Goal: Transaction & Acquisition: Book appointment/travel/reservation

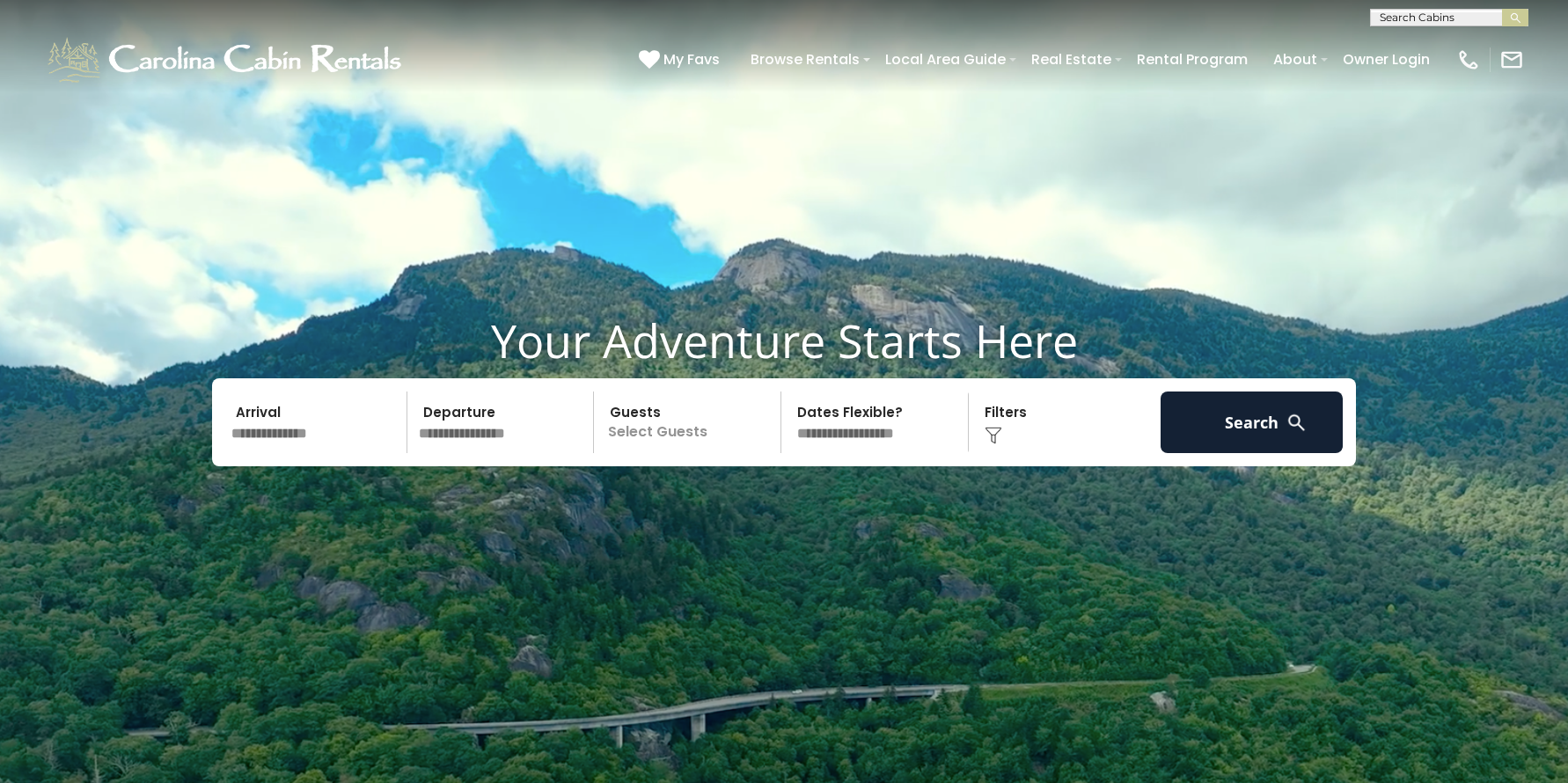
click at [319, 432] on input "text" at bounding box center [316, 421] width 182 height 61
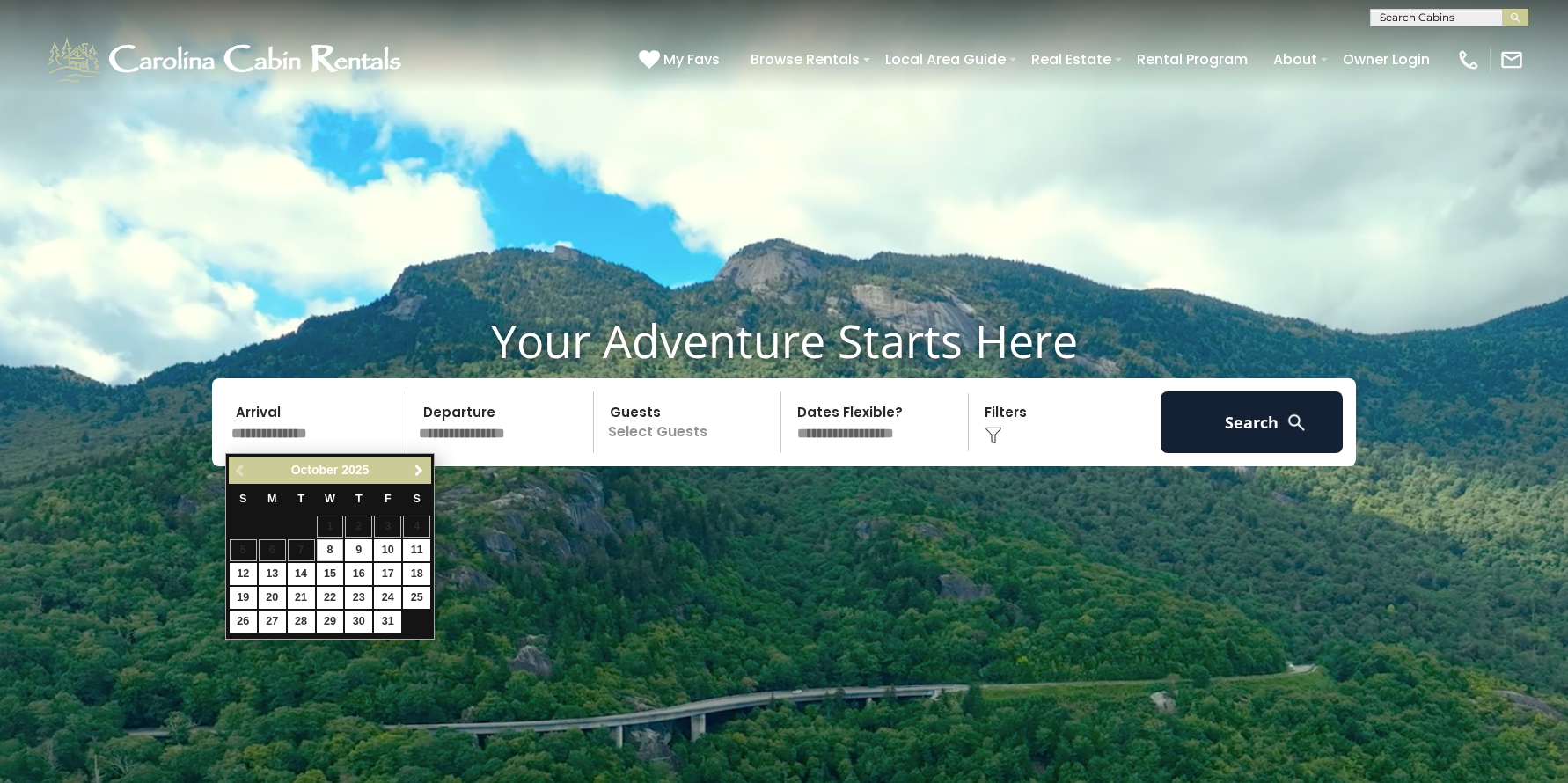
click at [415, 468] on span "Next" at bounding box center [418, 471] width 15 height 15
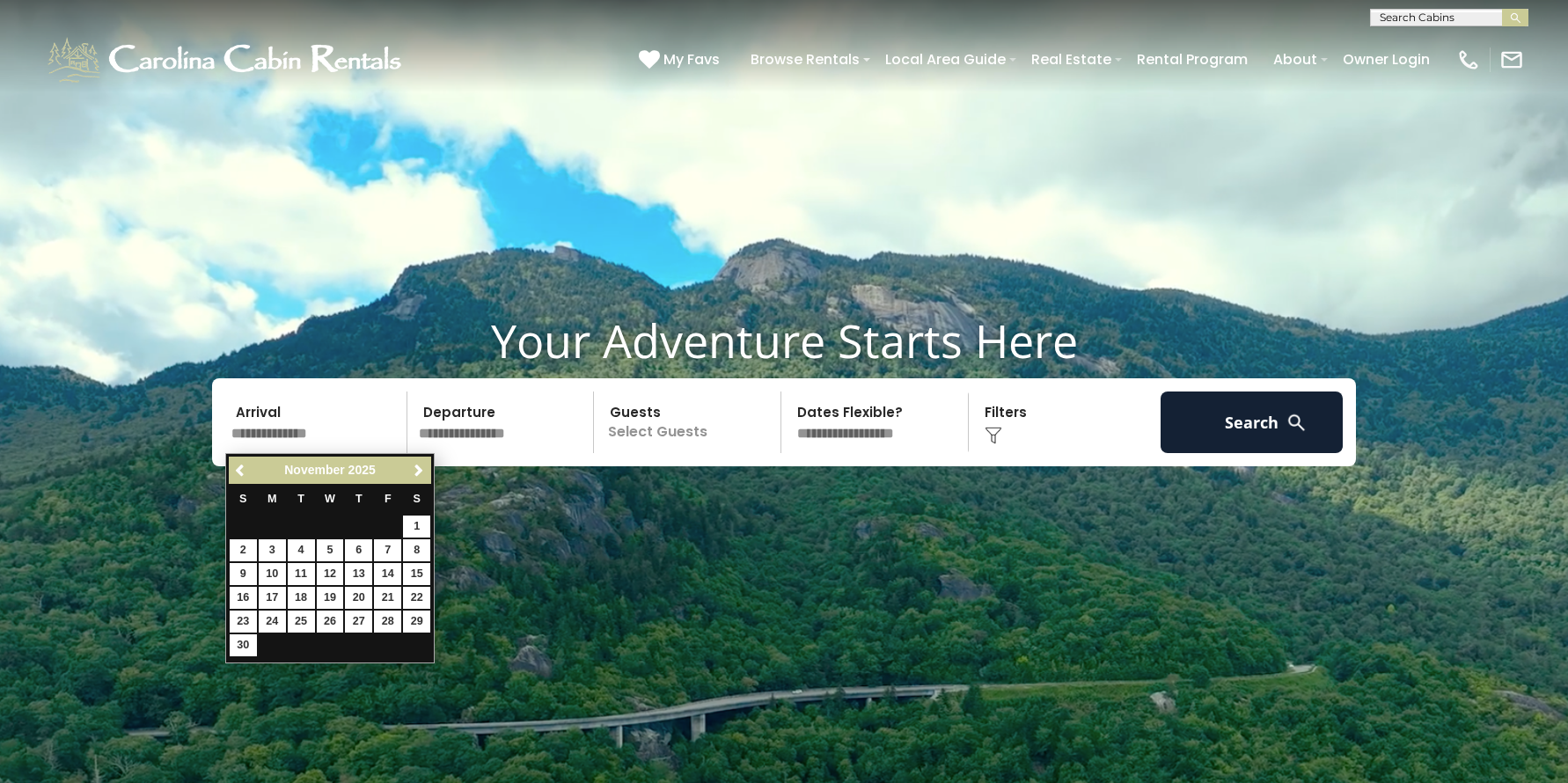
click at [417, 468] on span "Next" at bounding box center [418, 471] width 15 height 15
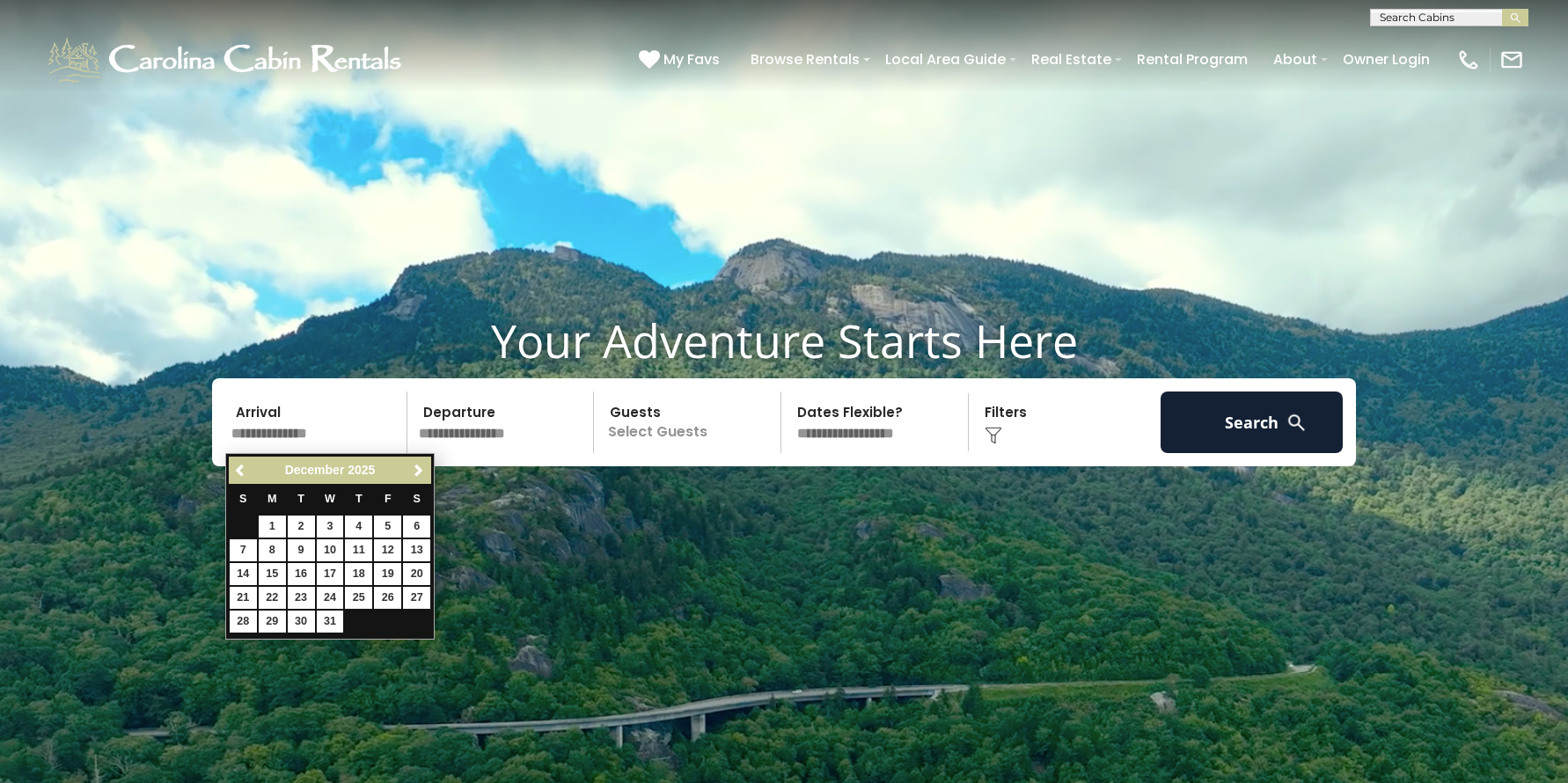
click at [417, 468] on span "Next" at bounding box center [418, 471] width 15 height 15
click at [421, 469] on span "Next" at bounding box center [418, 471] width 15 height 15
click at [335, 572] on link "18" at bounding box center [330, 573] width 27 height 22
type input "*******"
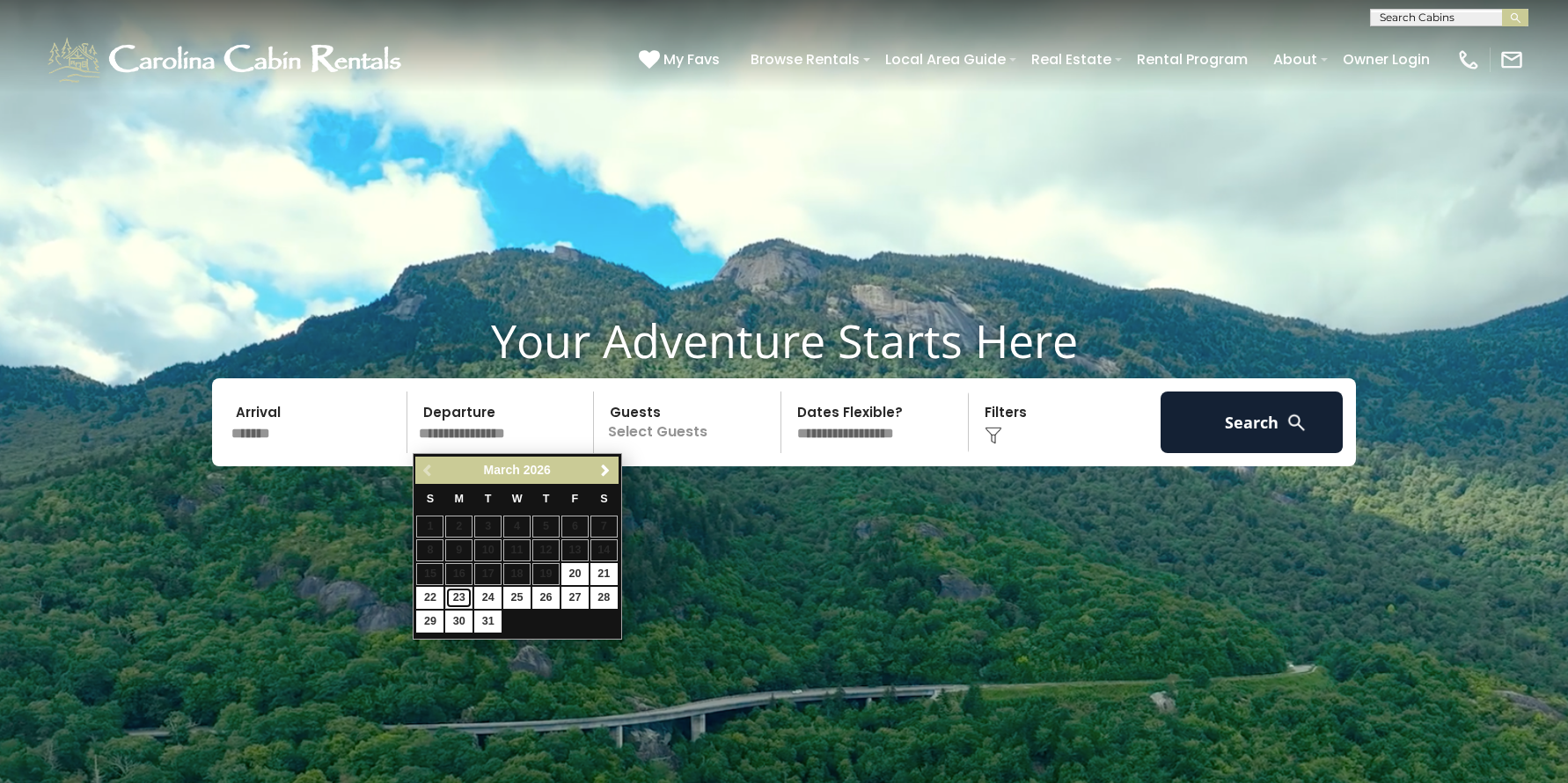
click at [458, 595] on link "23" at bounding box center [459, 598] width 27 height 22
type input "*******"
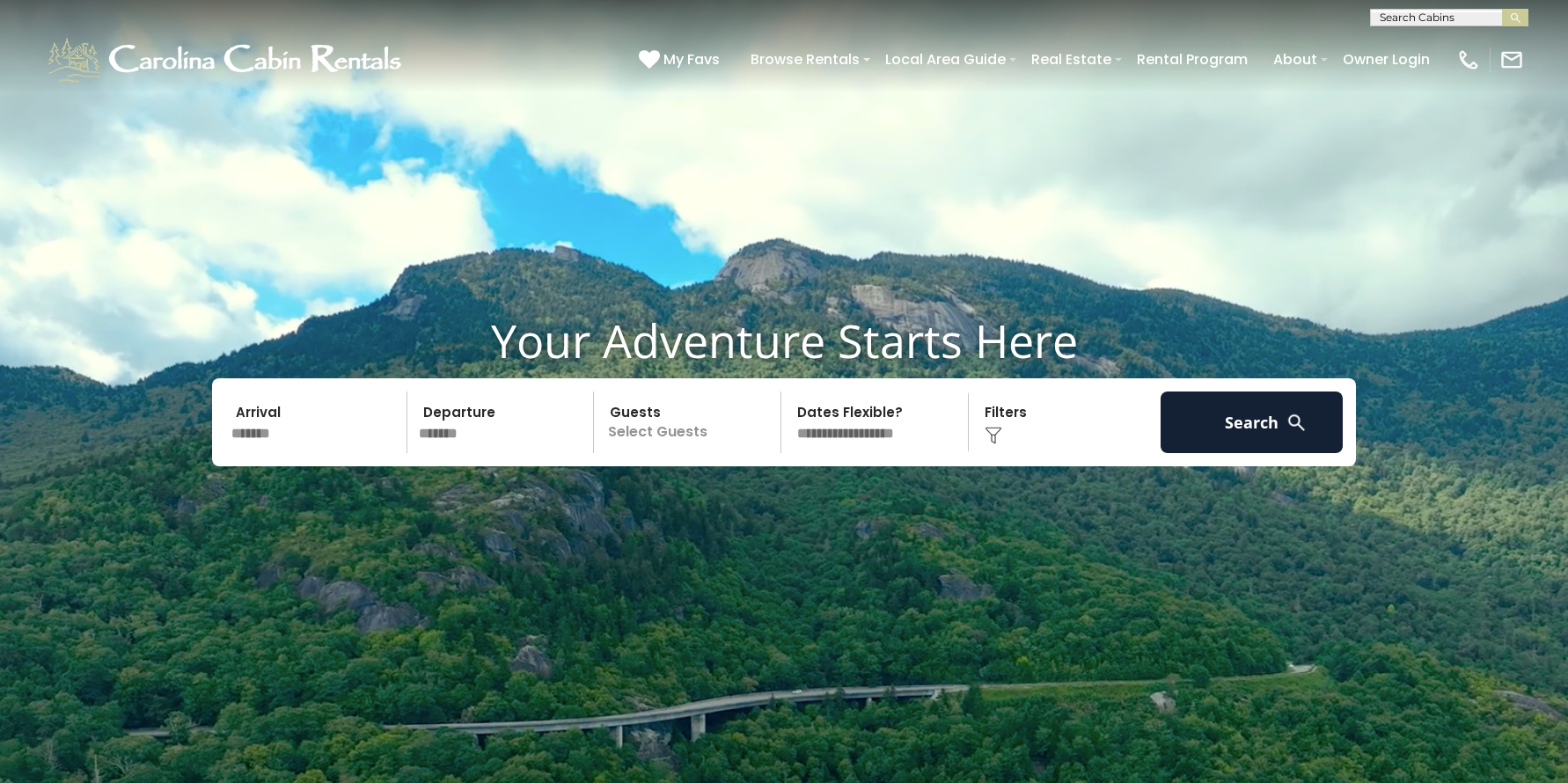
click at [649, 429] on p "Select Guests" at bounding box center [689, 421] width 181 height 61
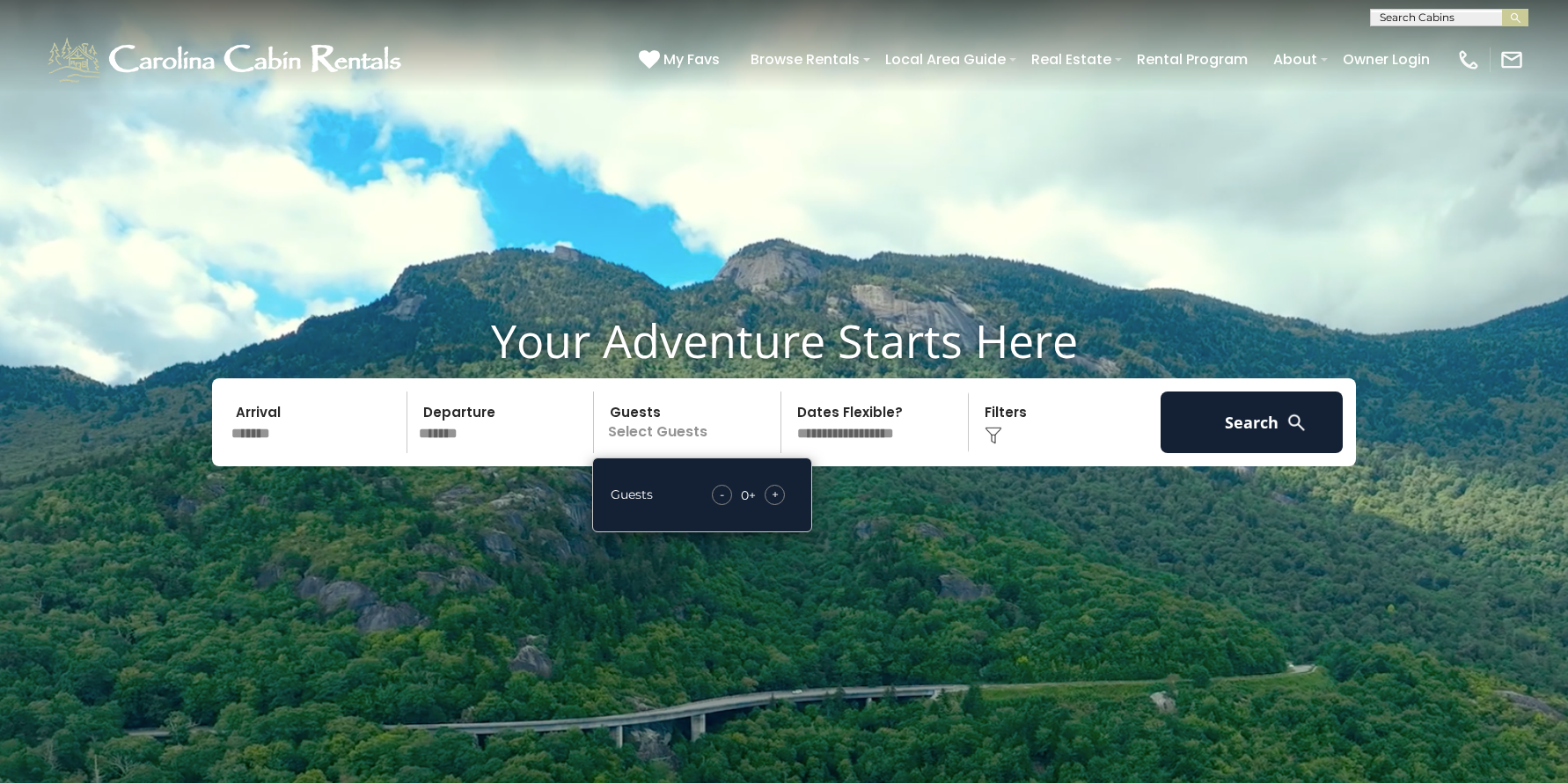
click at [778, 495] on span "+" at bounding box center [774, 494] width 7 height 17
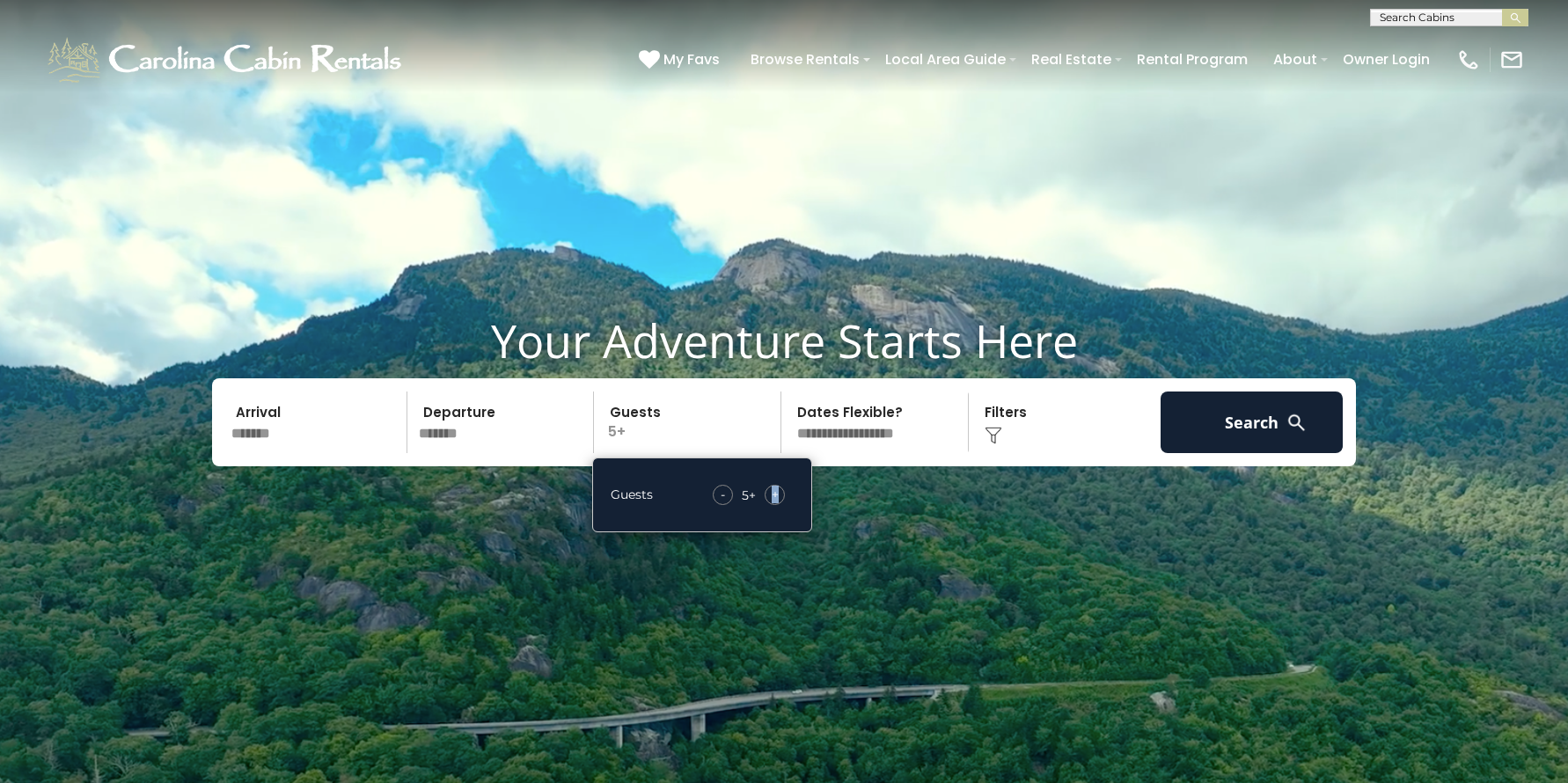
click at [778, 495] on span "+" at bounding box center [774, 494] width 7 height 17
click at [779, 494] on div "+" at bounding box center [774, 495] width 20 height 20
click at [780, 494] on div "+" at bounding box center [774, 495] width 20 height 20
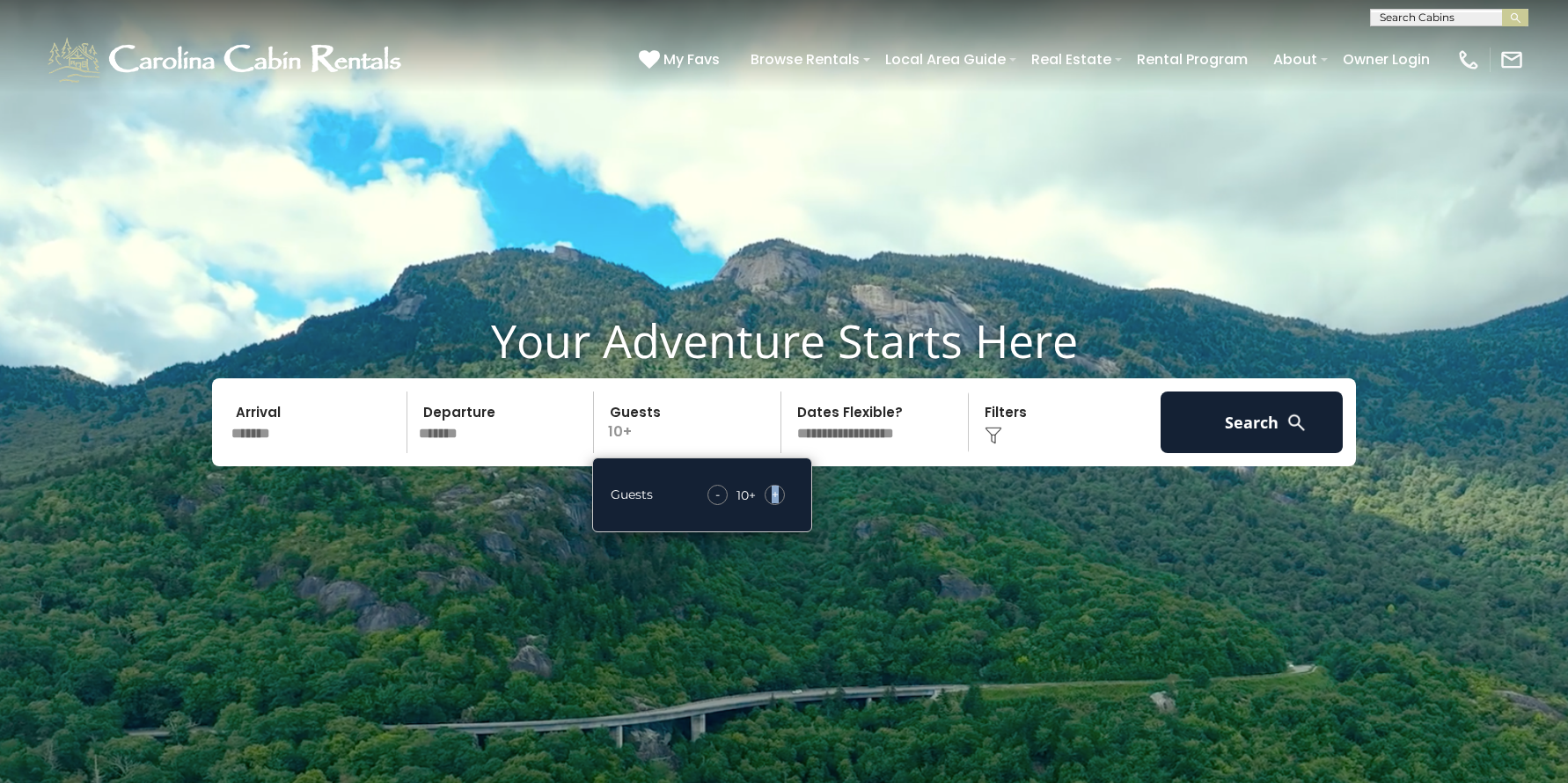
click at [995, 431] on img at bounding box center [994, 436] width 17 height 17
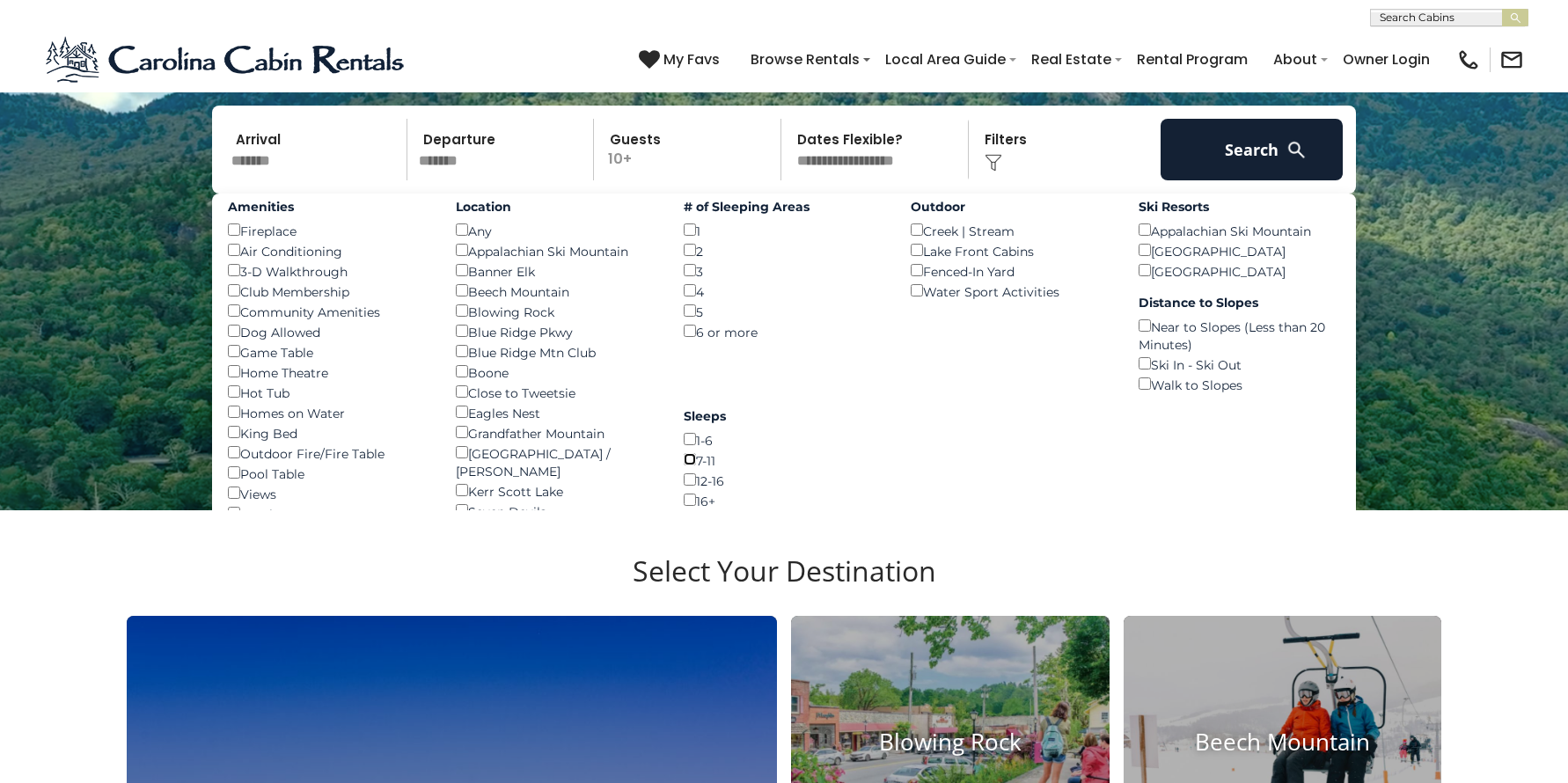
scroll to position [284, 0]
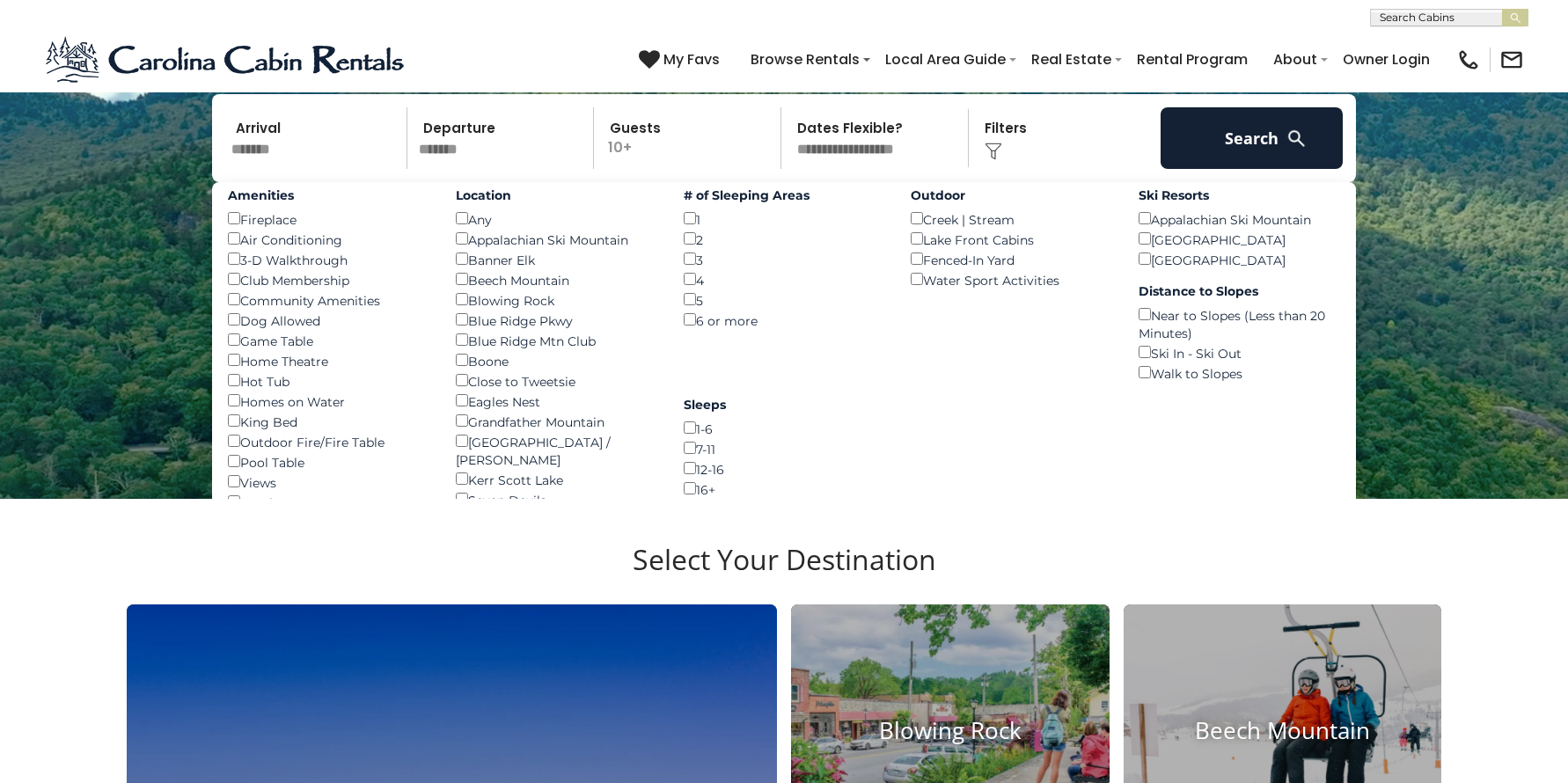
click at [696, 484] on div "16+ ()" at bounding box center [784, 488] width 202 height 20
click at [1257, 137] on button "Search" at bounding box center [1252, 138] width 182 height 61
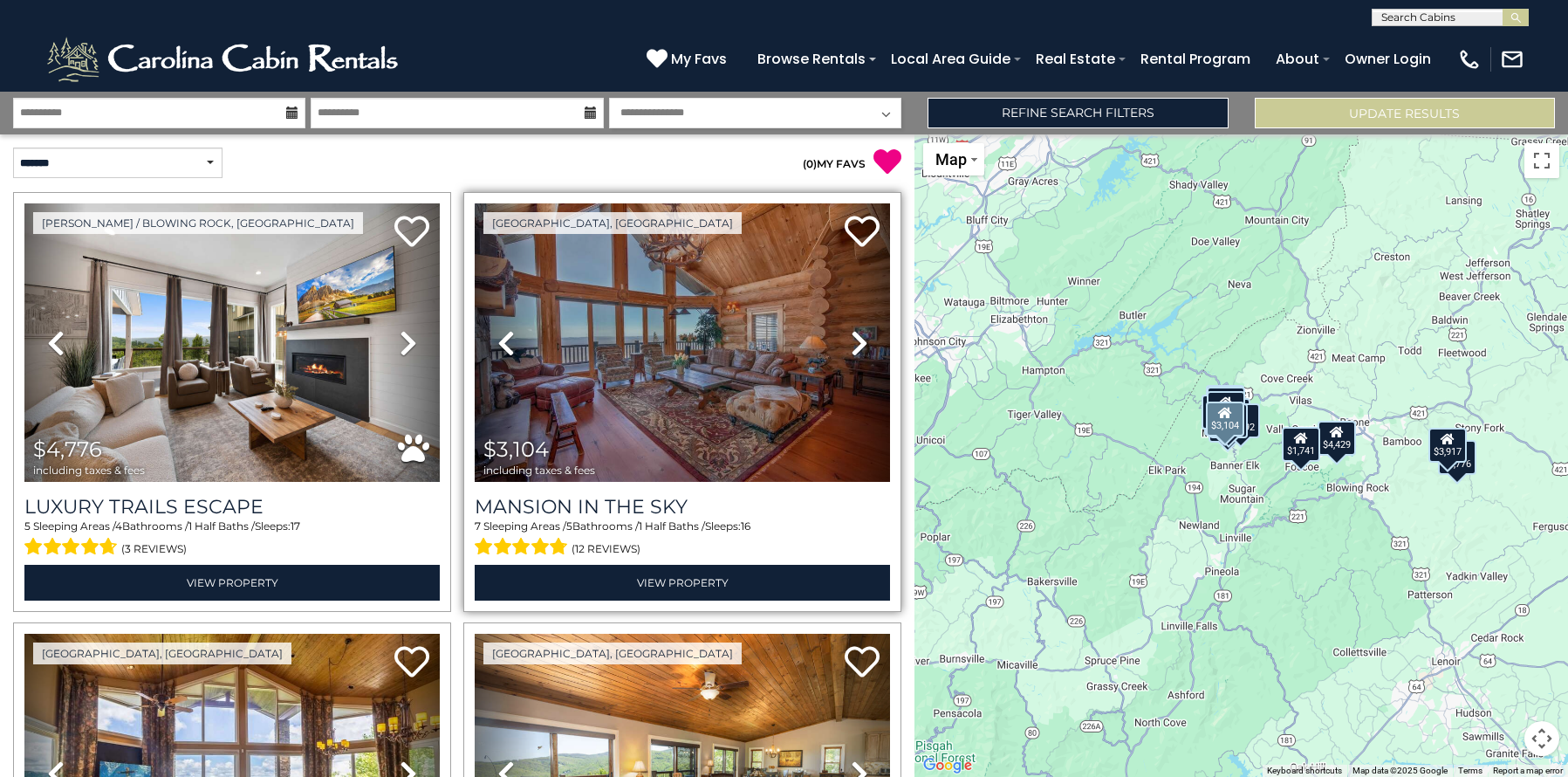
click at [851, 336] on icon at bounding box center [860, 343] width 17 height 28
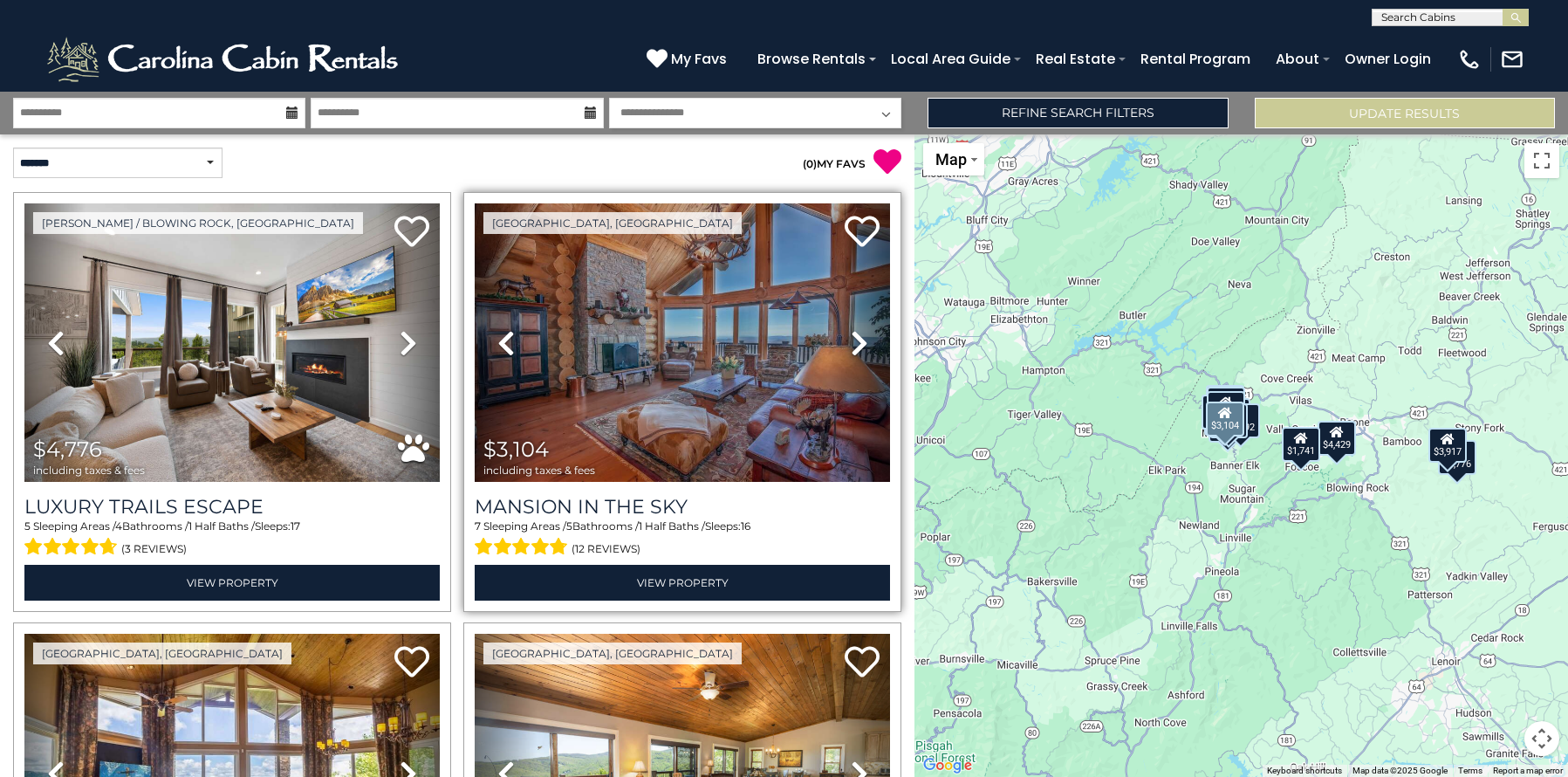
click at [851, 336] on icon at bounding box center [860, 343] width 17 height 28
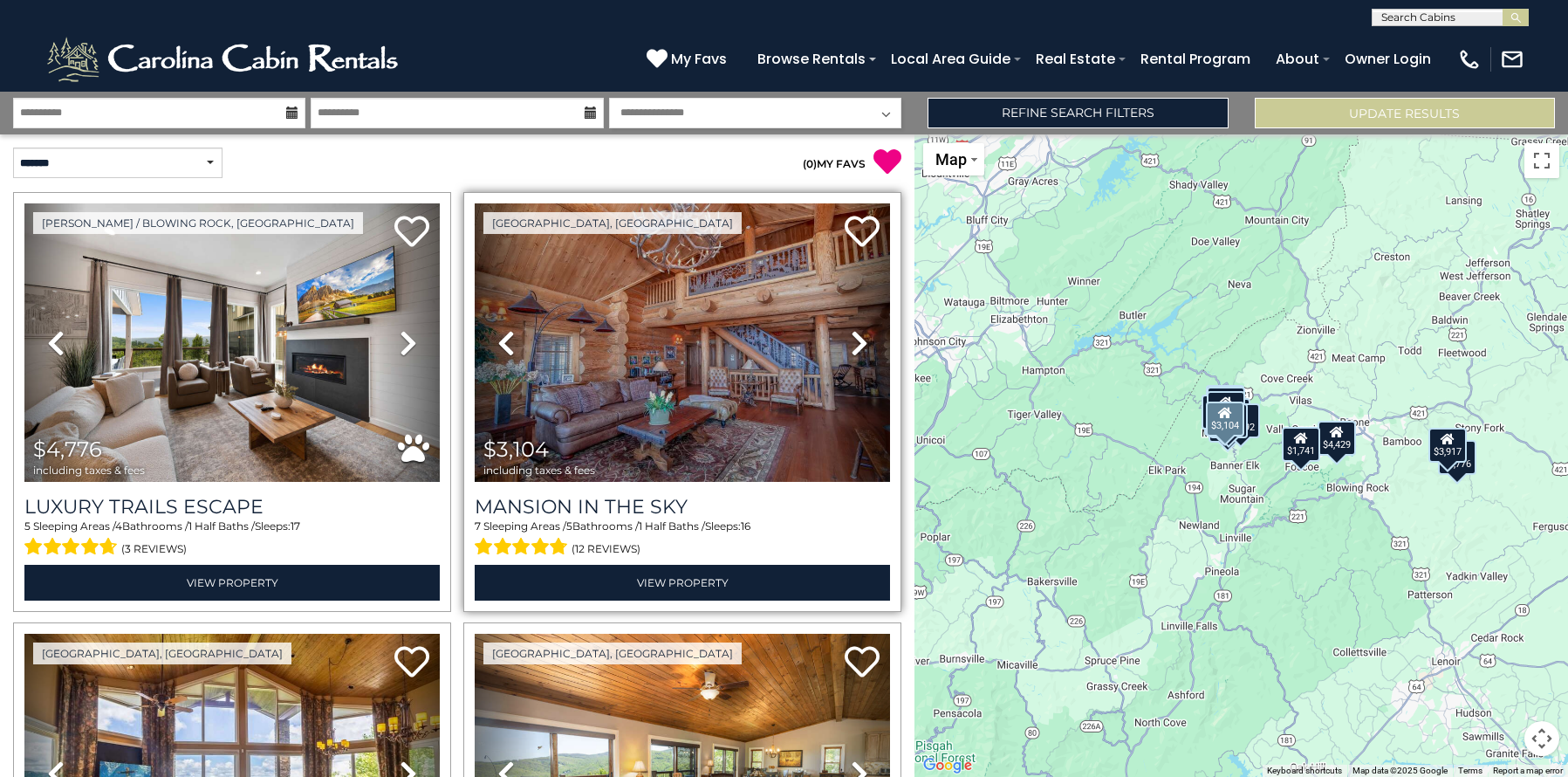
click at [851, 336] on icon at bounding box center [860, 343] width 17 height 28
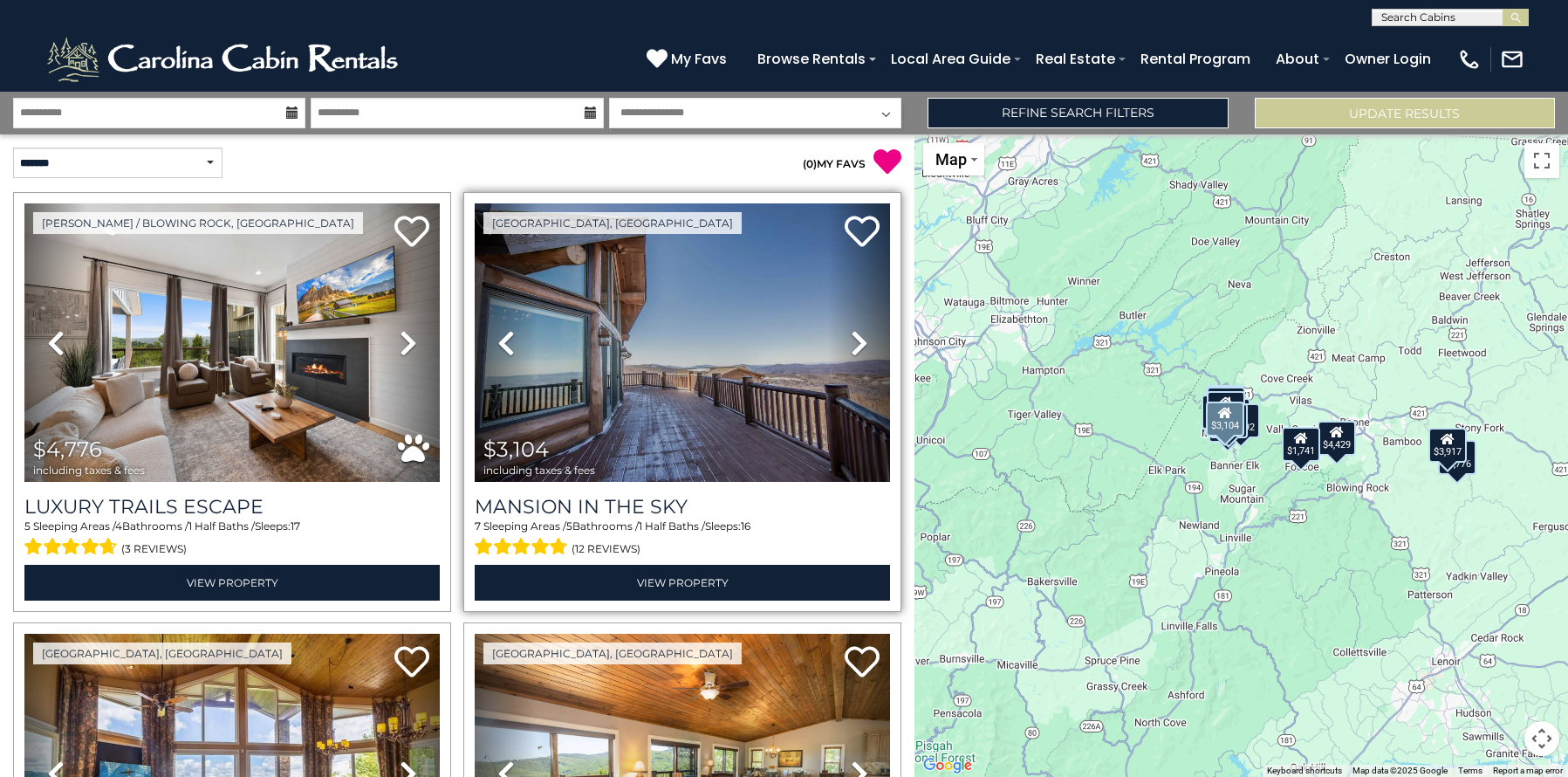
click at [851, 336] on icon at bounding box center [860, 343] width 17 height 28
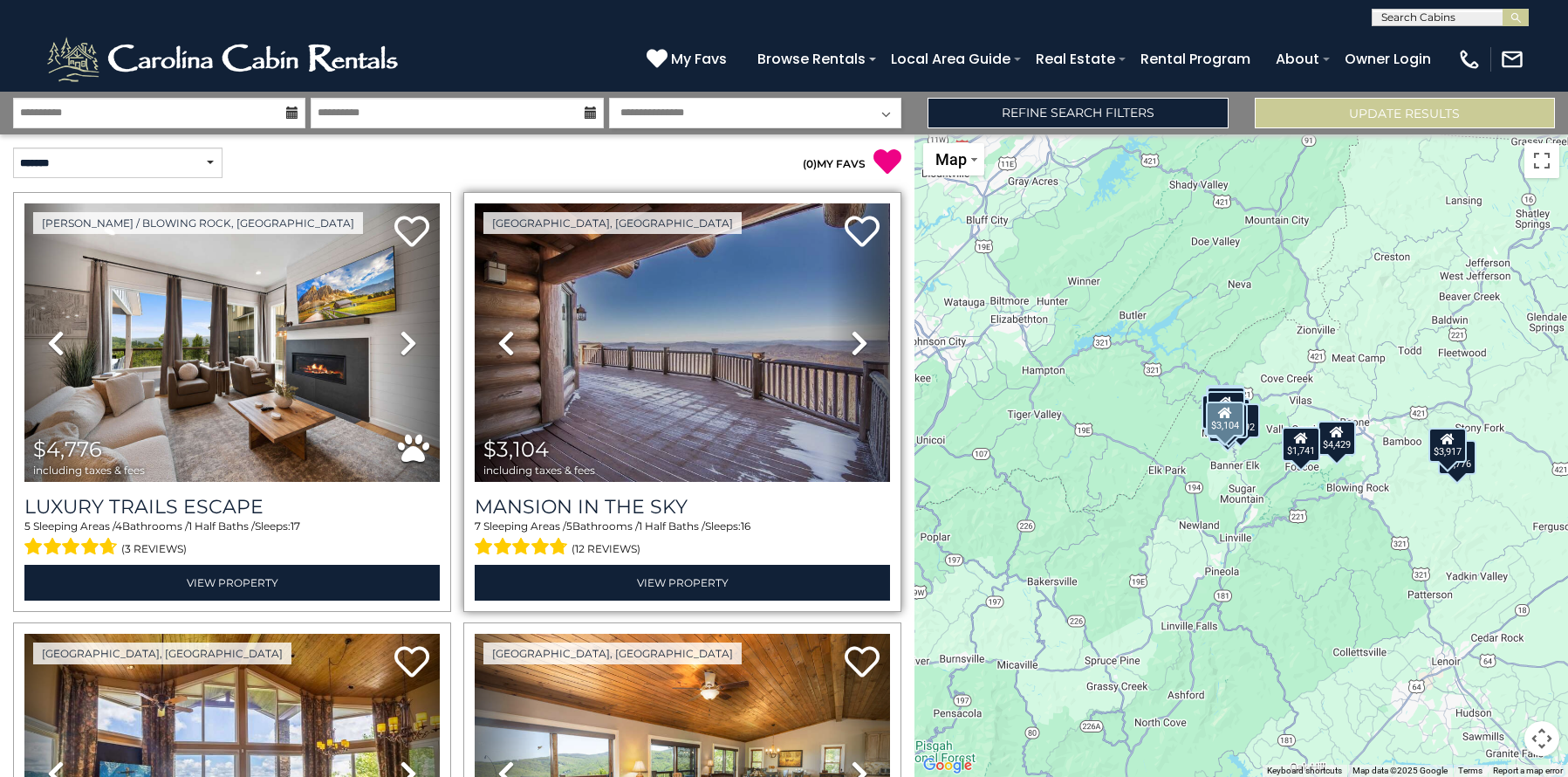
click at [851, 336] on icon at bounding box center [860, 343] width 17 height 28
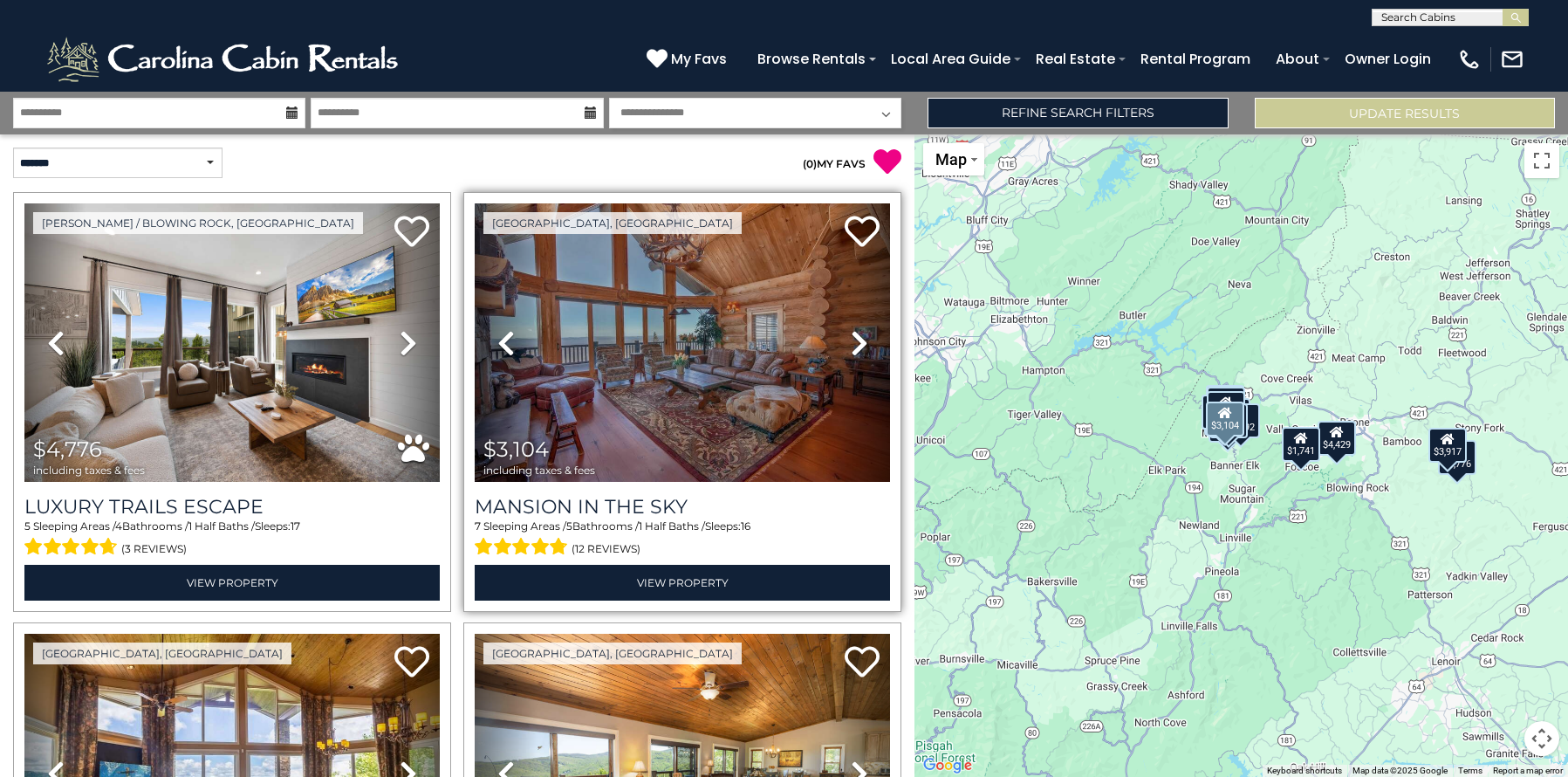
click at [851, 336] on icon at bounding box center [860, 343] width 17 height 28
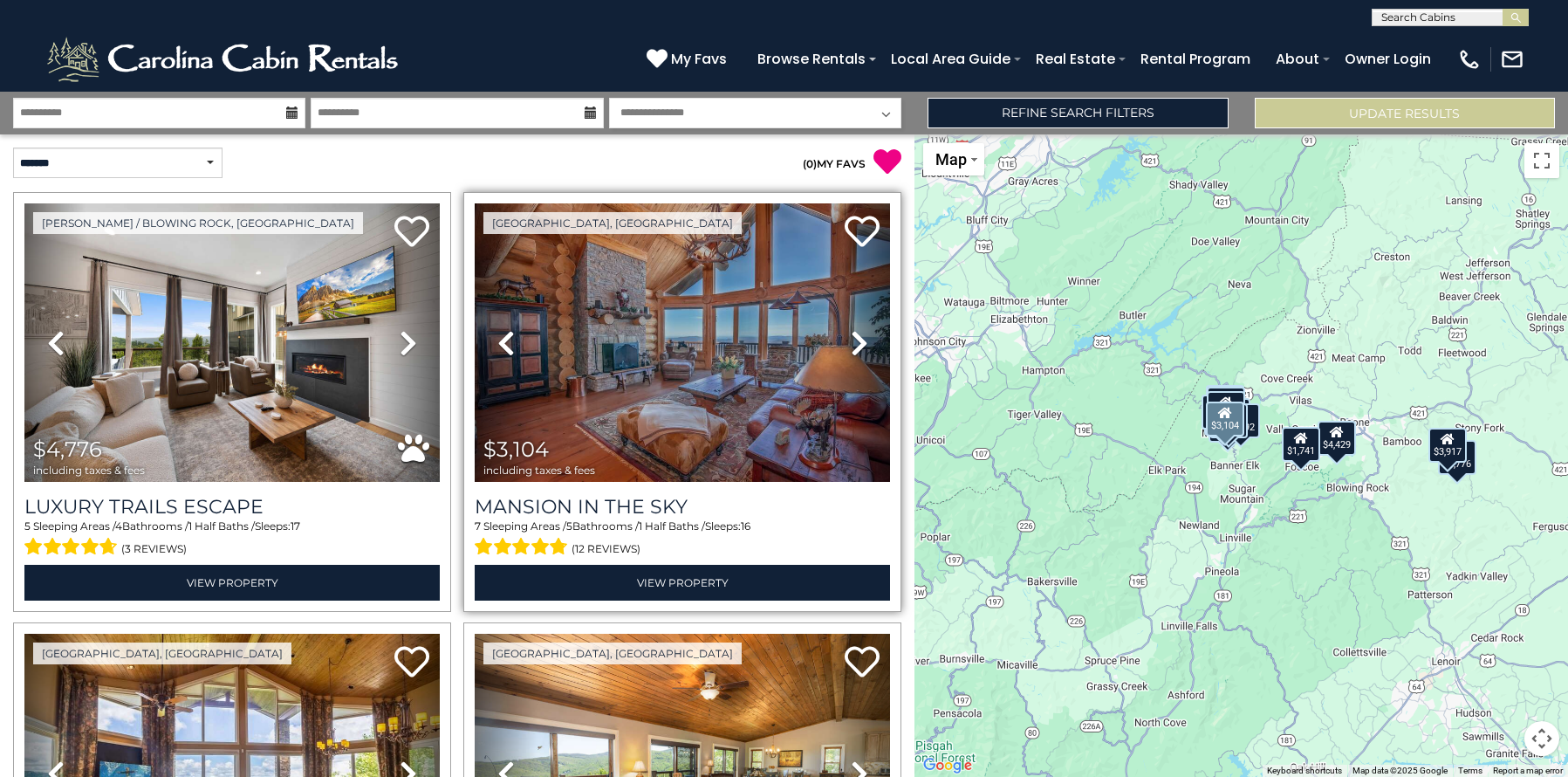
click at [851, 336] on icon at bounding box center [860, 343] width 17 height 28
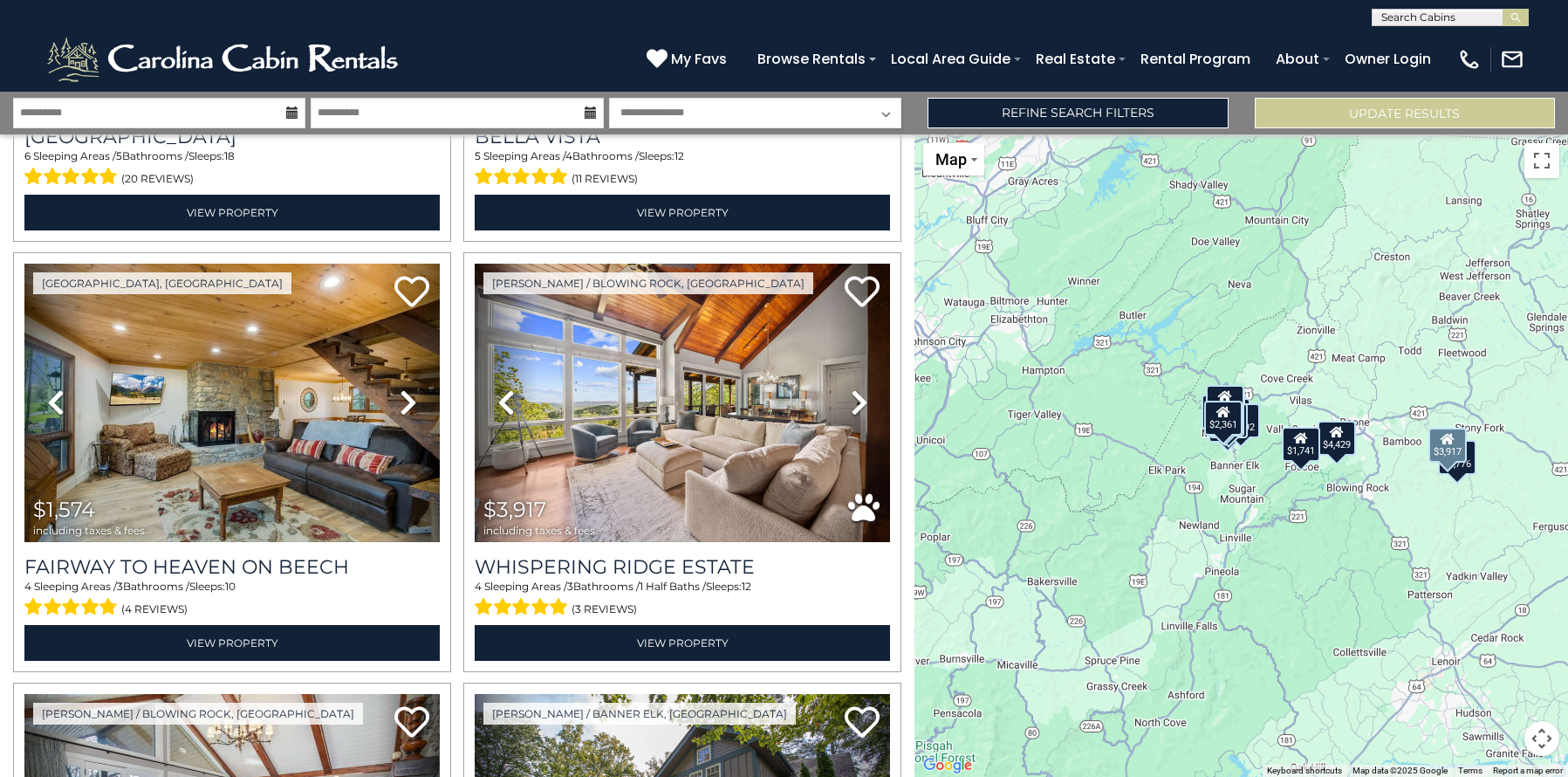
scroll to position [1236, 0]
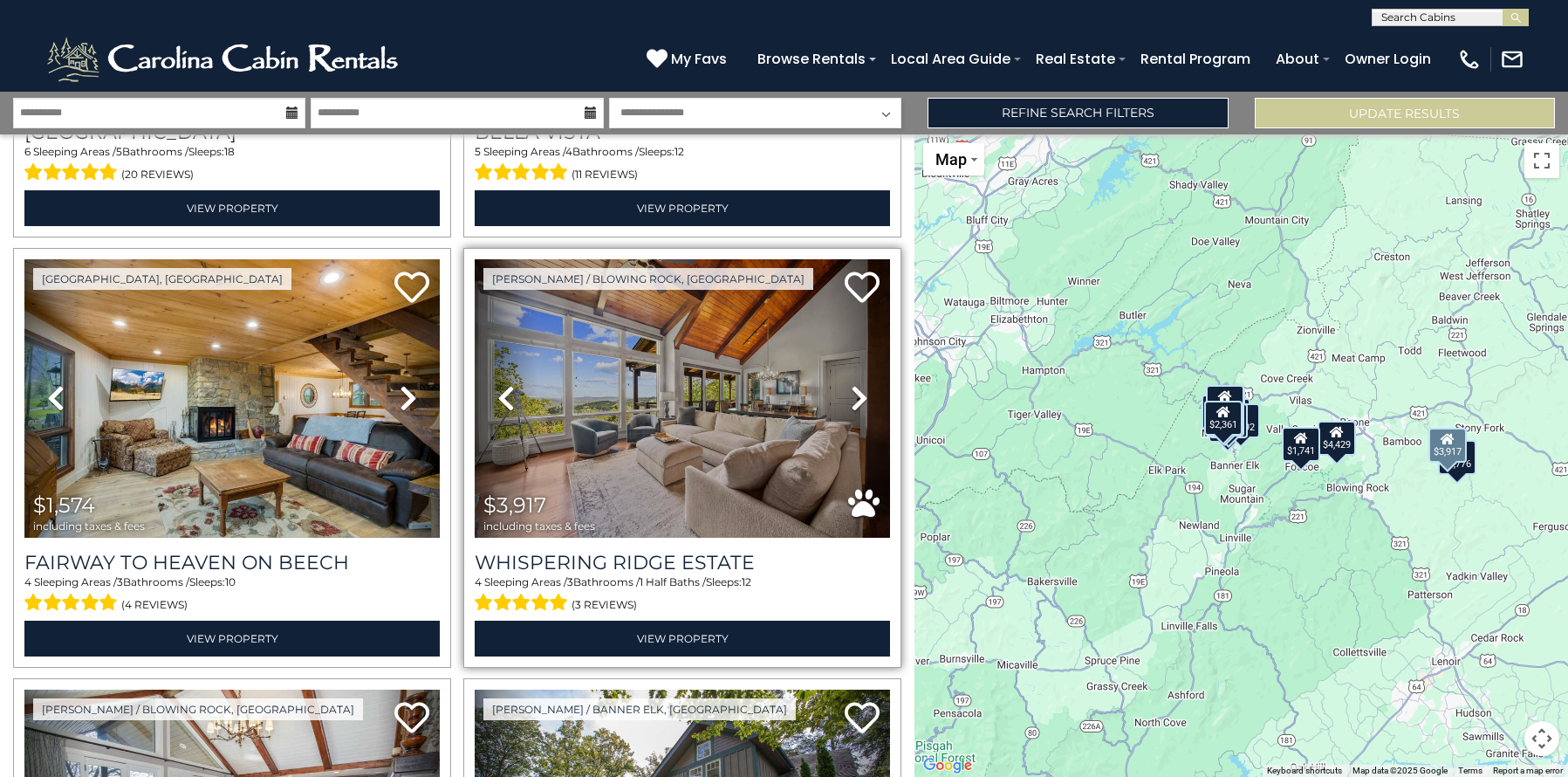
click at [851, 388] on icon at bounding box center [860, 398] width 17 height 28
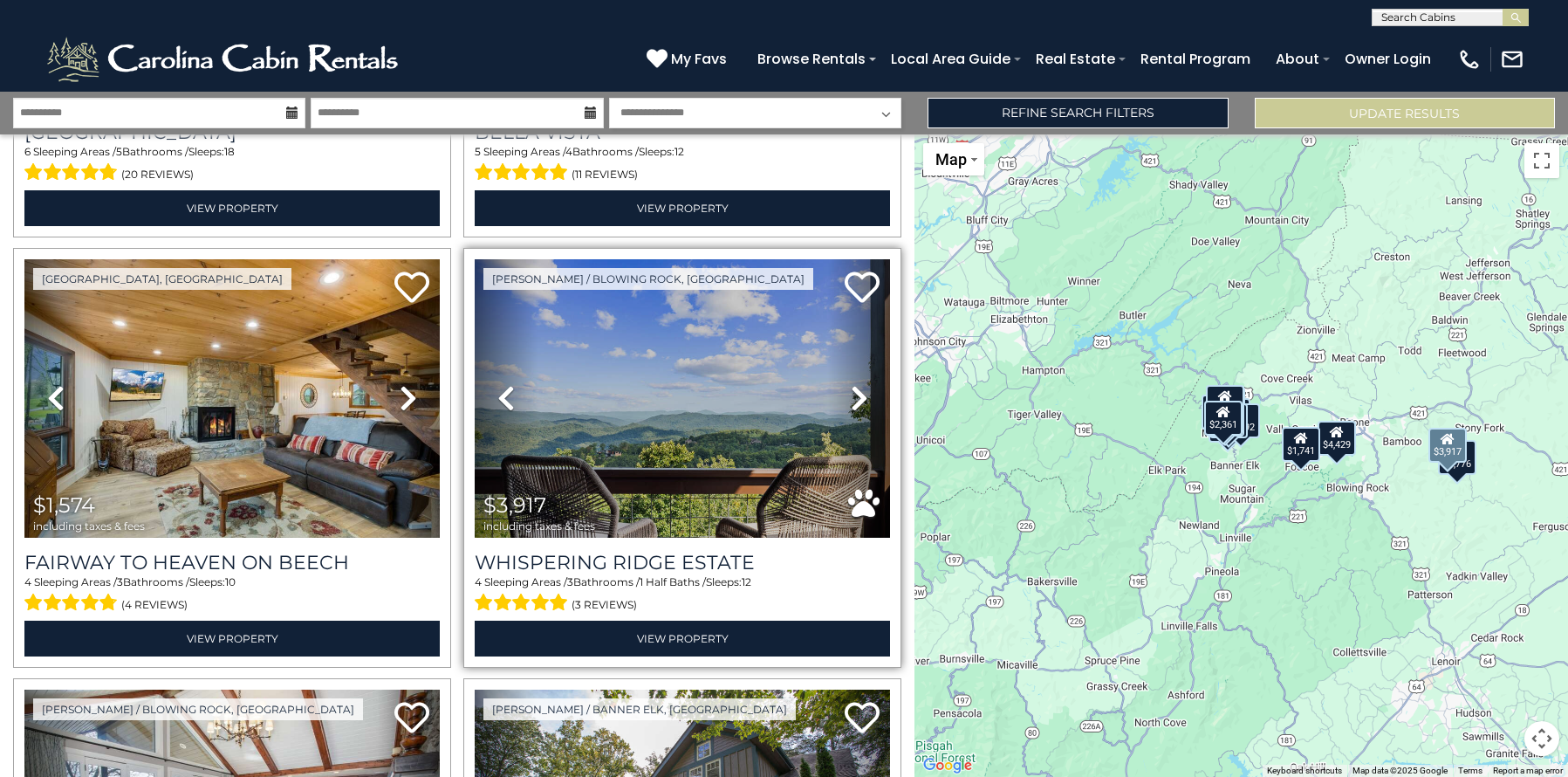
click at [851, 388] on icon at bounding box center [860, 398] width 17 height 28
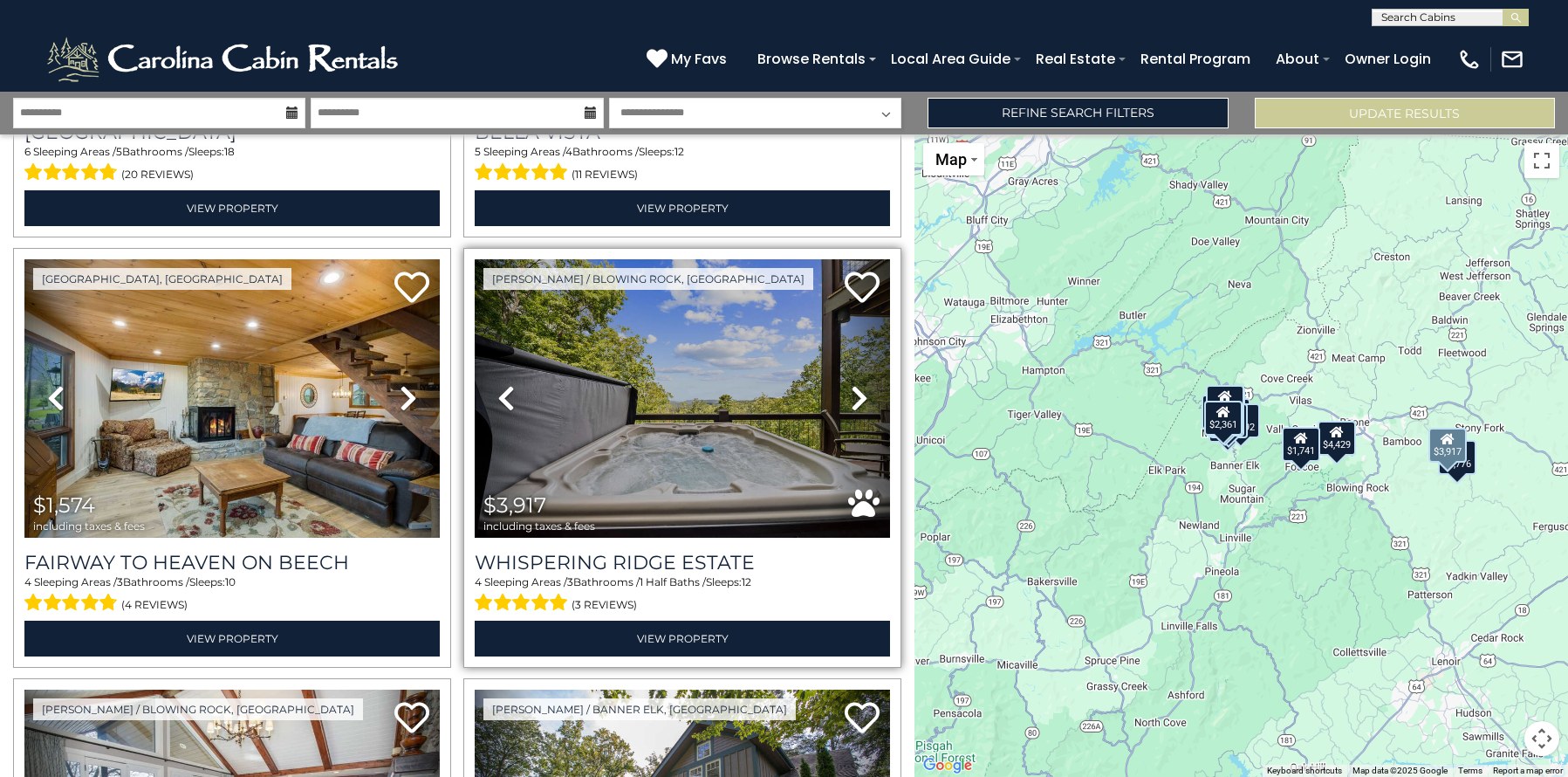
click at [851, 388] on icon at bounding box center [860, 398] width 17 height 28
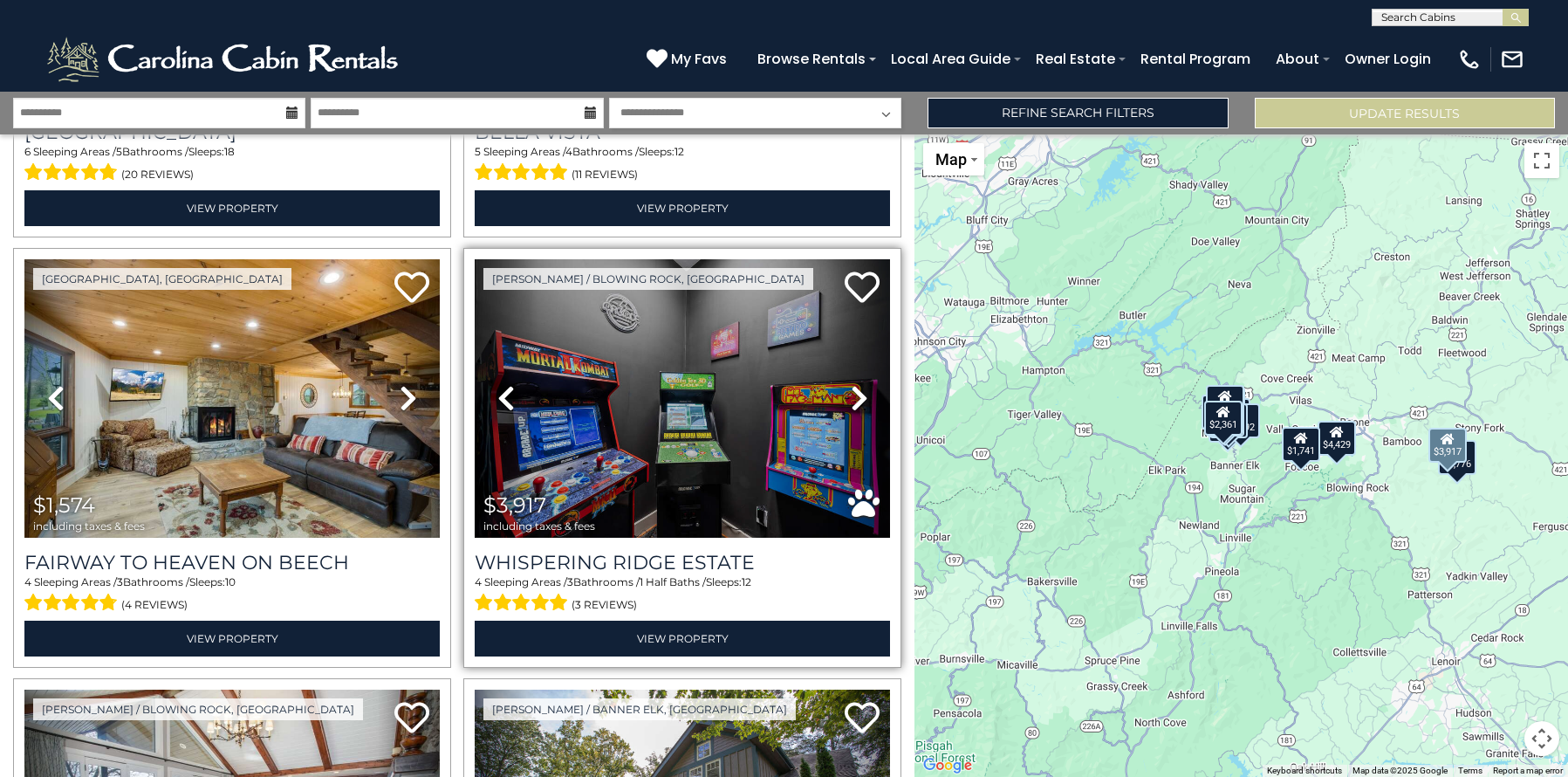
click at [851, 388] on icon at bounding box center [860, 398] width 17 height 28
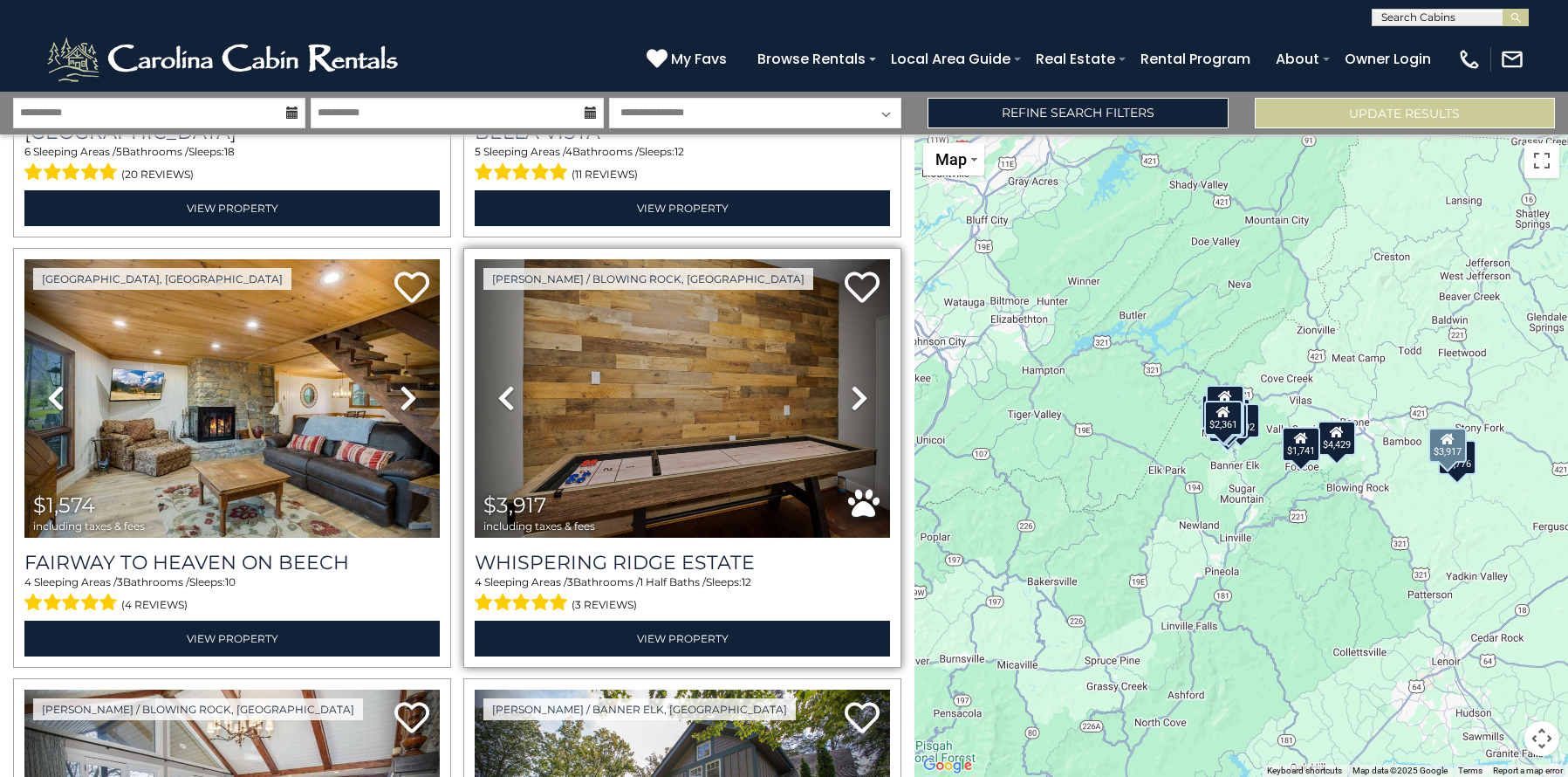
click at [851, 388] on icon at bounding box center [860, 398] width 17 height 28
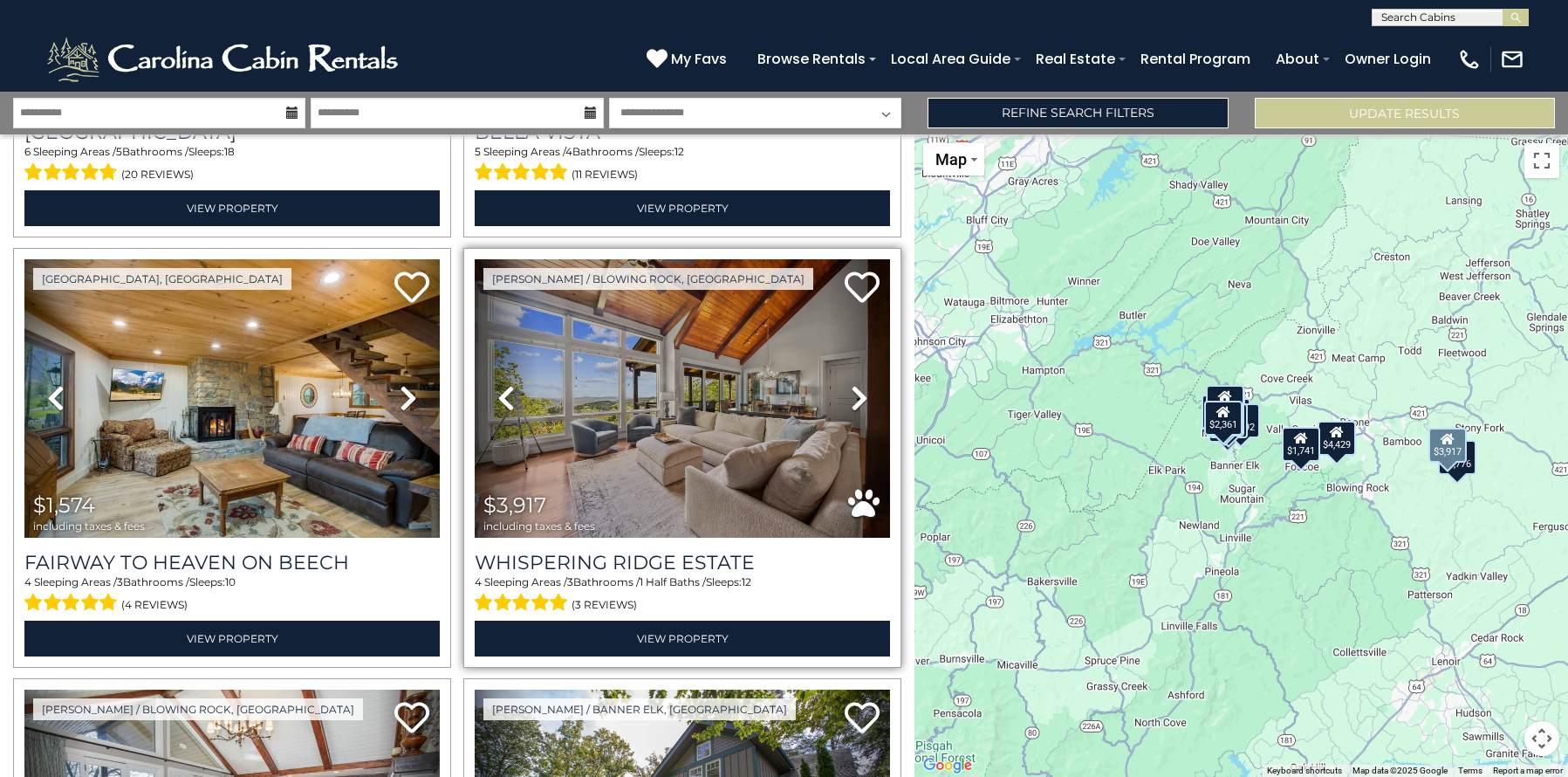
click at [851, 388] on icon at bounding box center [860, 398] width 17 height 28
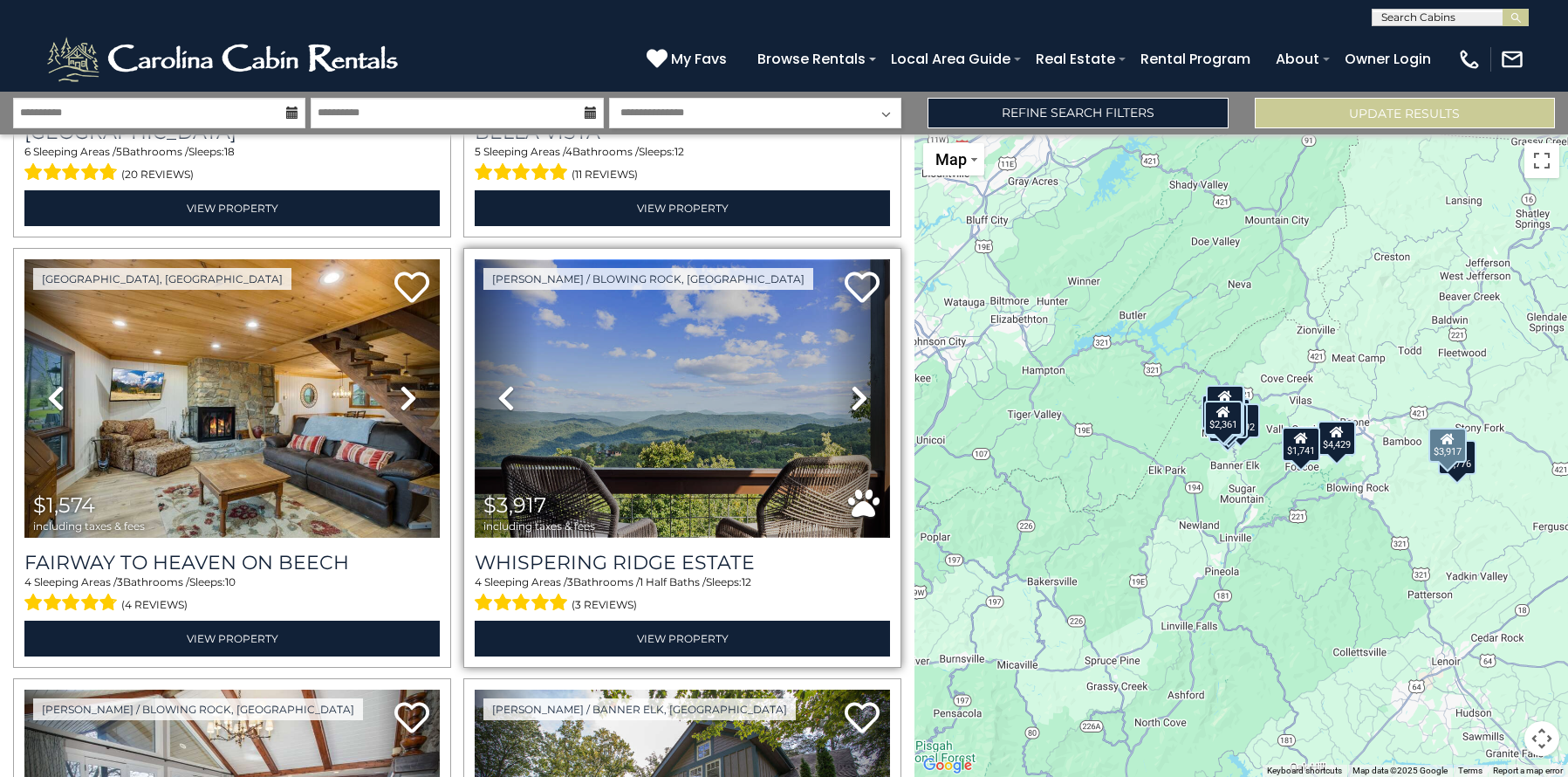
click at [703, 388] on img at bounding box center [682, 398] width 416 height 278
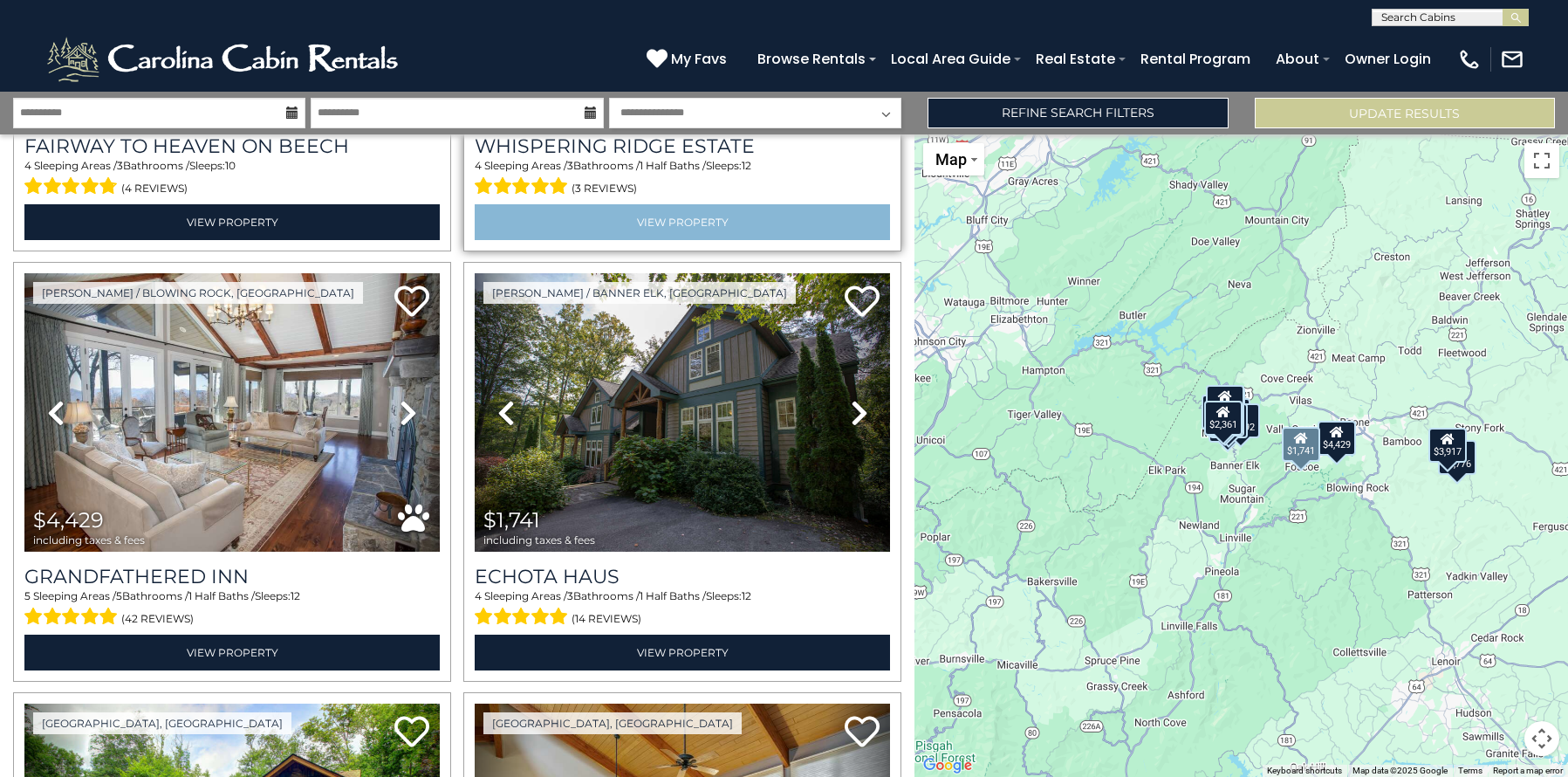
scroll to position [1668, 0]
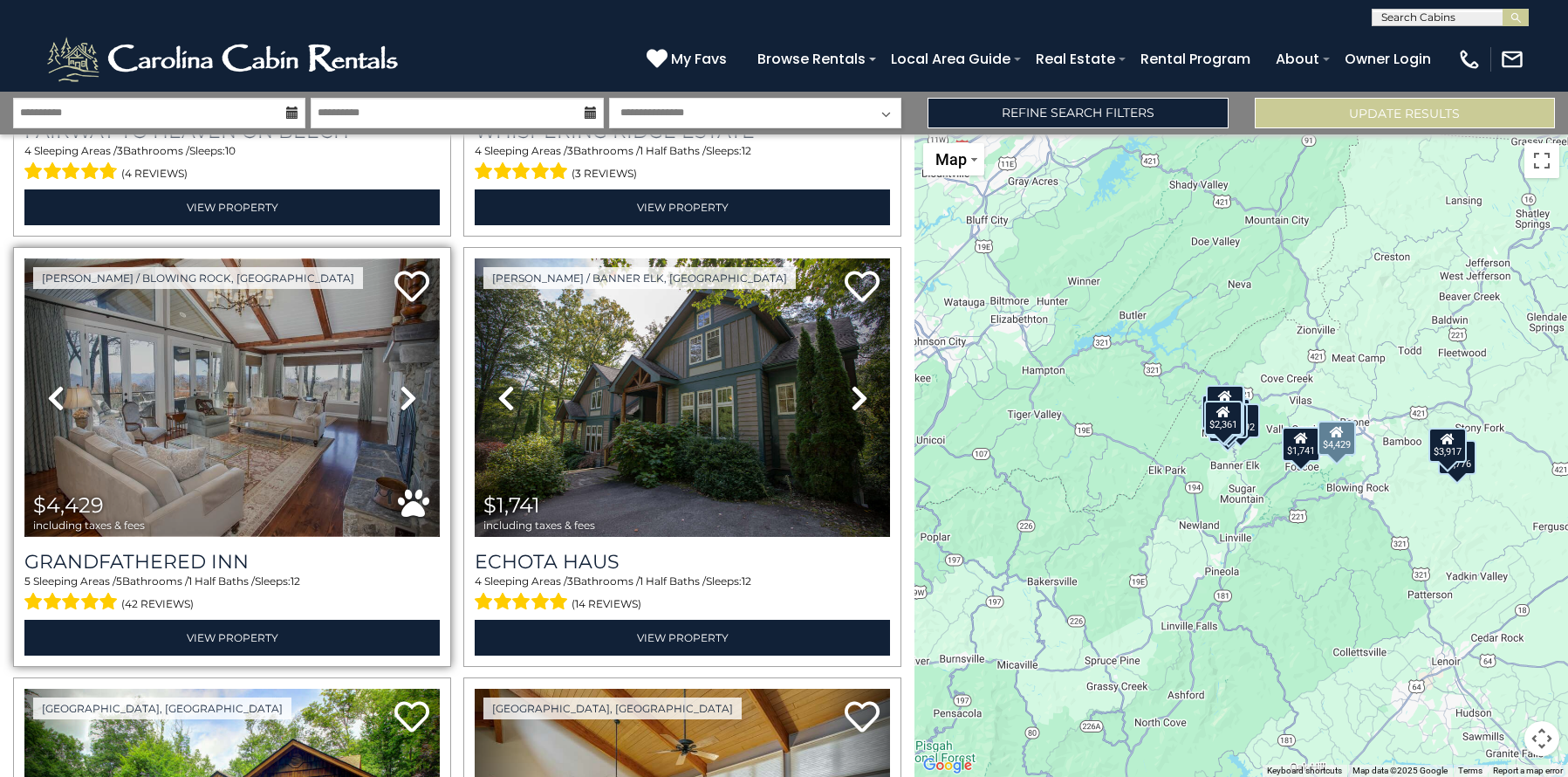
click at [229, 399] on img at bounding box center [232, 397] width 416 height 278
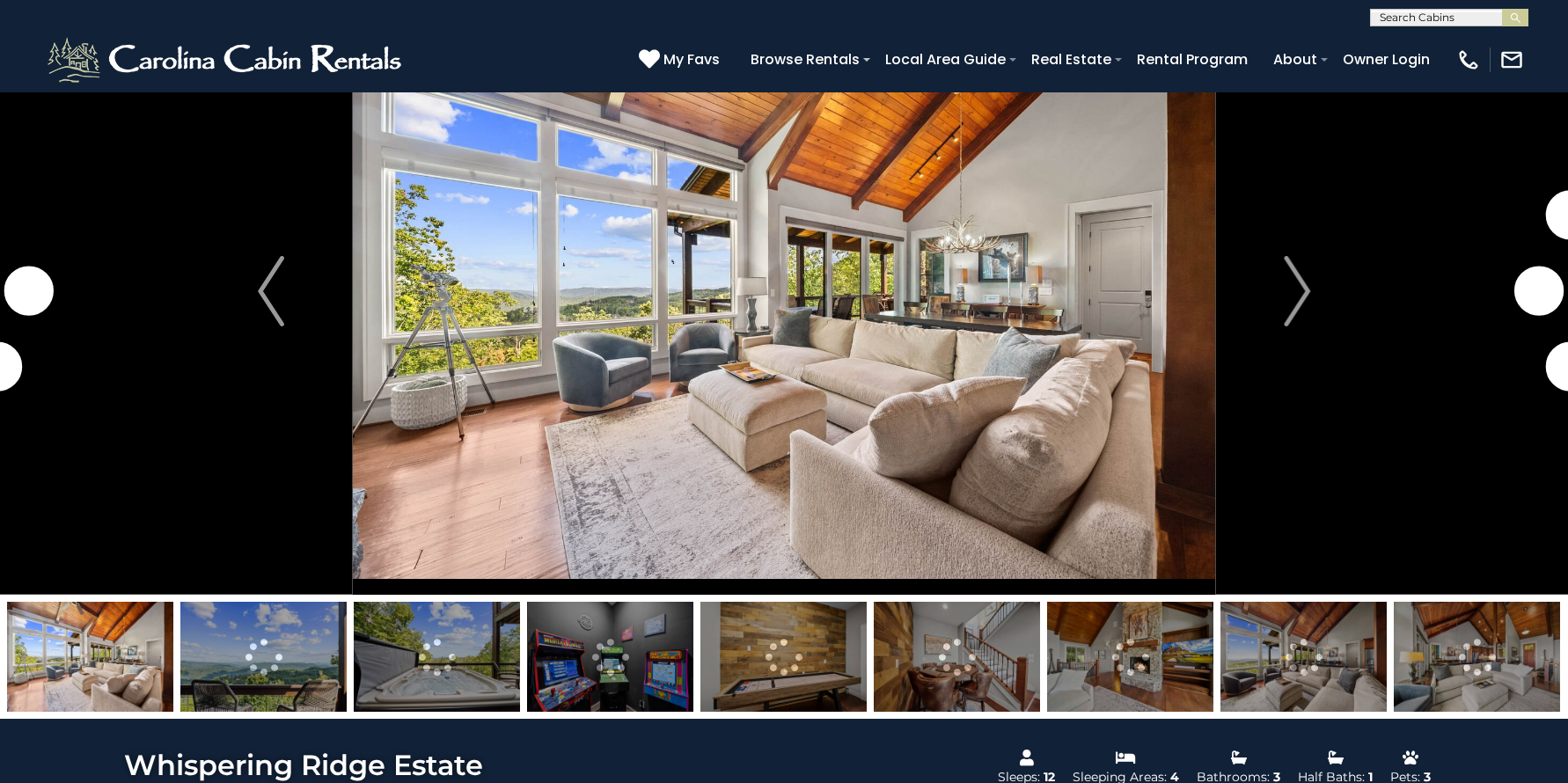
scroll to position [97, 0]
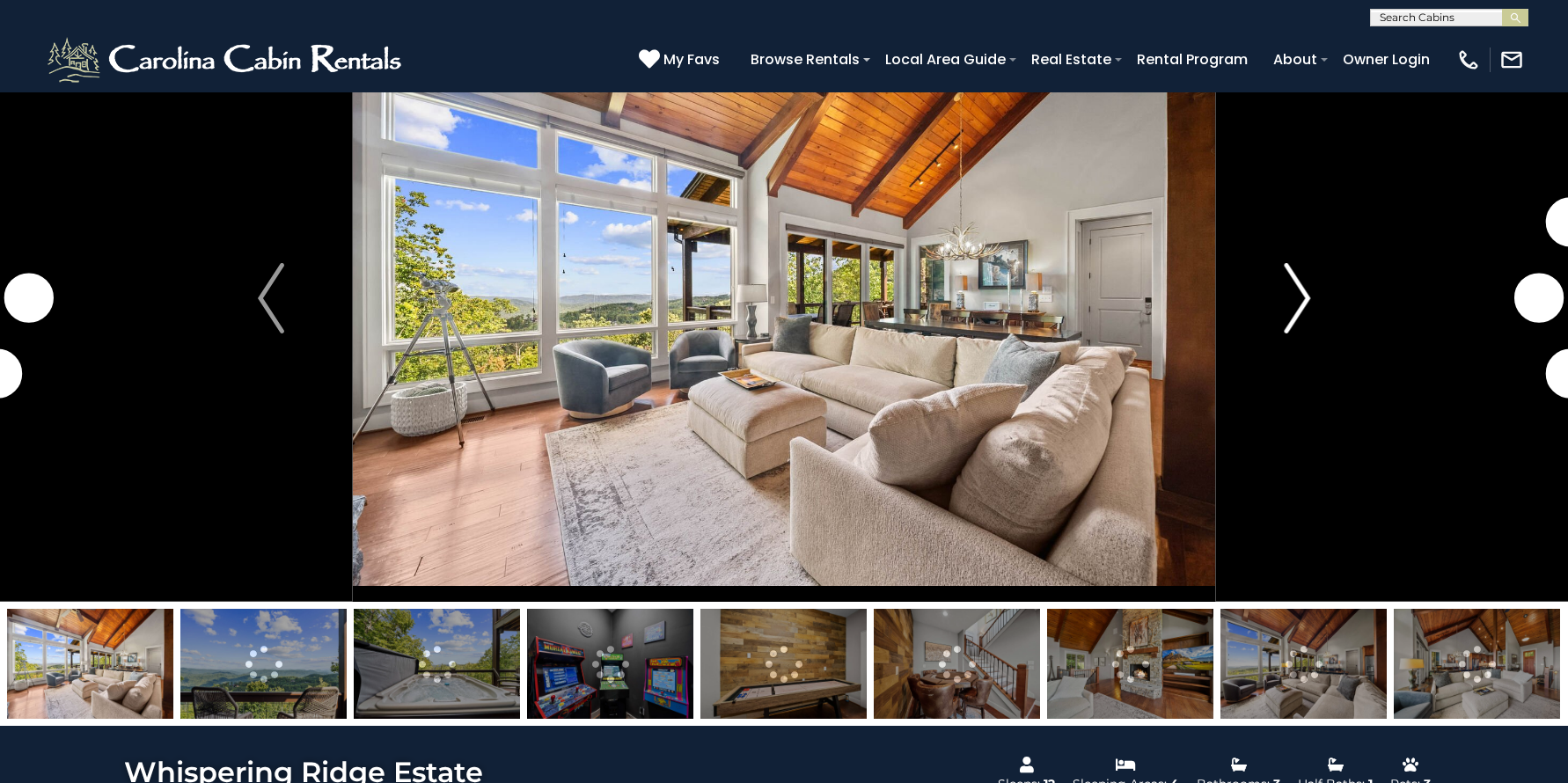
click at [1301, 298] on img "Next" at bounding box center [1296, 298] width 26 height 71
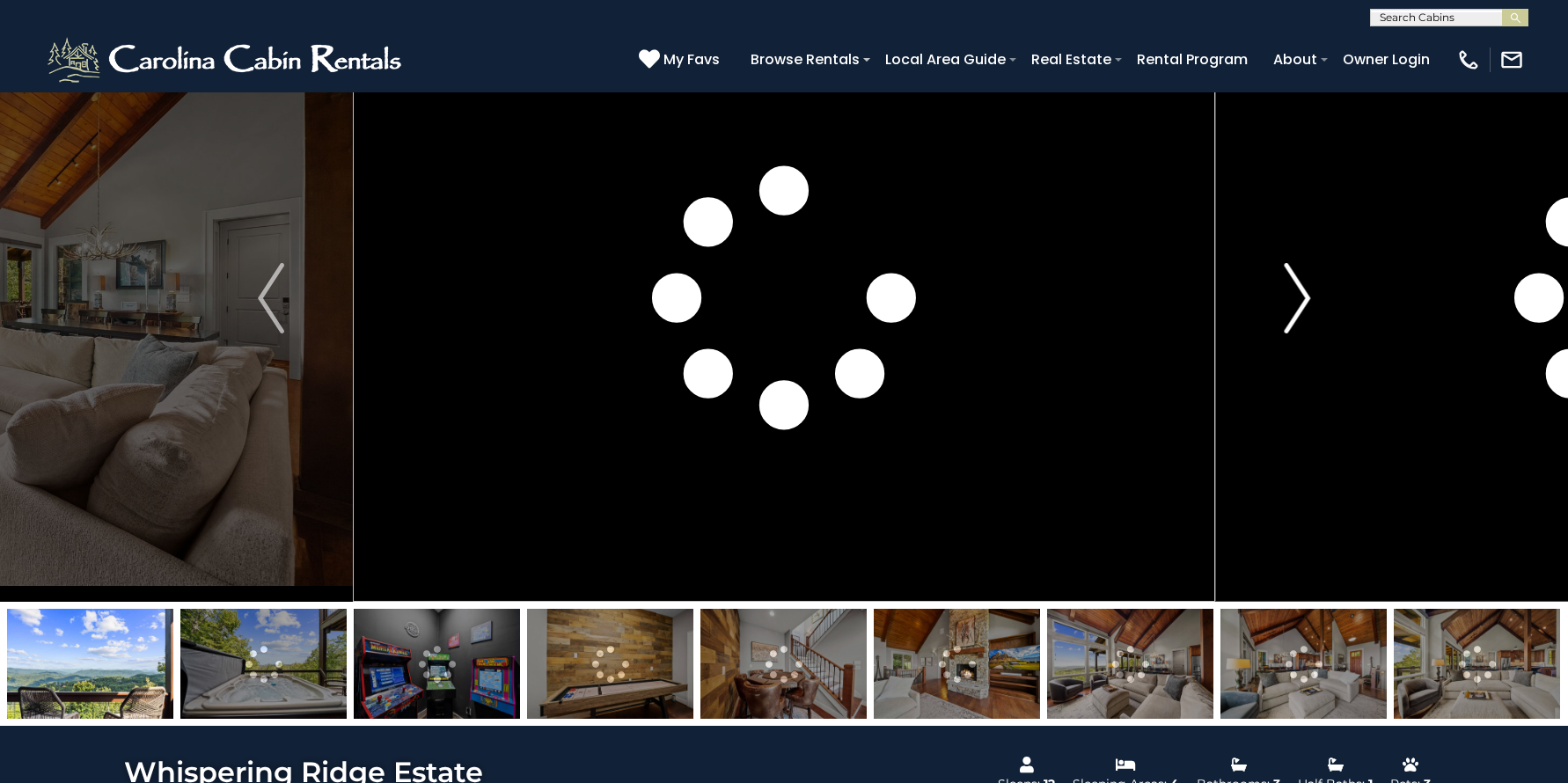
click at [1301, 298] on img "Next" at bounding box center [1296, 298] width 26 height 71
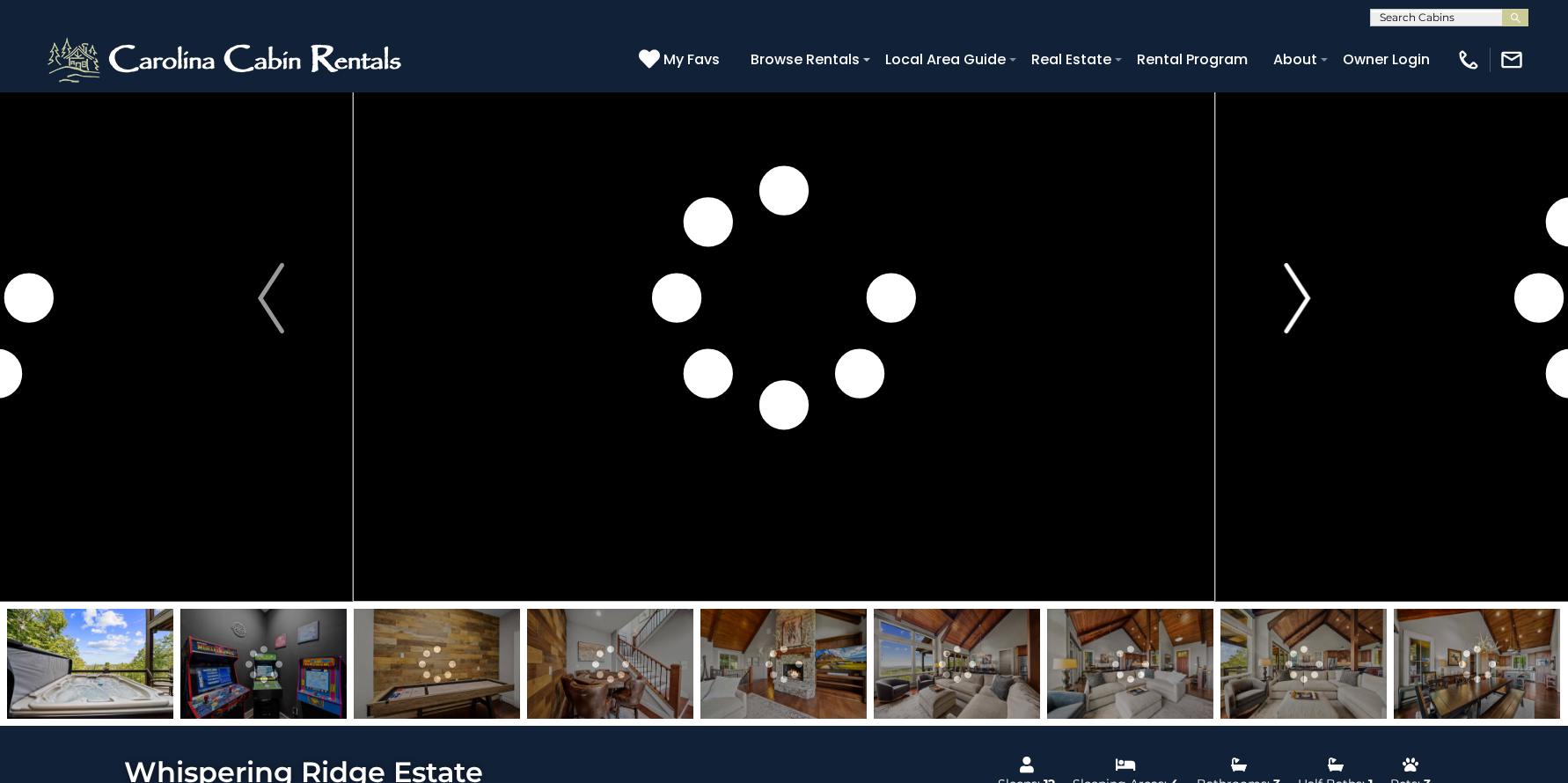
click at [1301, 298] on img "Next" at bounding box center [1296, 298] width 26 height 71
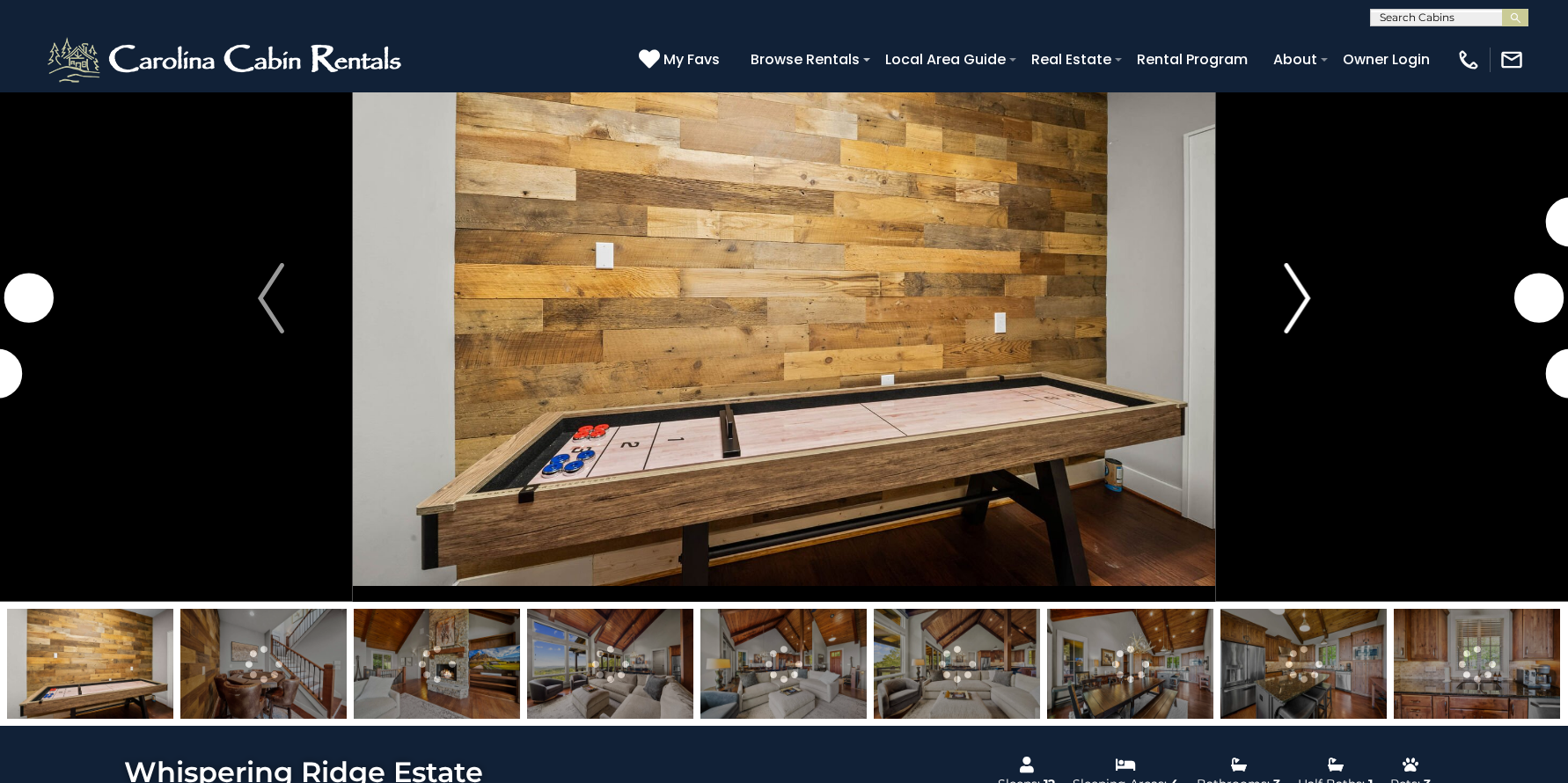
click at [1301, 298] on img "Next" at bounding box center [1296, 298] width 26 height 71
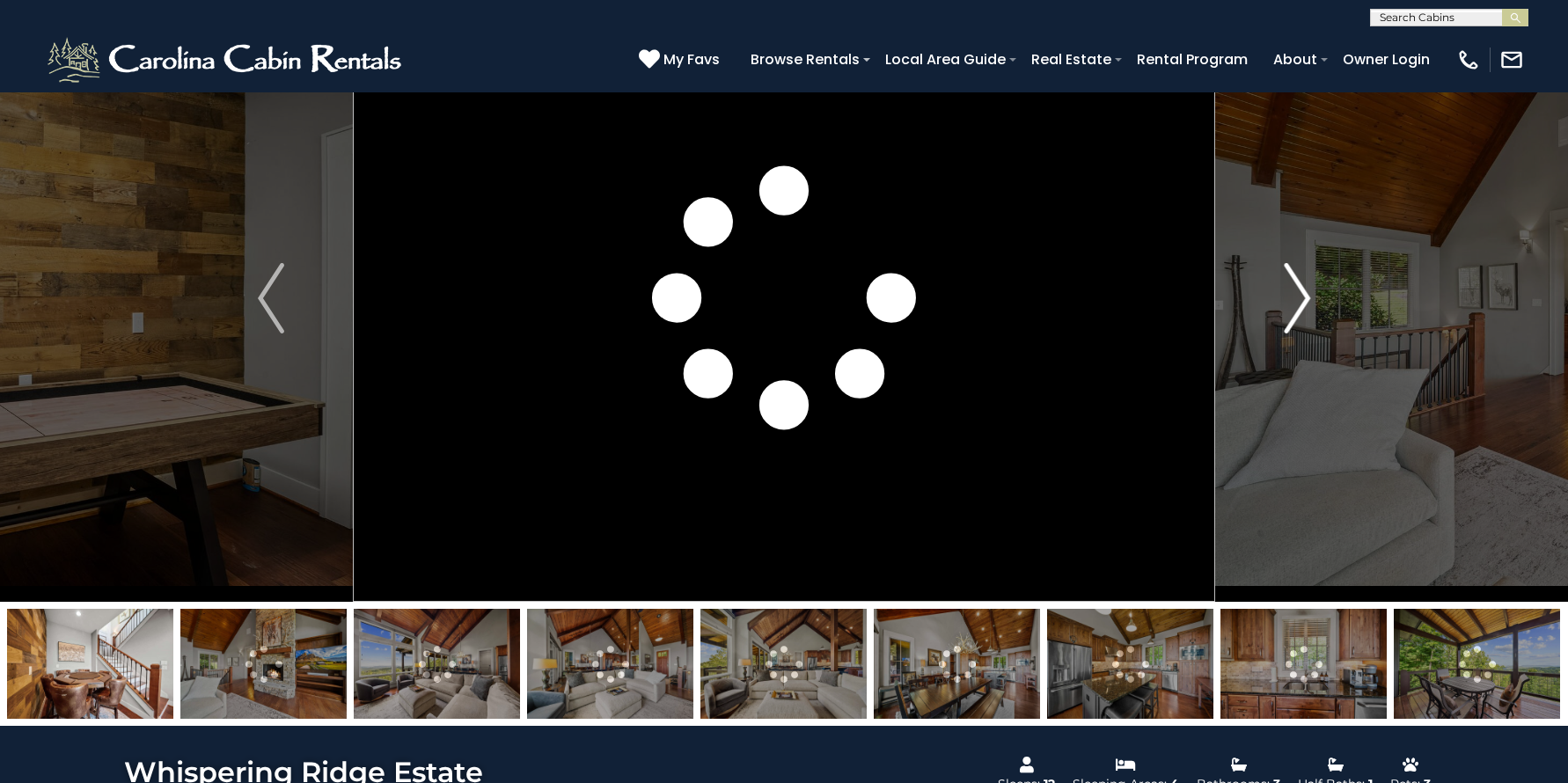
click at [1301, 298] on img "Next" at bounding box center [1296, 298] width 26 height 71
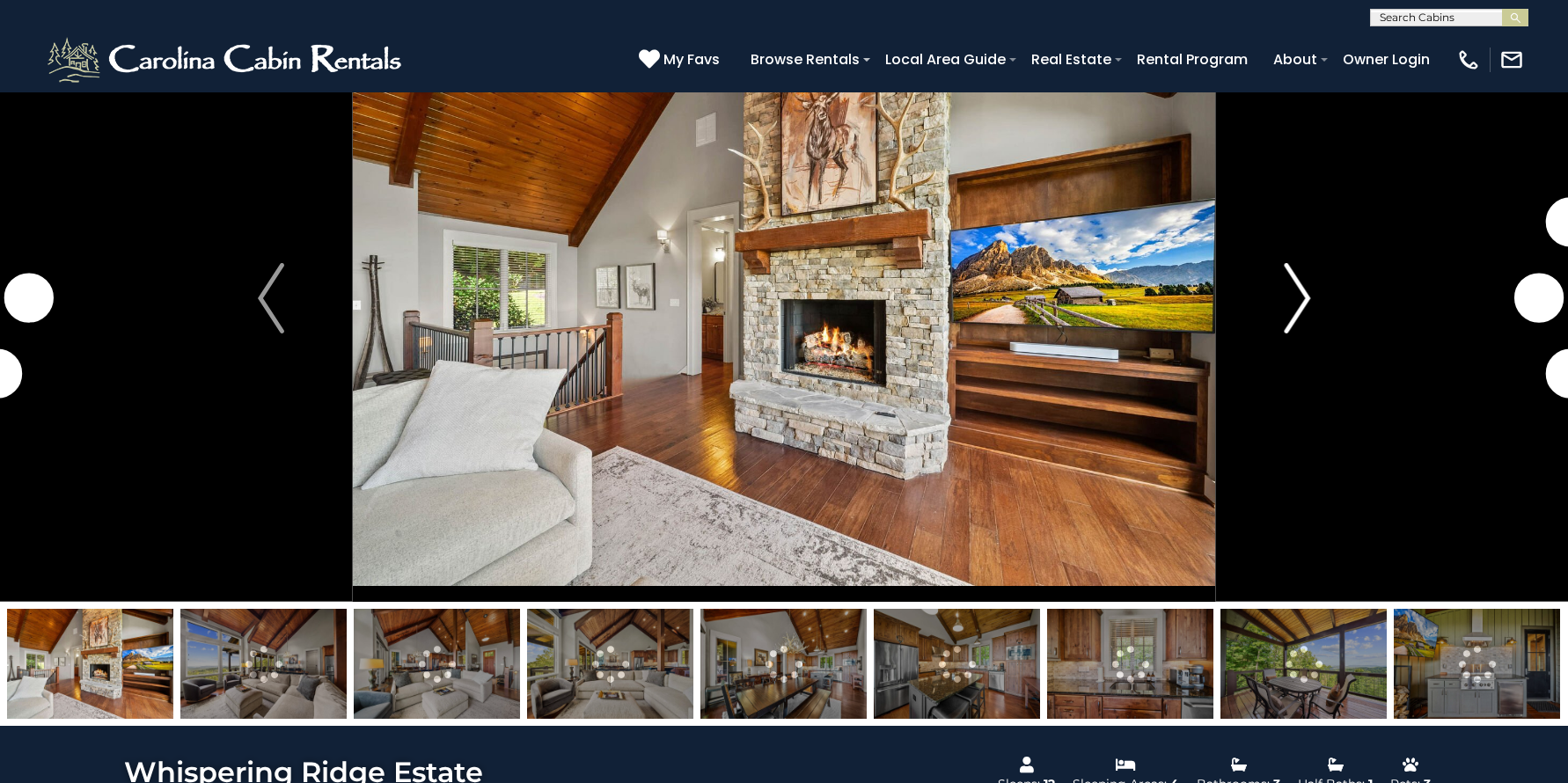
click at [1301, 298] on img "Next" at bounding box center [1296, 298] width 26 height 71
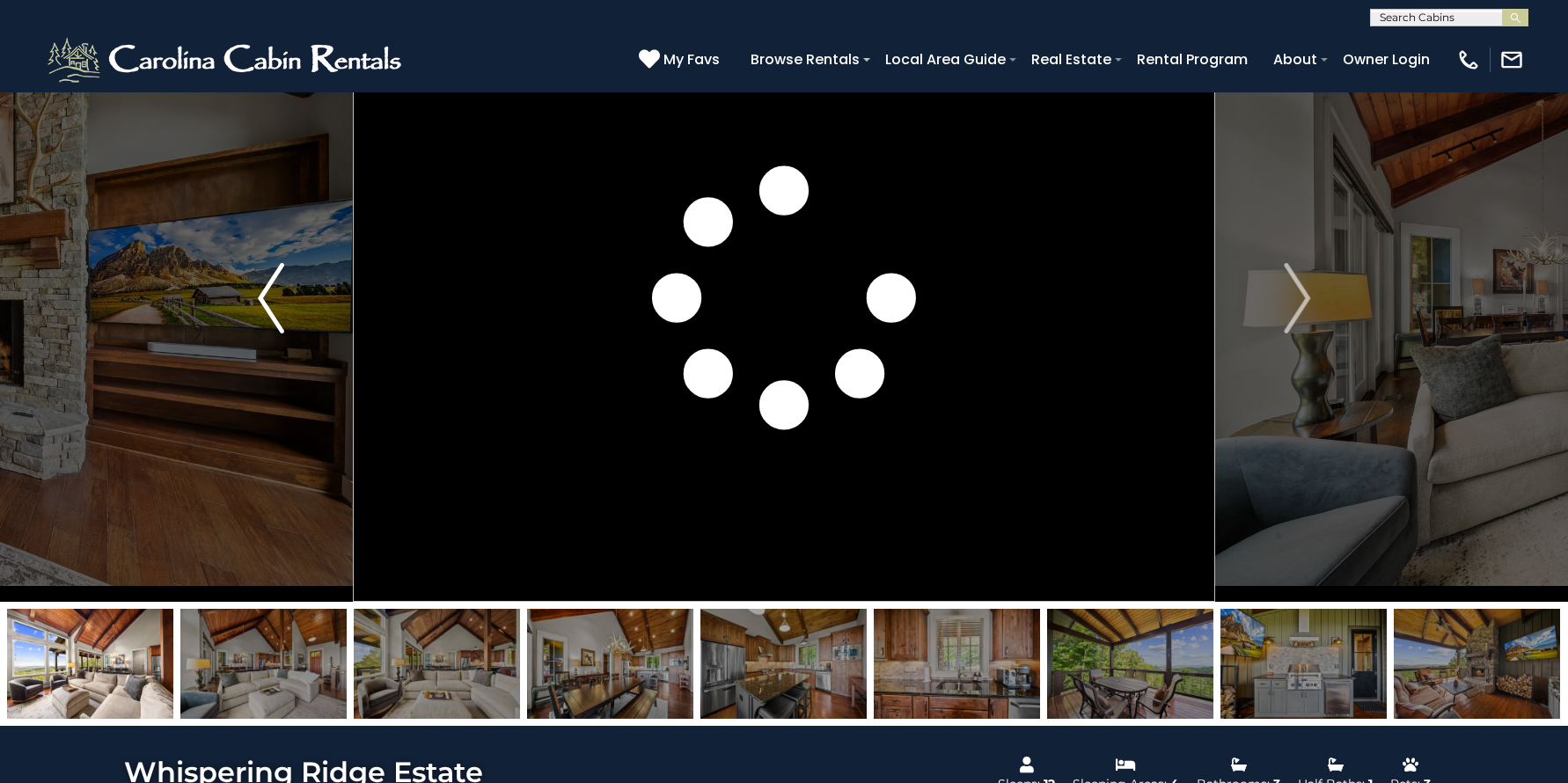
click at [269, 302] on img "Previous" at bounding box center [271, 298] width 26 height 71
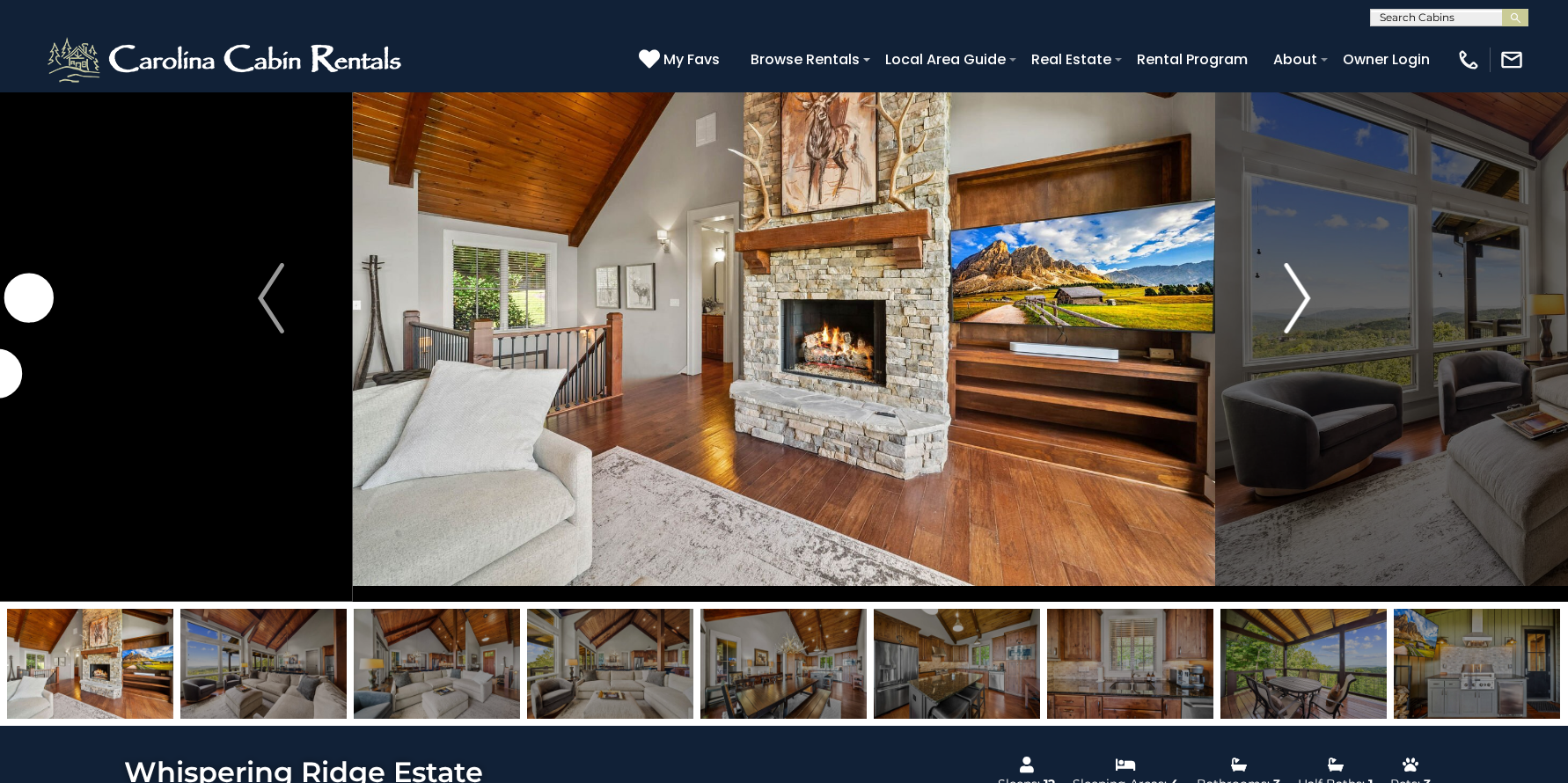
click at [1299, 296] on img "Next" at bounding box center [1296, 298] width 26 height 71
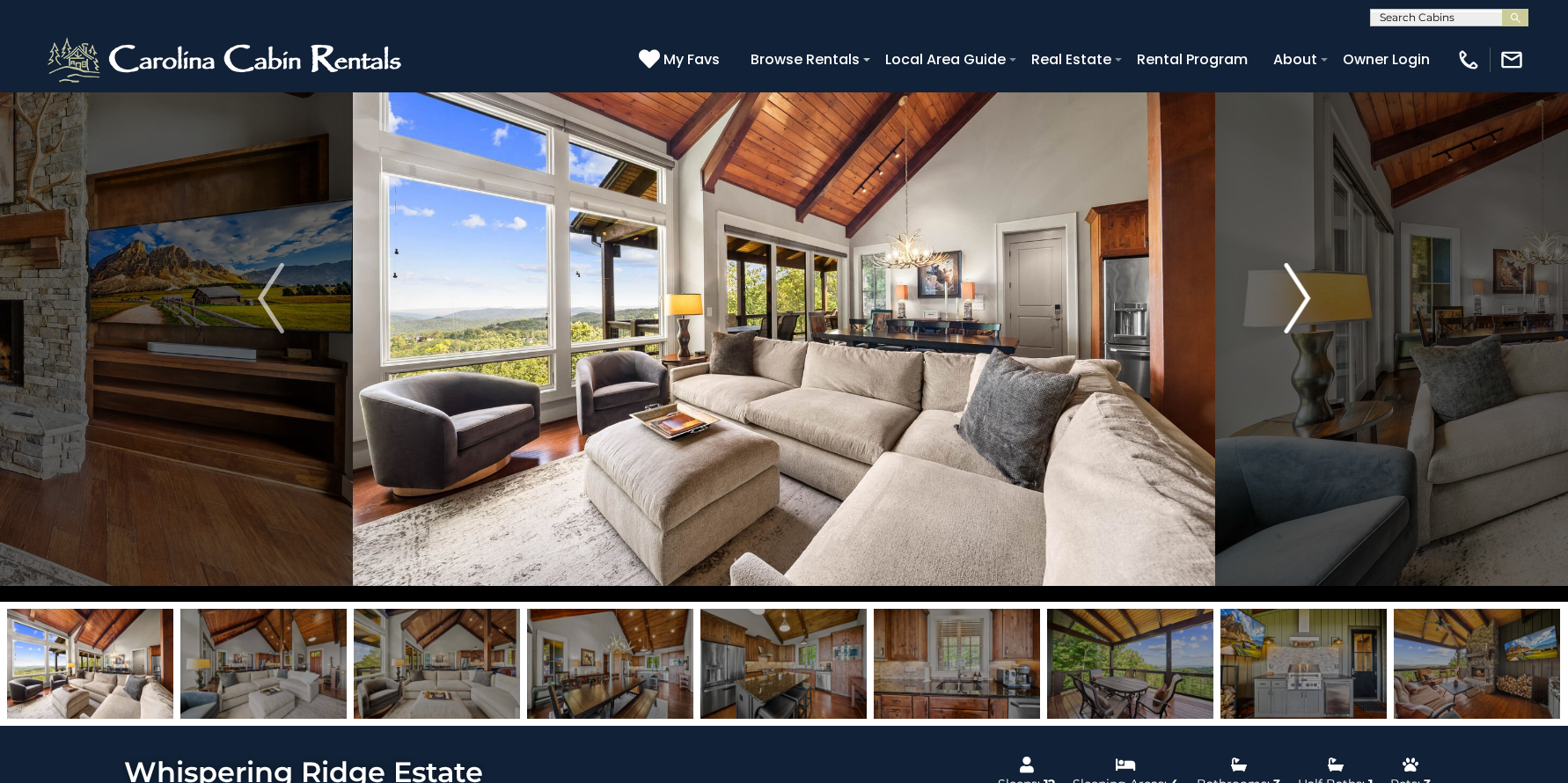
click at [1299, 296] on img "Next" at bounding box center [1296, 298] width 26 height 71
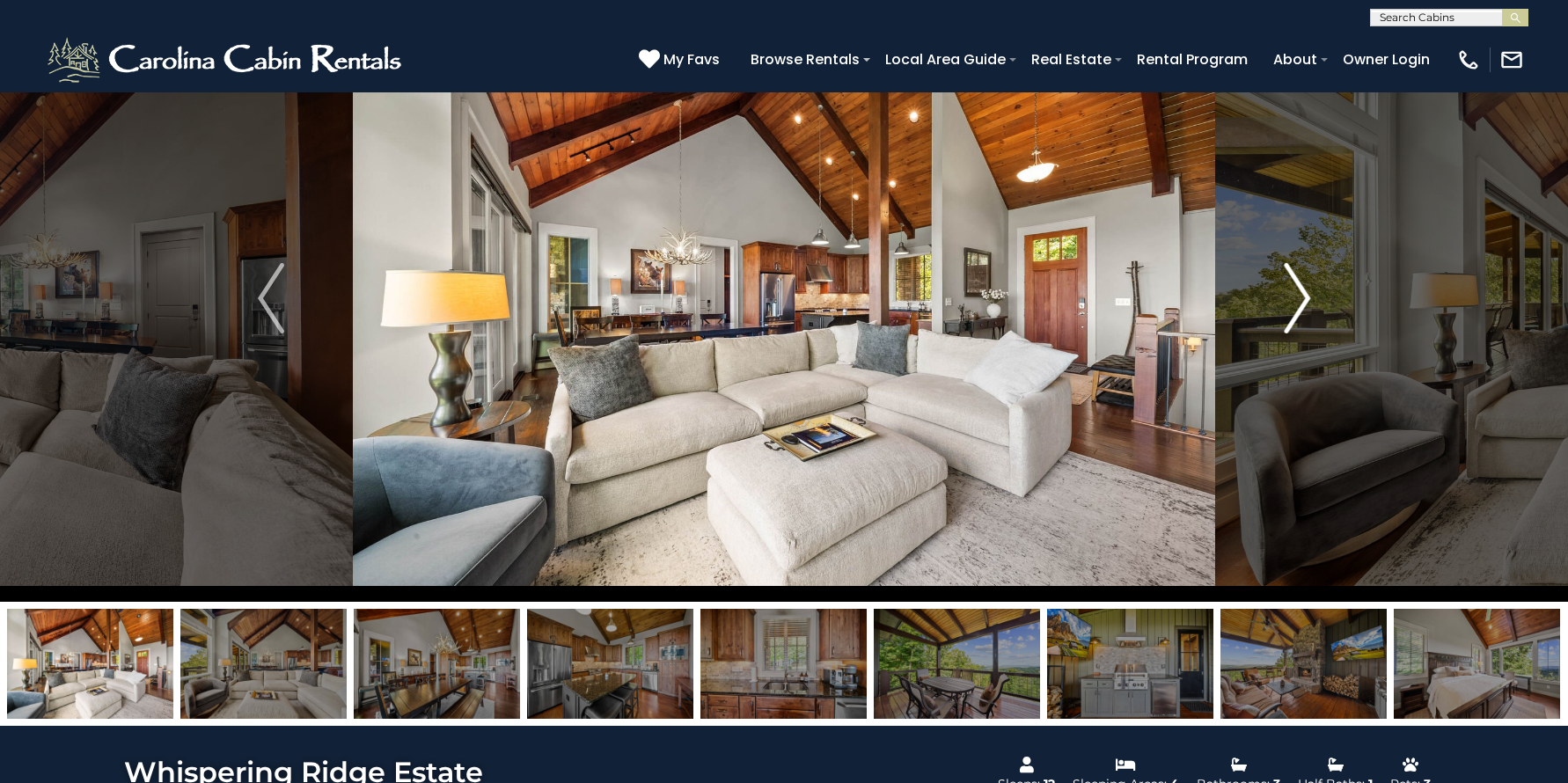
click at [1299, 296] on img "Next" at bounding box center [1296, 298] width 26 height 71
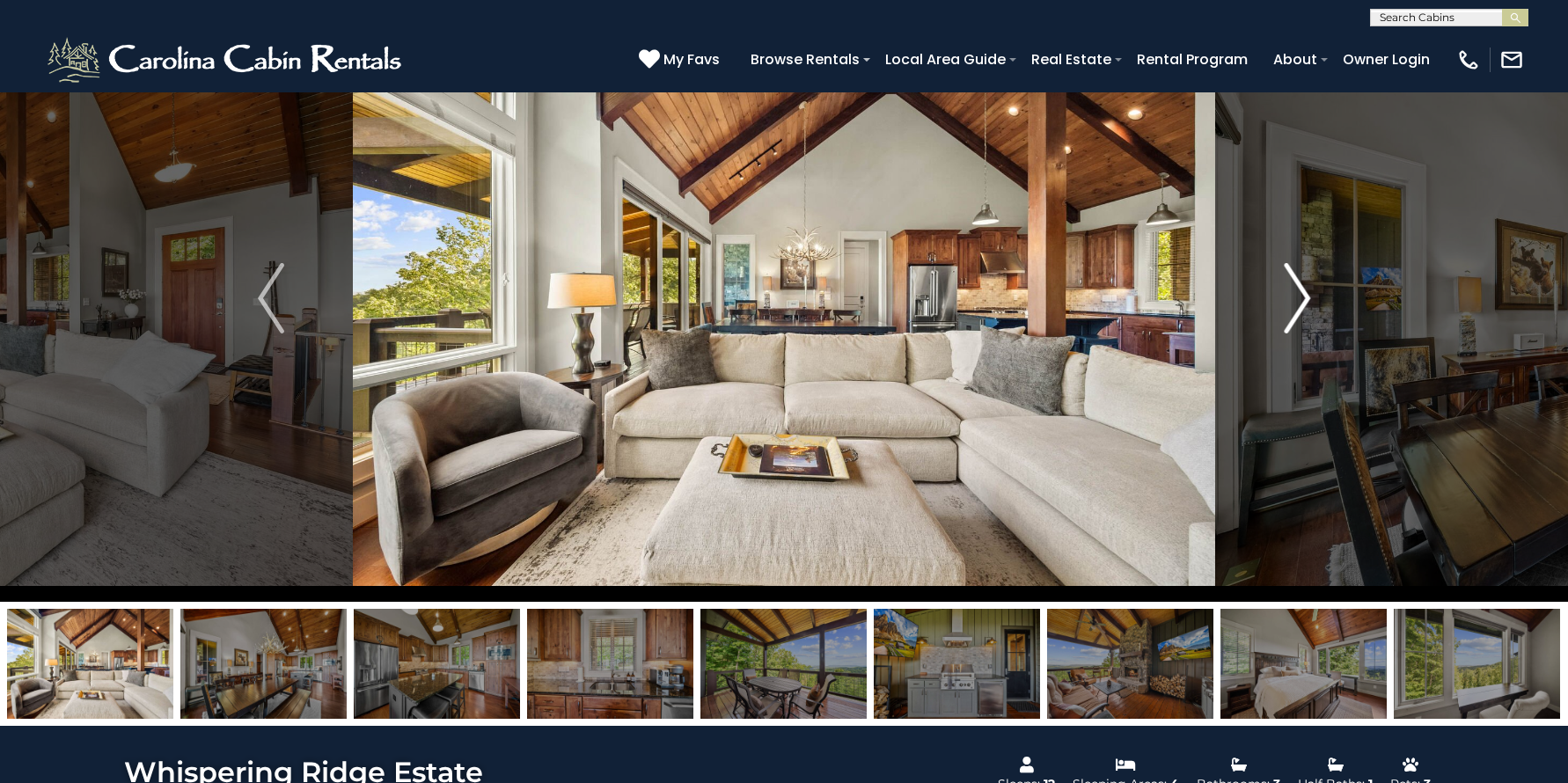
click at [1299, 296] on img "Next" at bounding box center [1296, 298] width 26 height 71
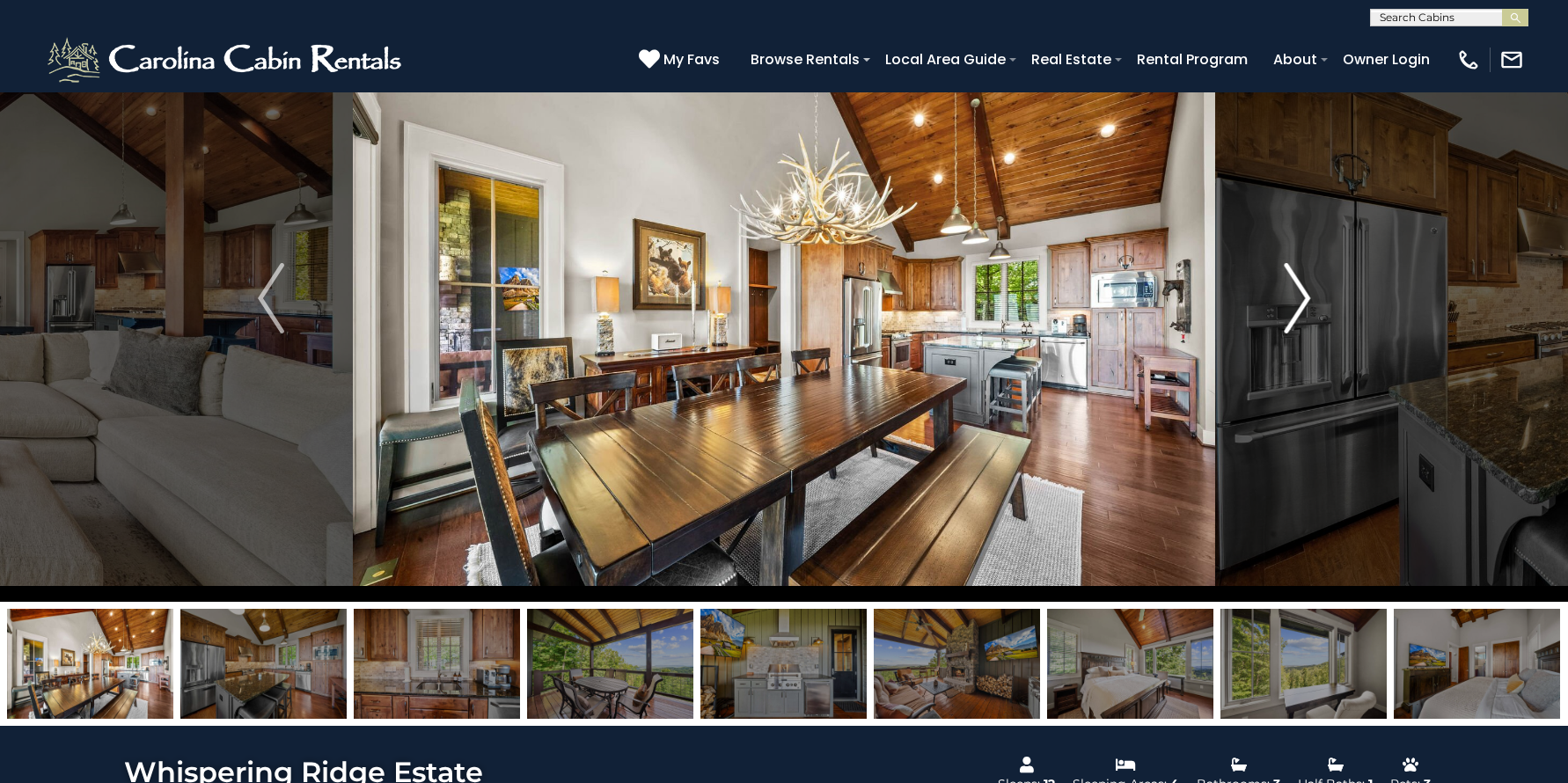
click at [1299, 296] on img "Next" at bounding box center [1296, 298] width 26 height 71
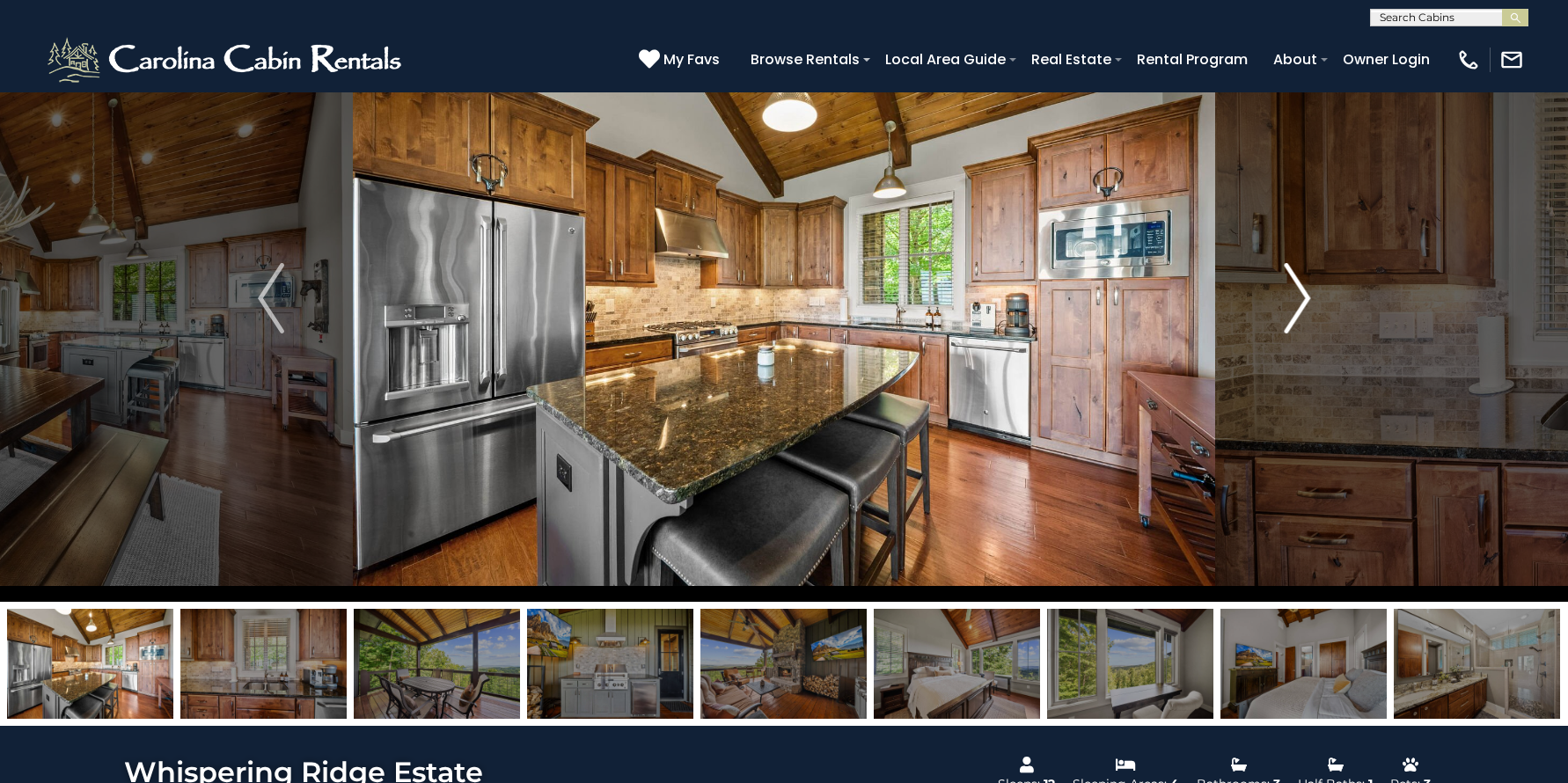
click at [1299, 296] on img "Next" at bounding box center [1296, 298] width 26 height 71
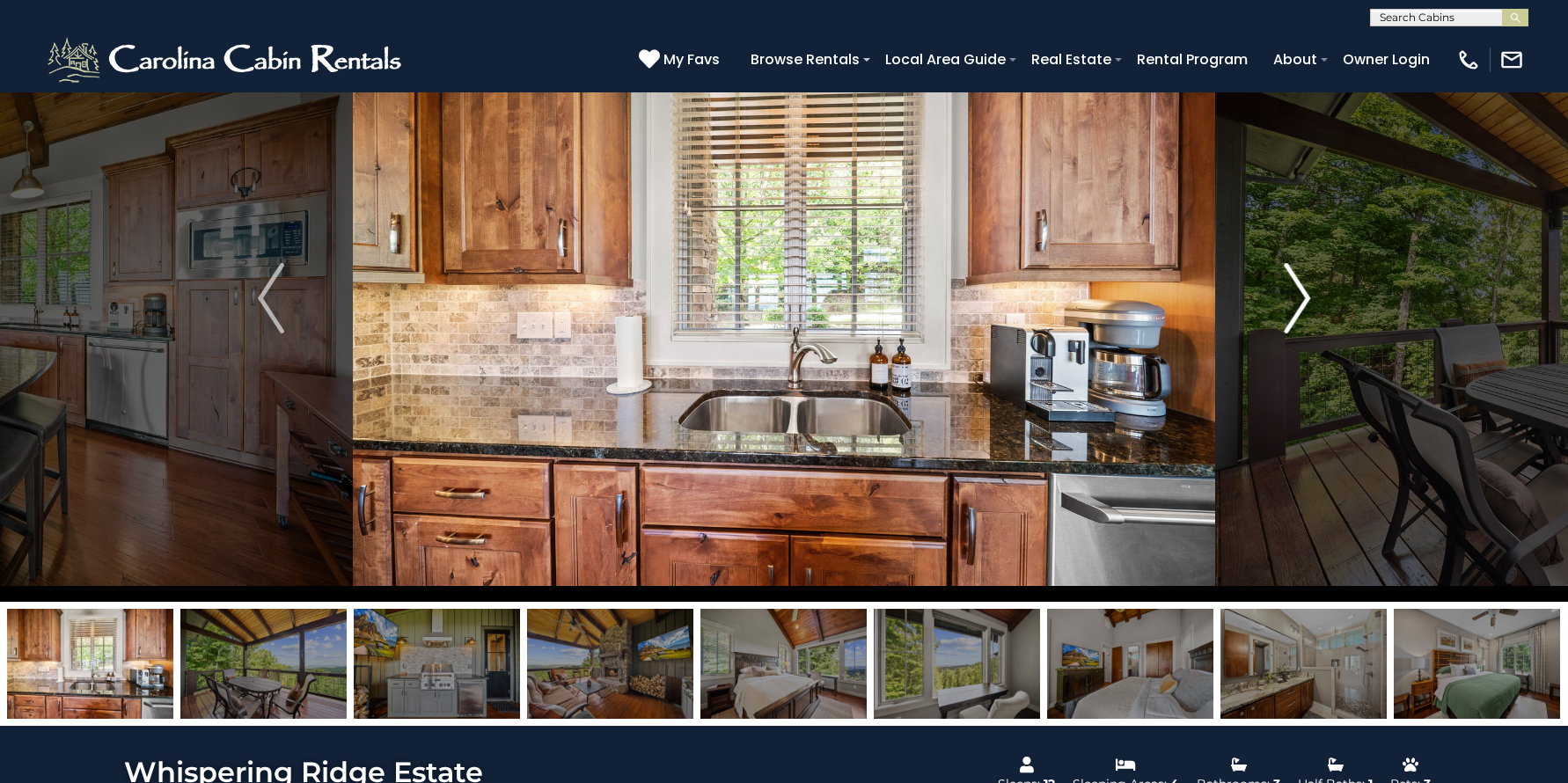
click at [1299, 296] on img "Next" at bounding box center [1296, 298] width 26 height 71
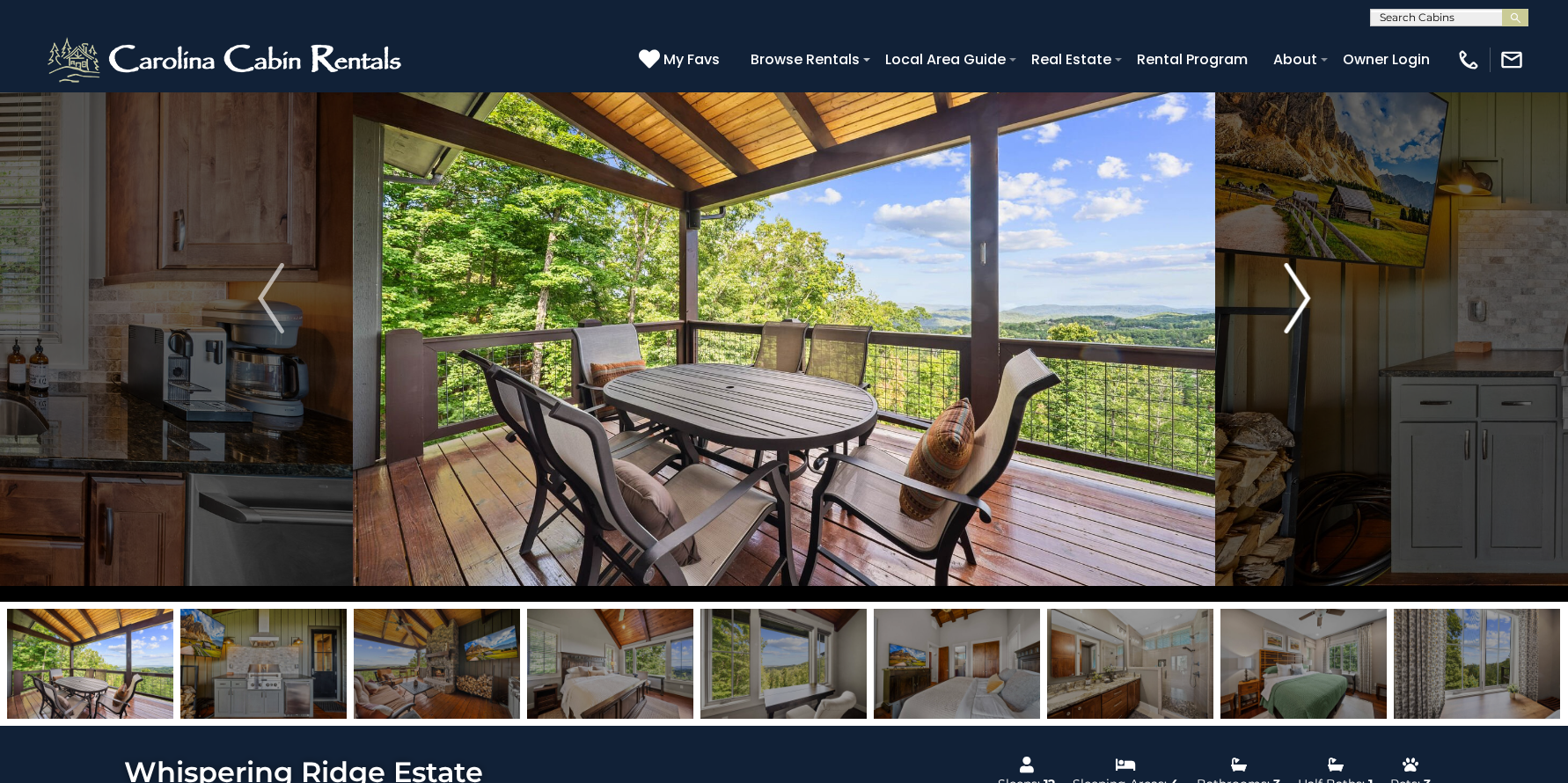
click at [1299, 296] on img "Next" at bounding box center [1296, 298] width 26 height 71
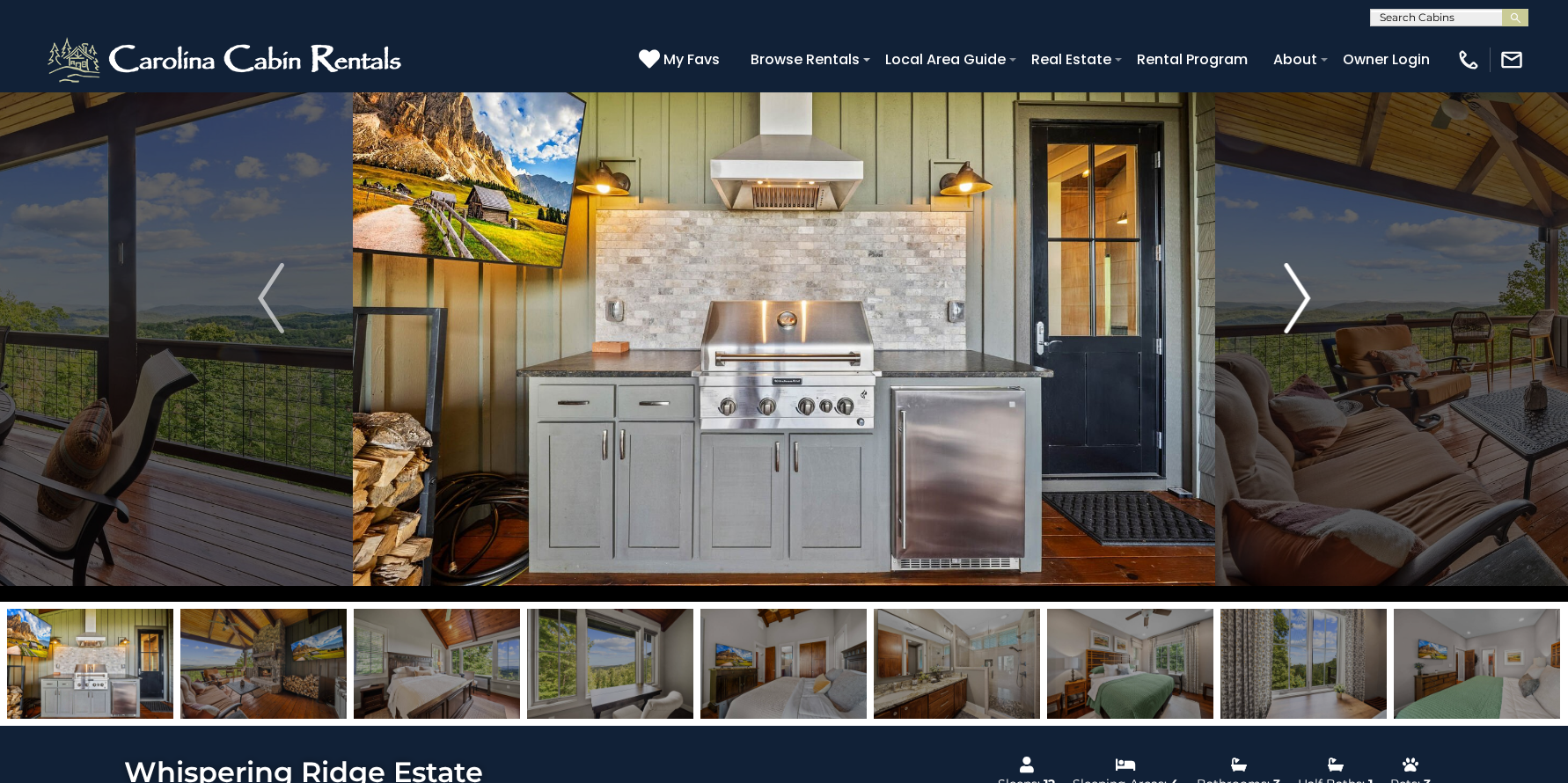
click at [1299, 296] on img "Next" at bounding box center [1296, 298] width 26 height 71
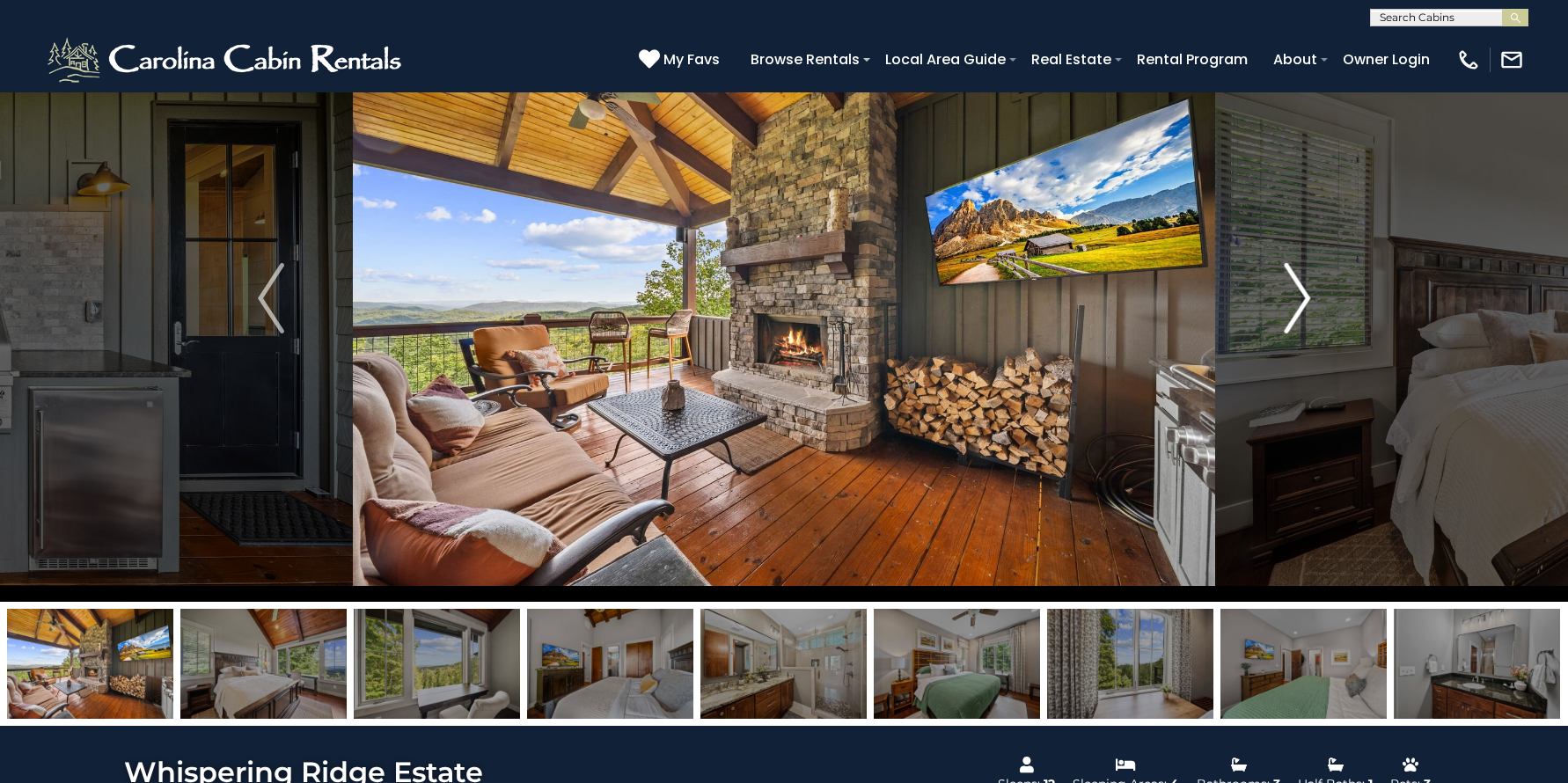
click at [1299, 296] on img "Next" at bounding box center [1296, 298] width 26 height 71
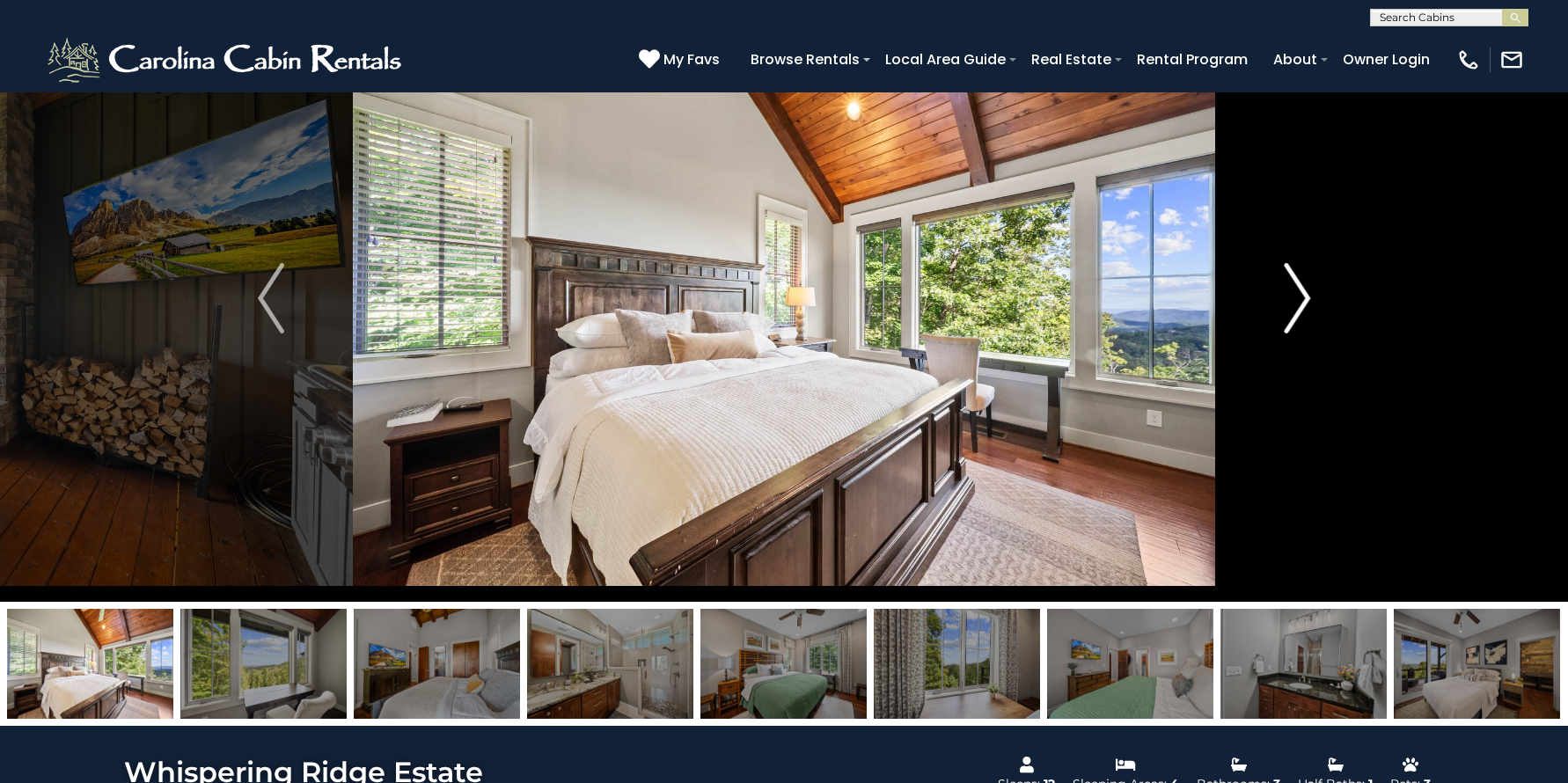
click at [1298, 296] on img "Next" at bounding box center [1296, 298] width 26 height 71
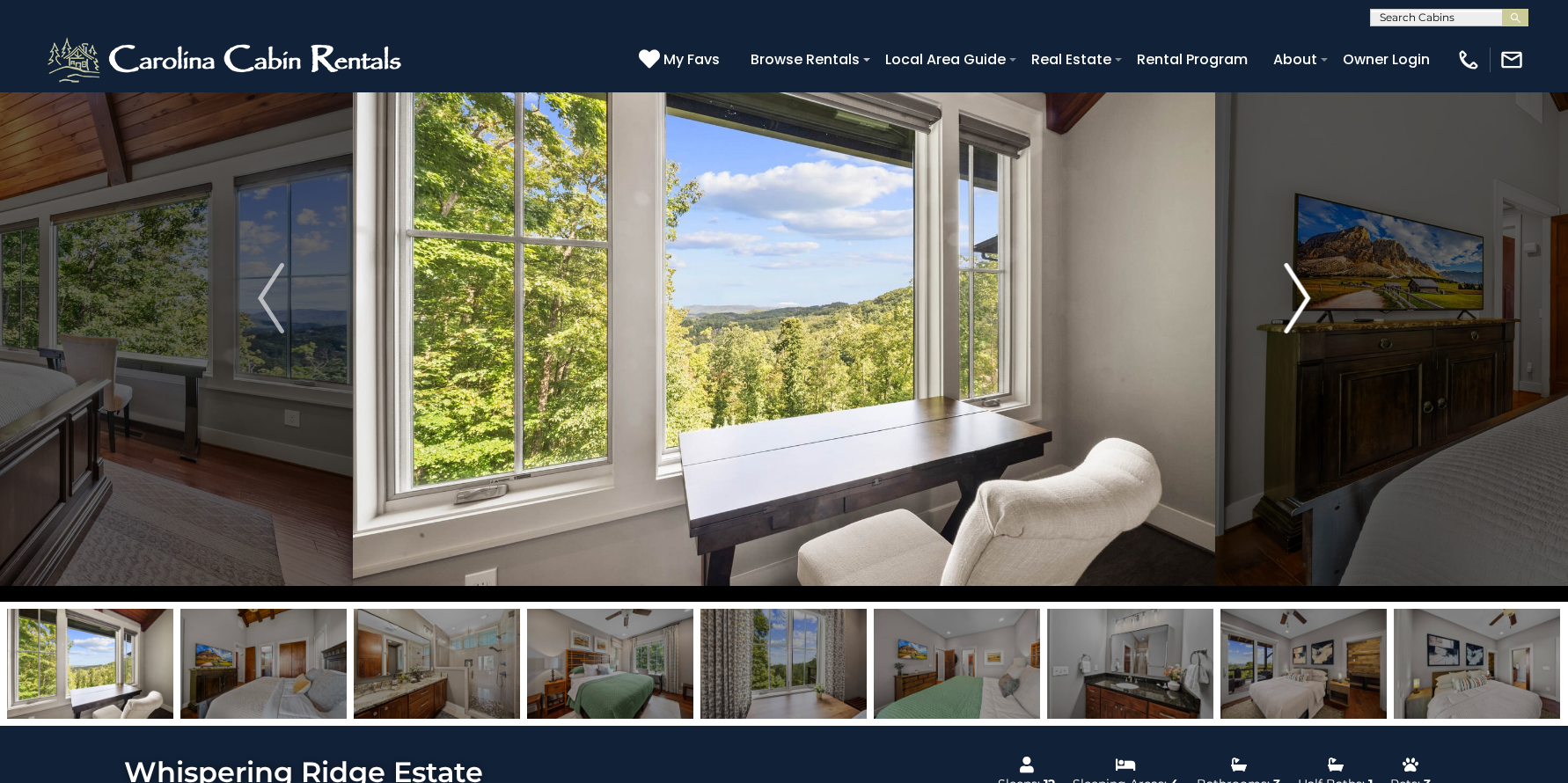
click at [1298, 296] on img "Next" at bounding box center [1296, 298] width 26 height 71
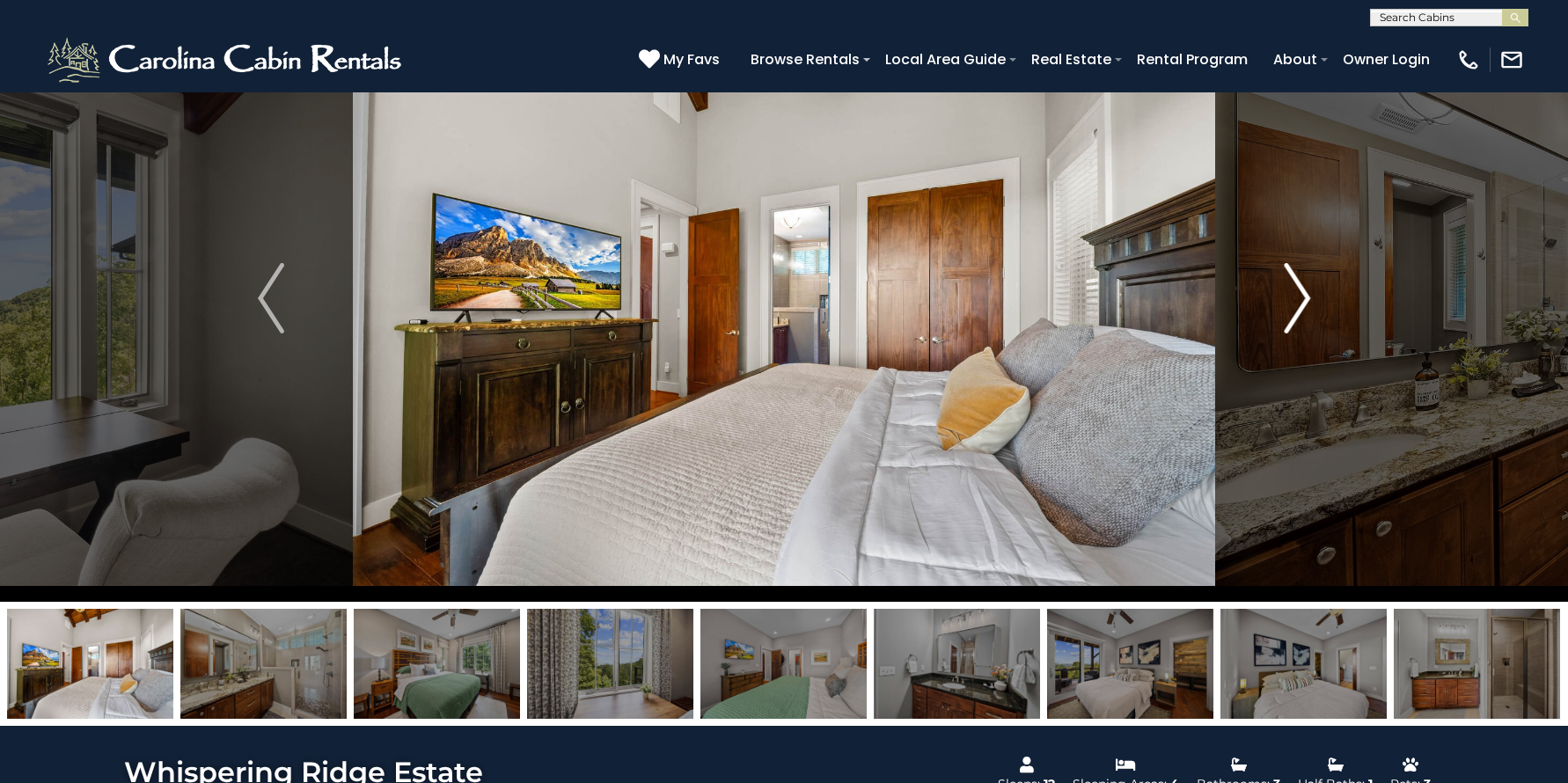
click at [1298, 296] on img "Next" at bounding box center [1296, 298] width 26 height 71
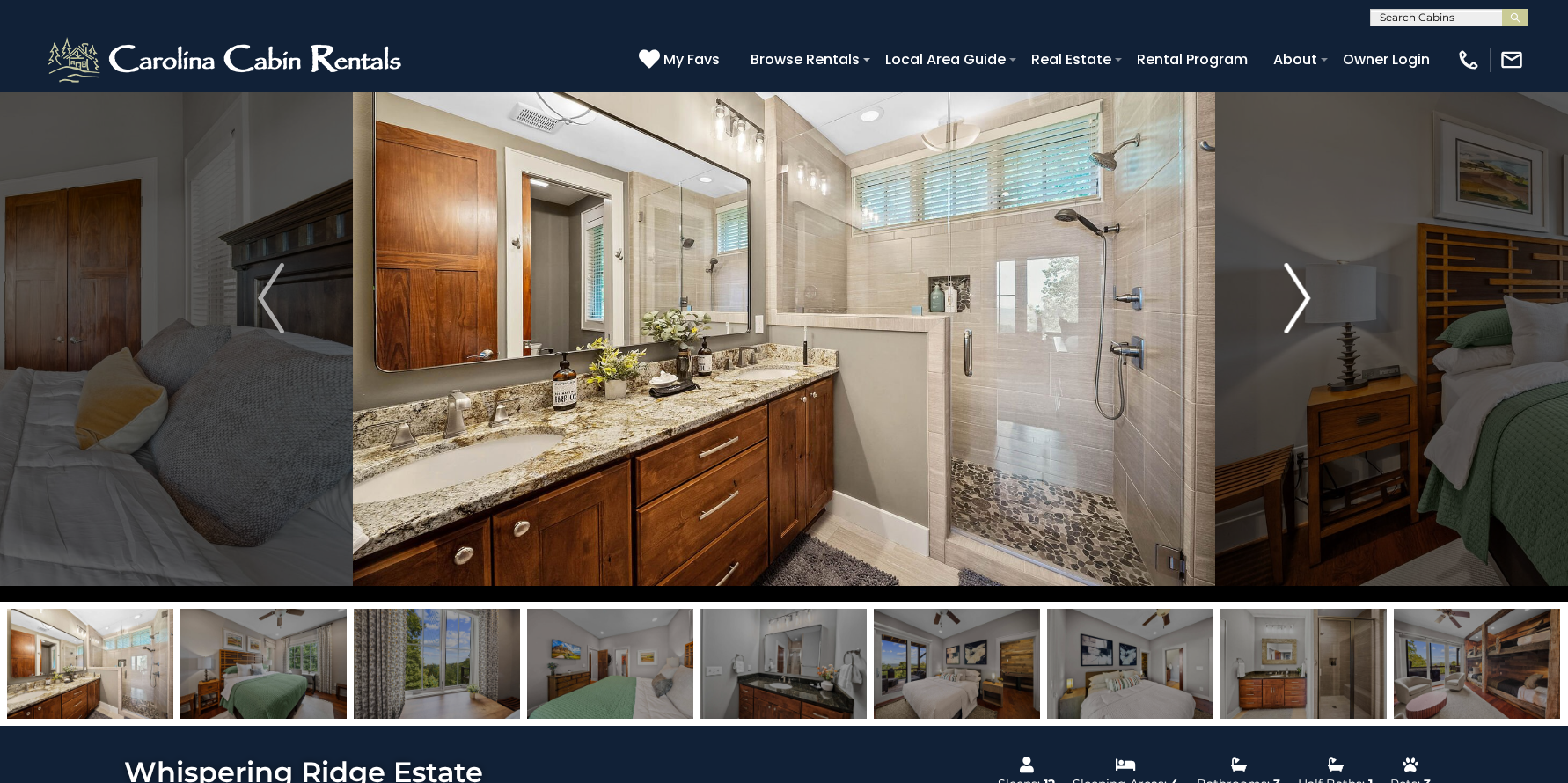
click at [1298, 296] on img "Next" at bounding box center [1296, 298] width 26 height 71
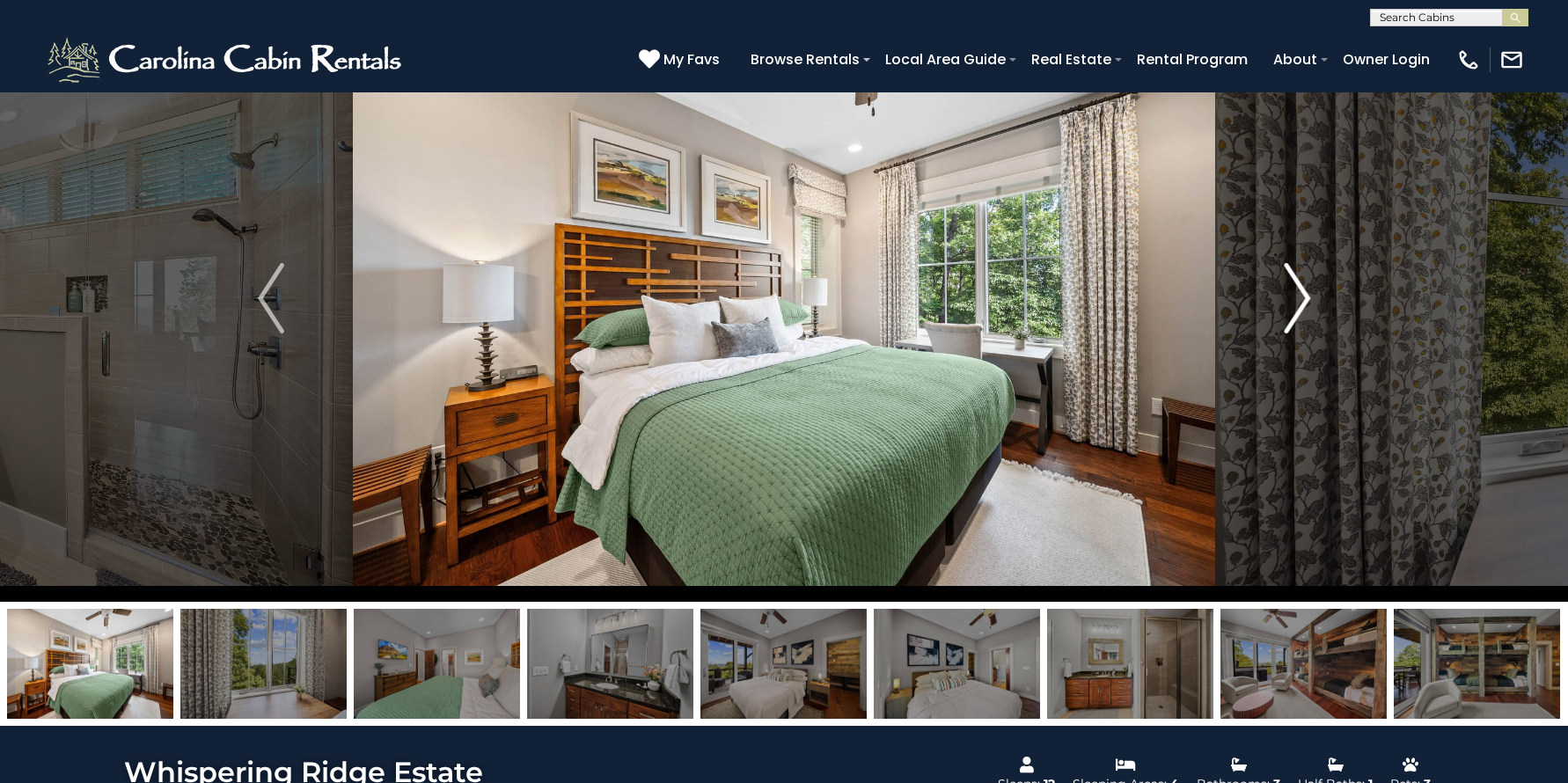
click at [1298, 296] on img "Next" at bounding box center [1296, 298] width 26 height 71
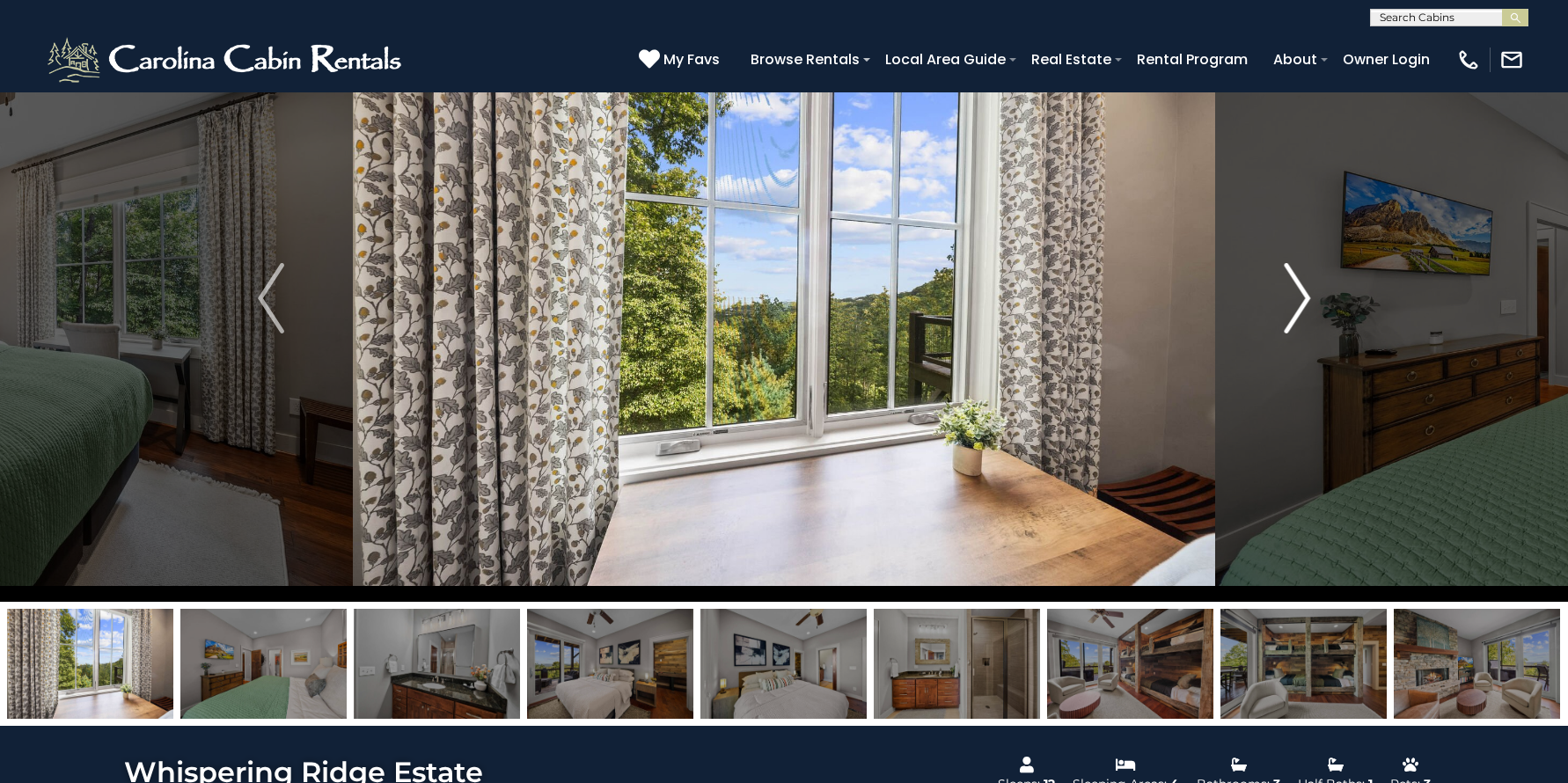
click at [1298, 296] on img "Next" at bounding box center [1296, 298] width 26 height 71
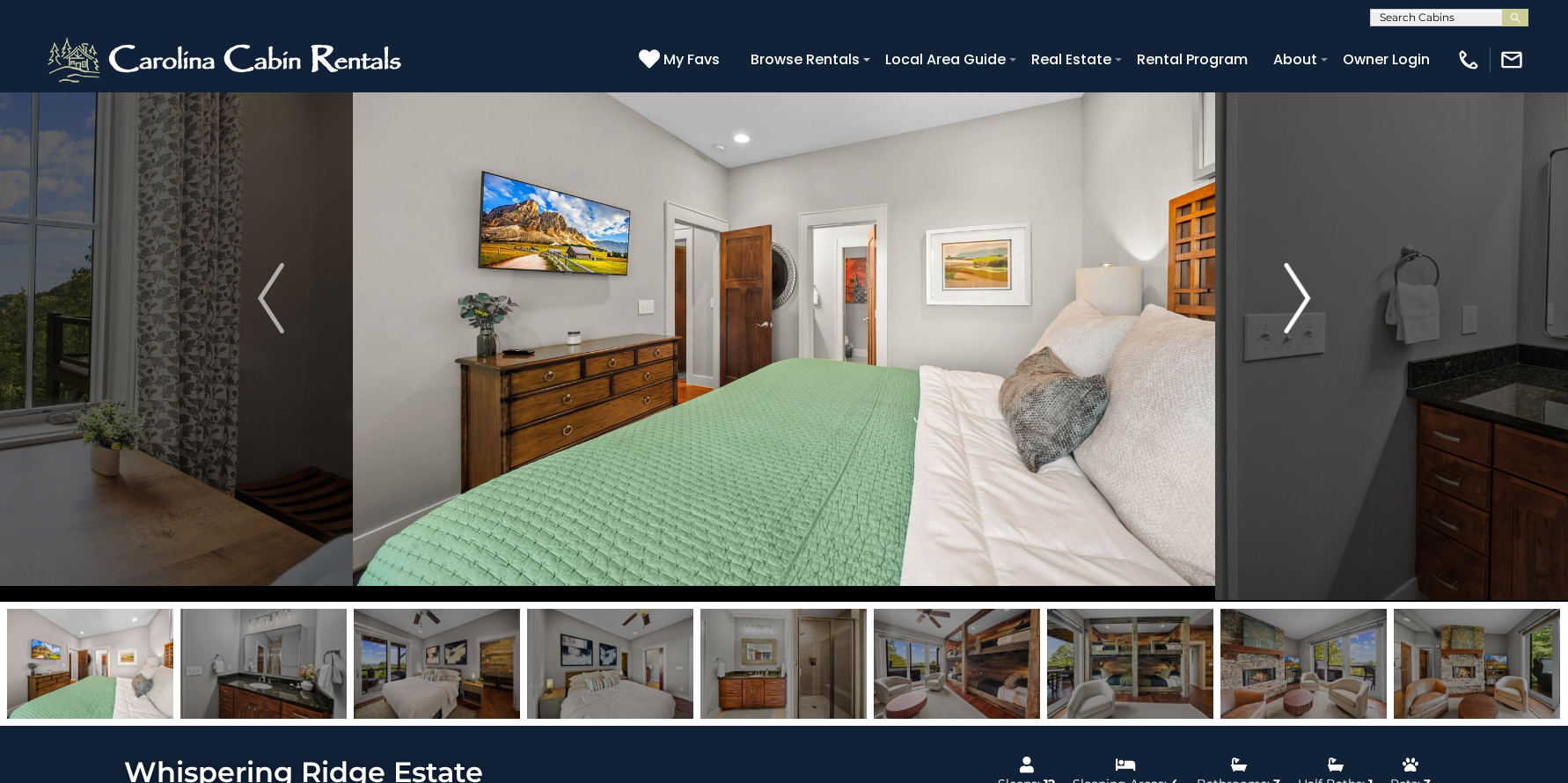
click at [1298, 296] on img "Next" at bounding box center [1296, 298] width 26 height 71
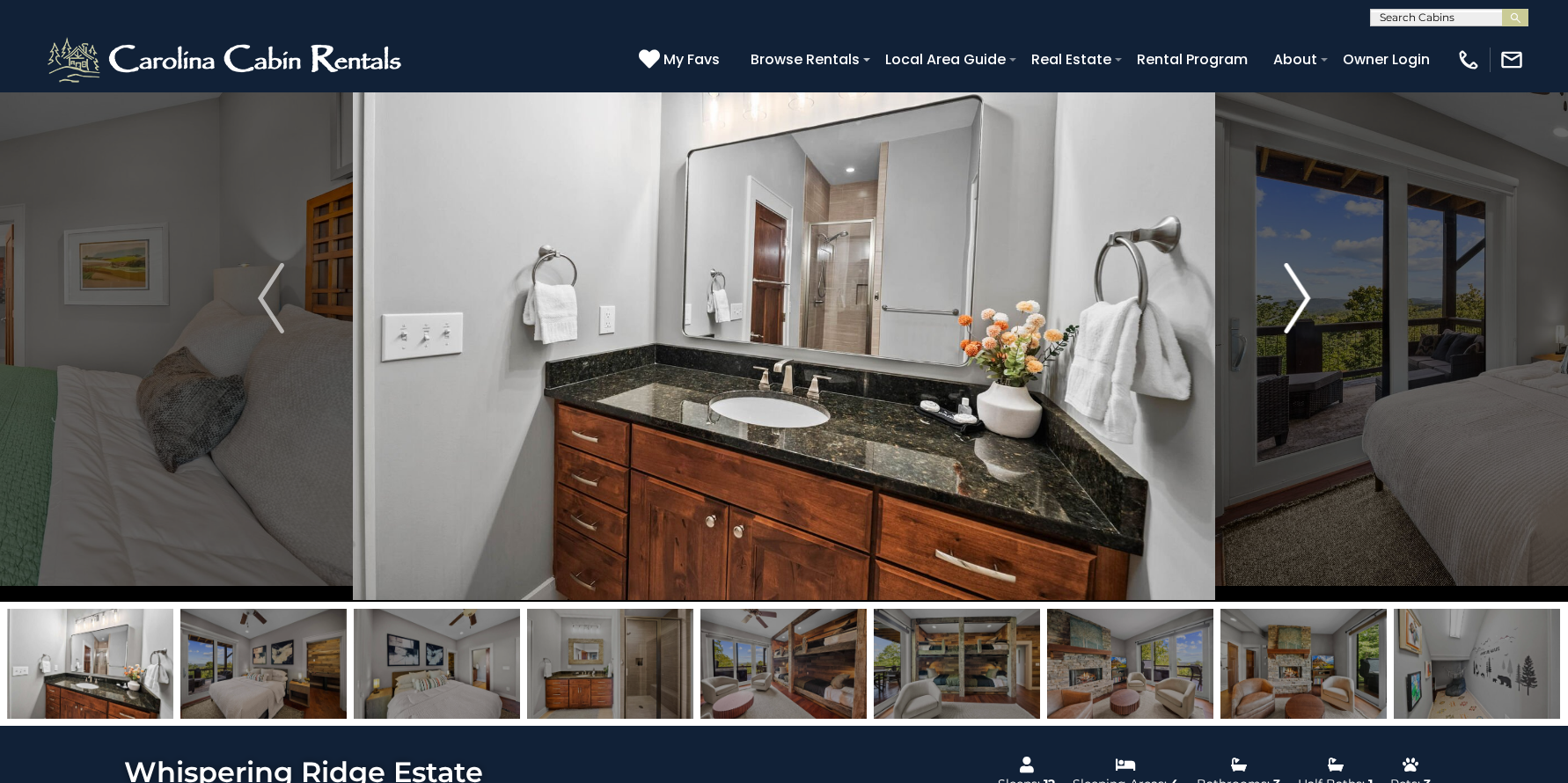
click at [1298, 296] on img "Next" at bounding box center [1296, 298] width 26 height 71
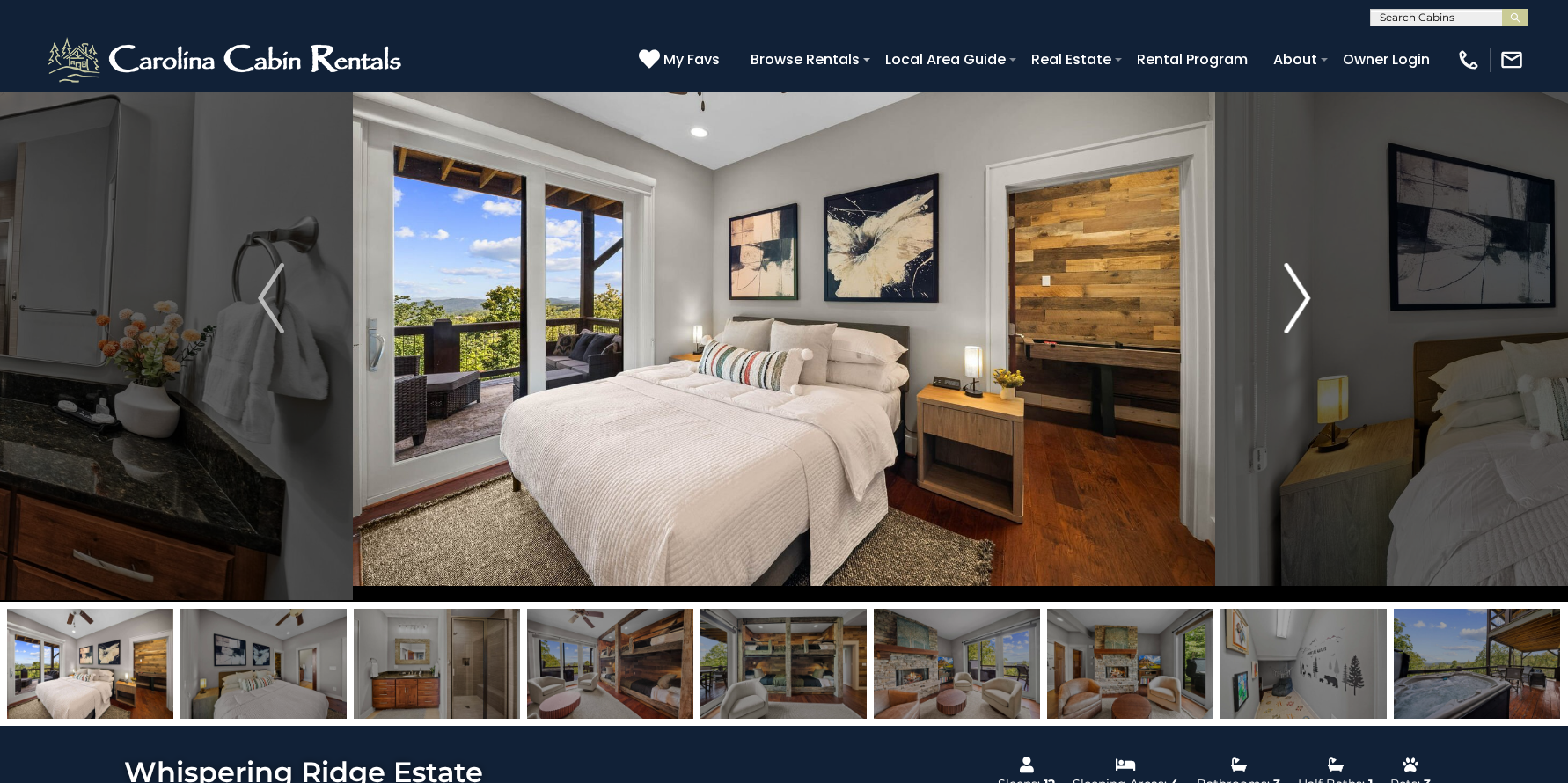
click at [1298, 296] on img "Next" at bounding box center [1296, 298] width 26 height 71
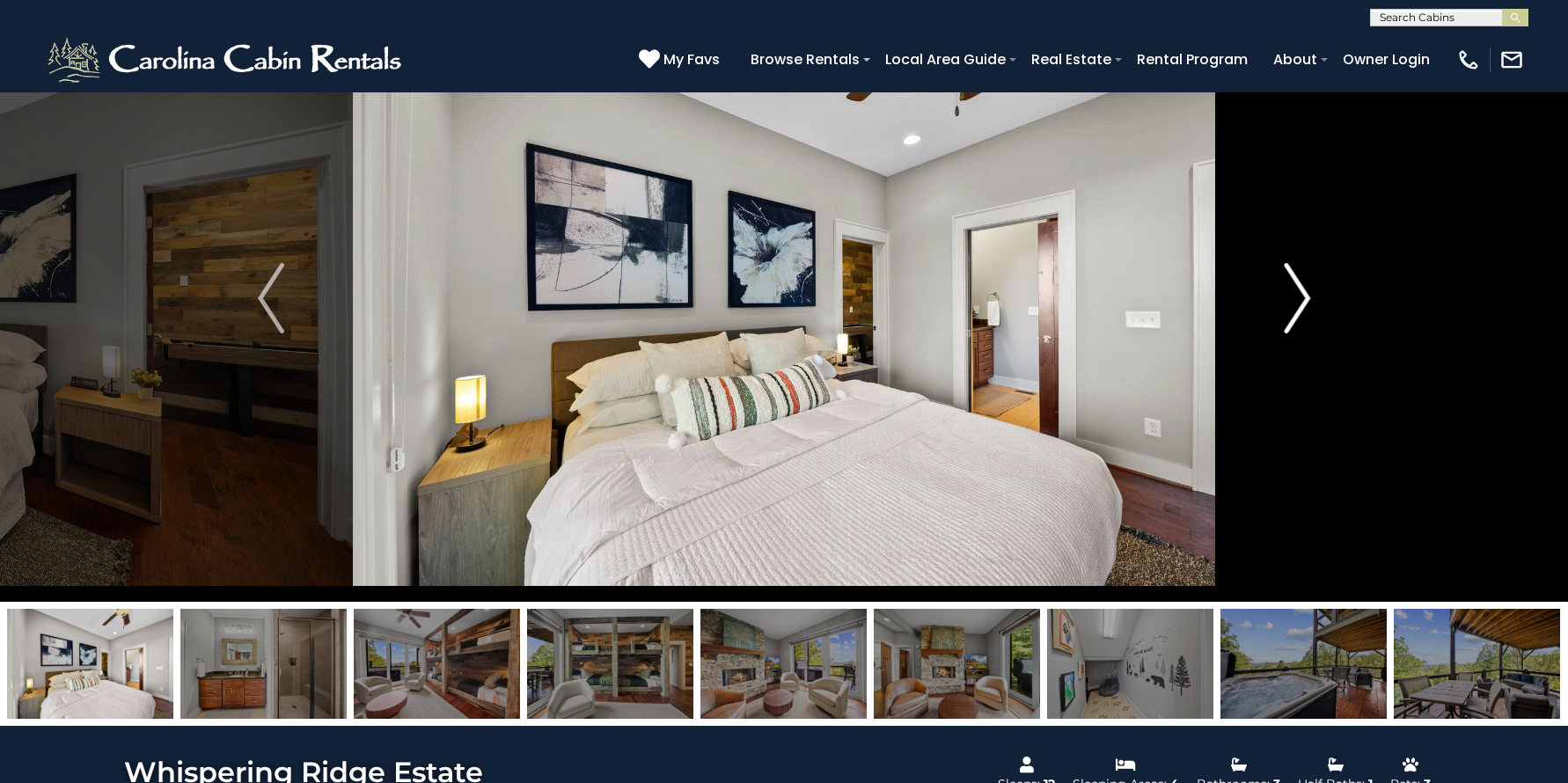
click at [1298, 296] on img "Next" at bounding box center [1296, 298] width 26 height 71
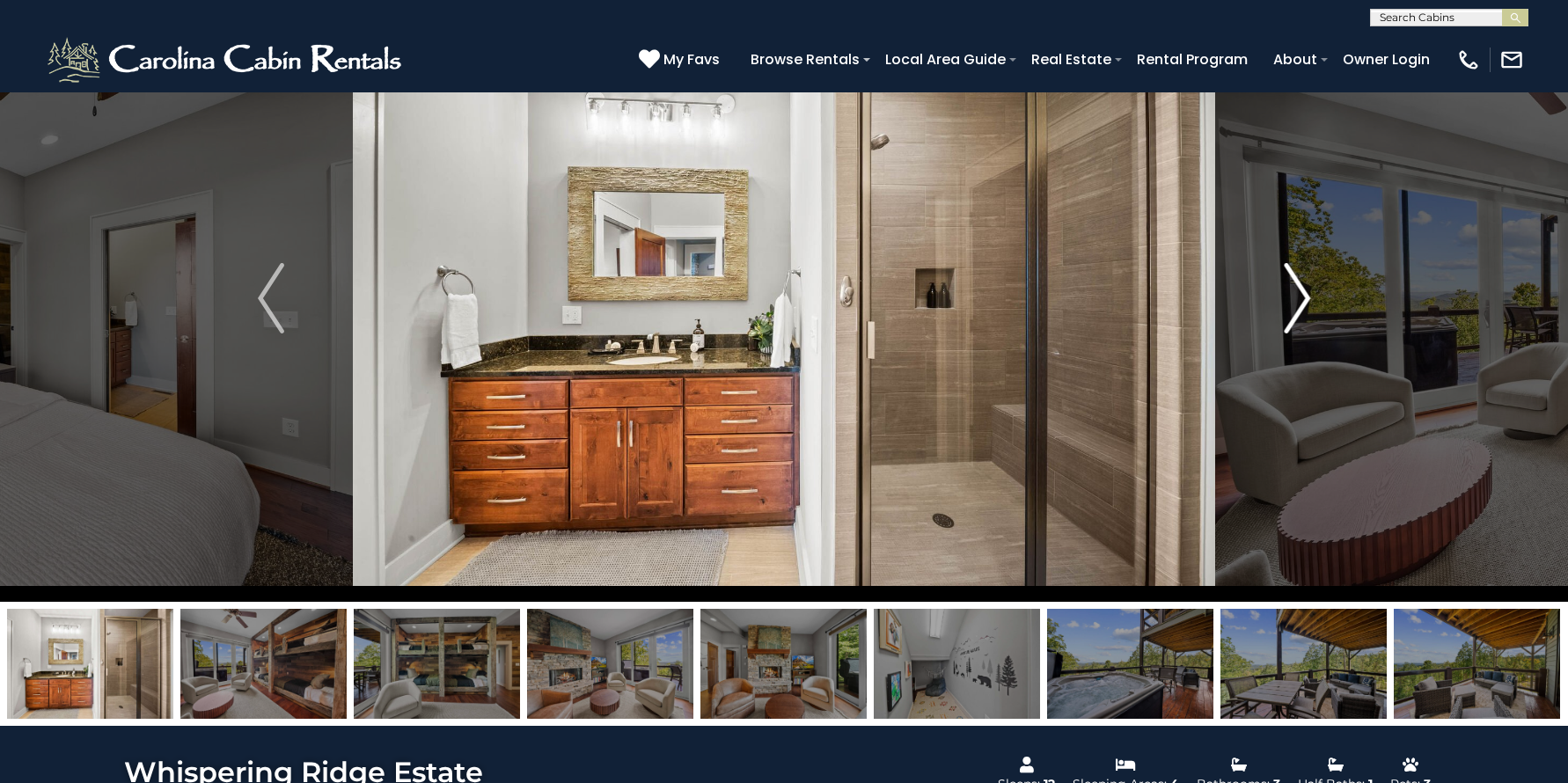
click at [1298, 296] on img "Next" at bounding box center [1296, 298] width 26 height 71
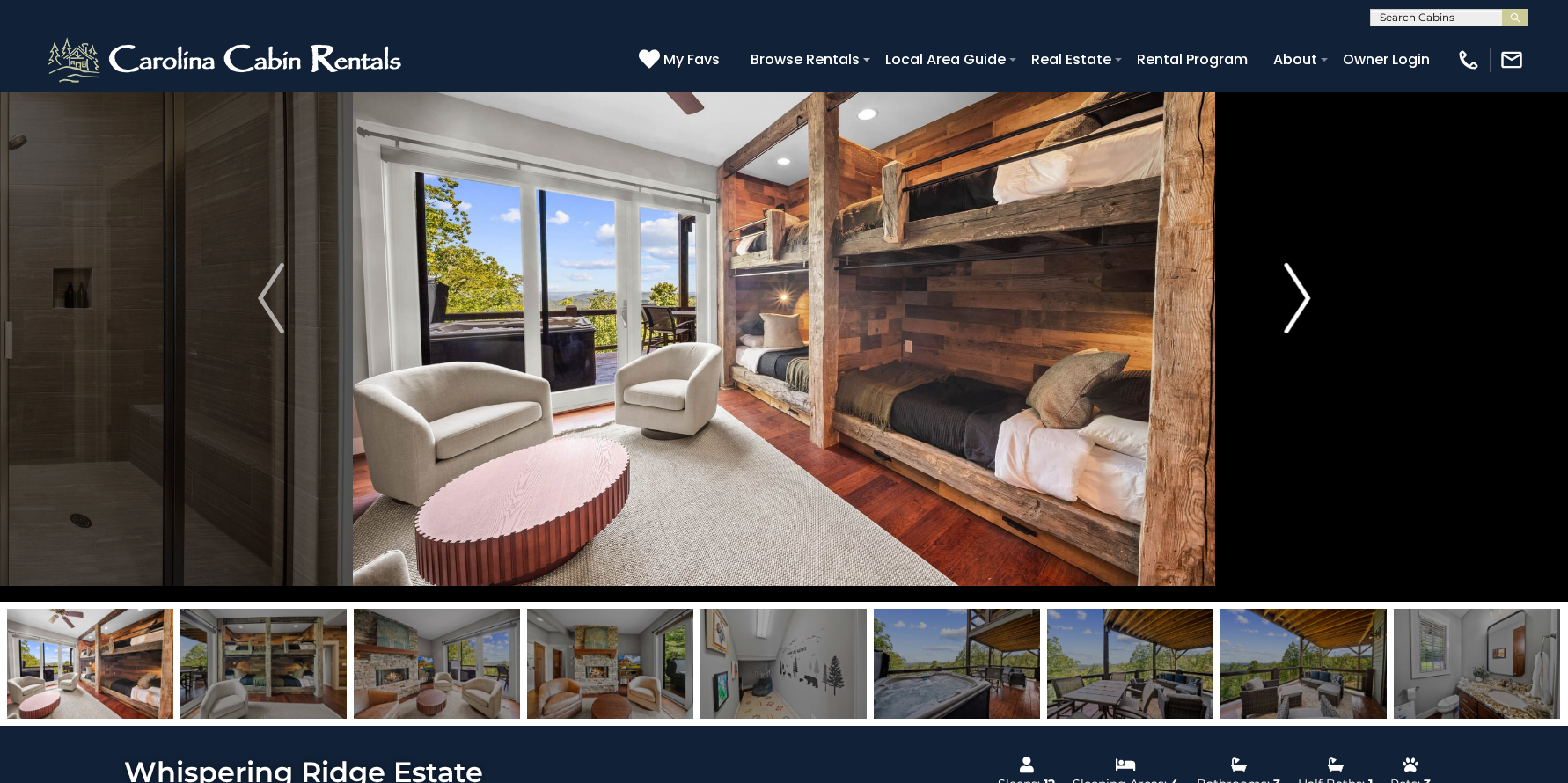
click at [1298, 296] on img "Next" at bounding box center [1296, 298] width 26 height 71
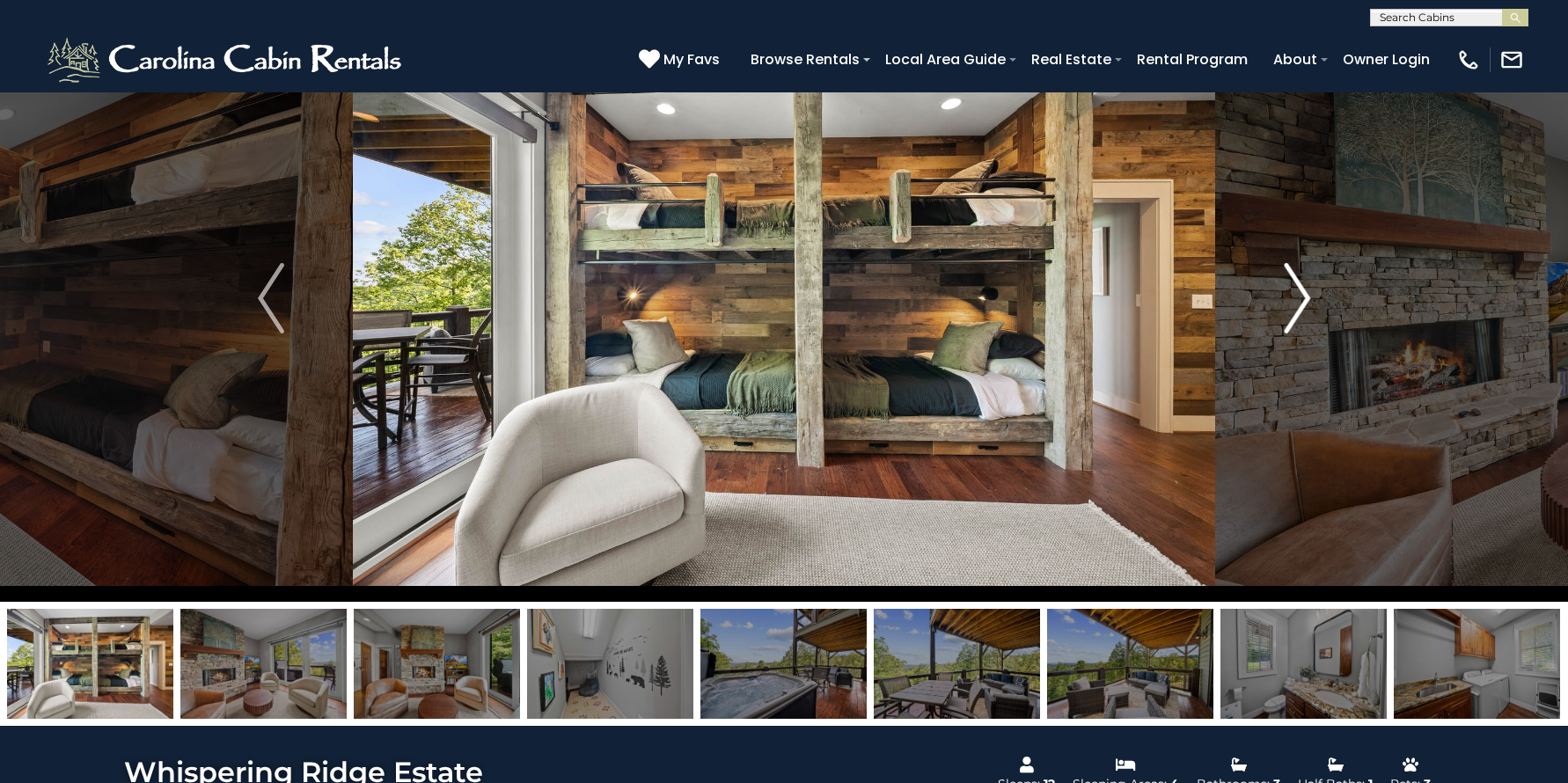
click at [1298, 296] on img "Next" at bounding box center [1296, 298] width 26 height 71
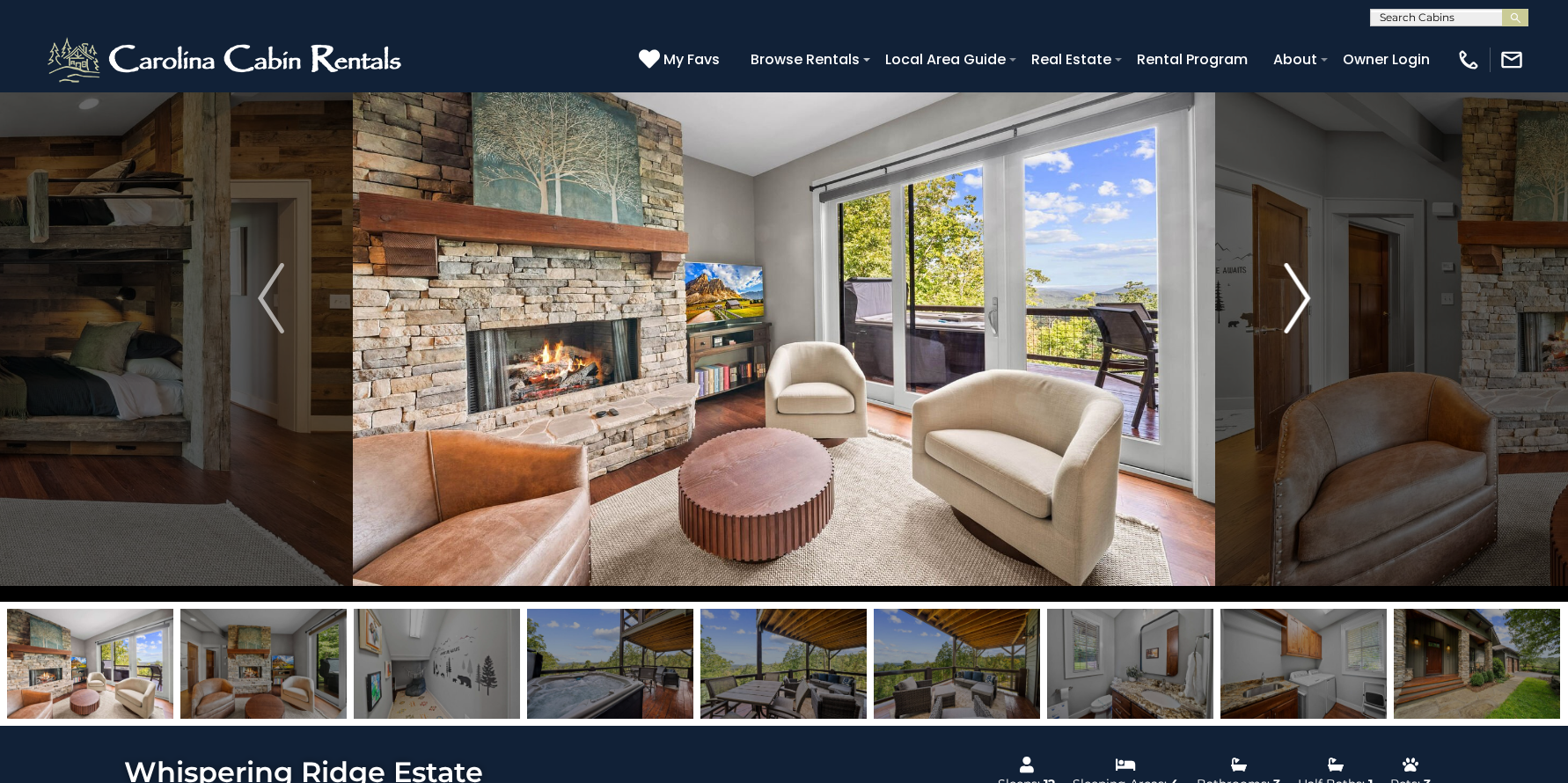
click at [1298, 296] on img "Next" at bounding box center [1296, 298] width 26 height 71
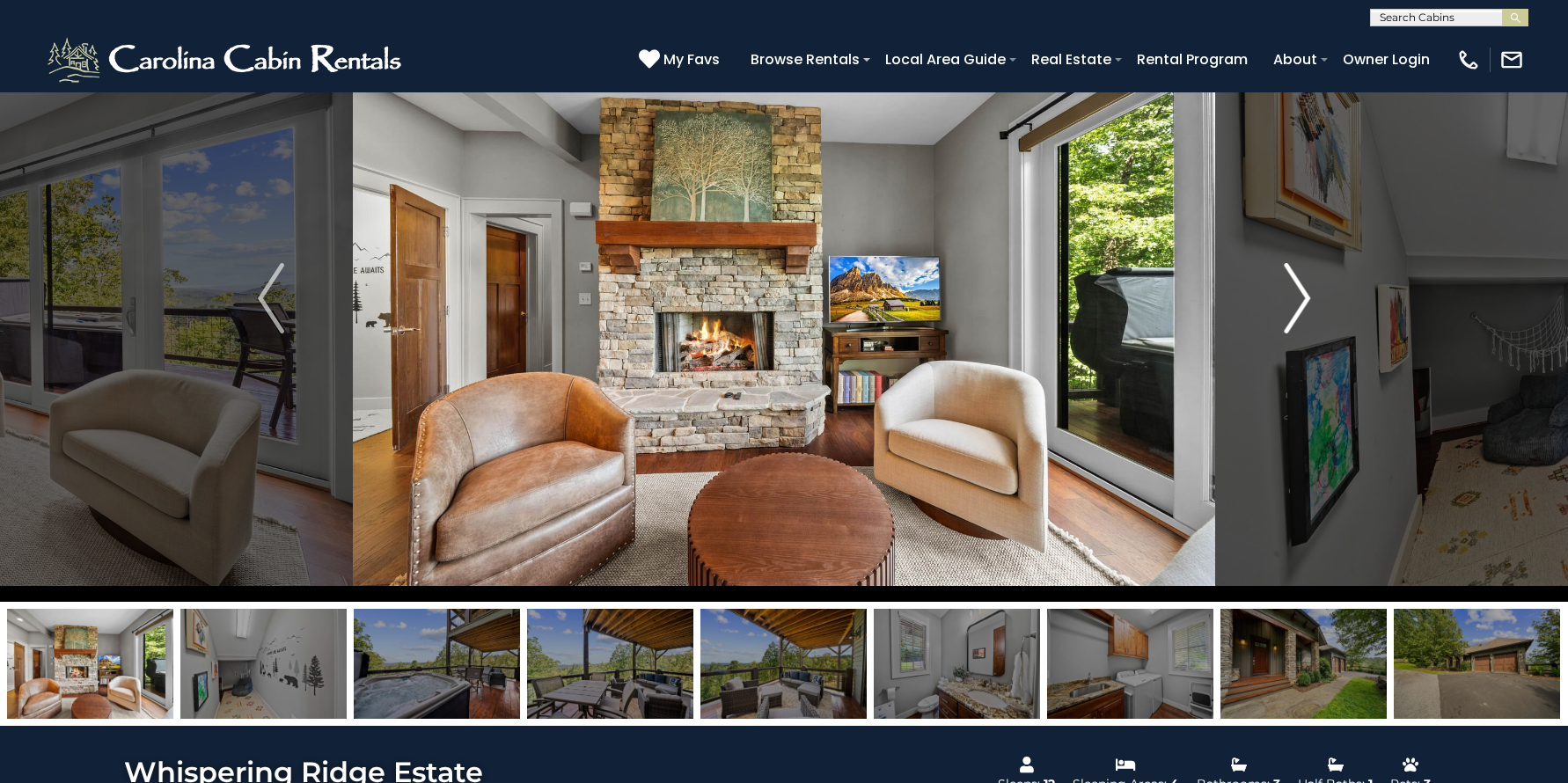
click at [1298, 296] on img "Next" at bounding box center [1296, 298] width 26 height 71
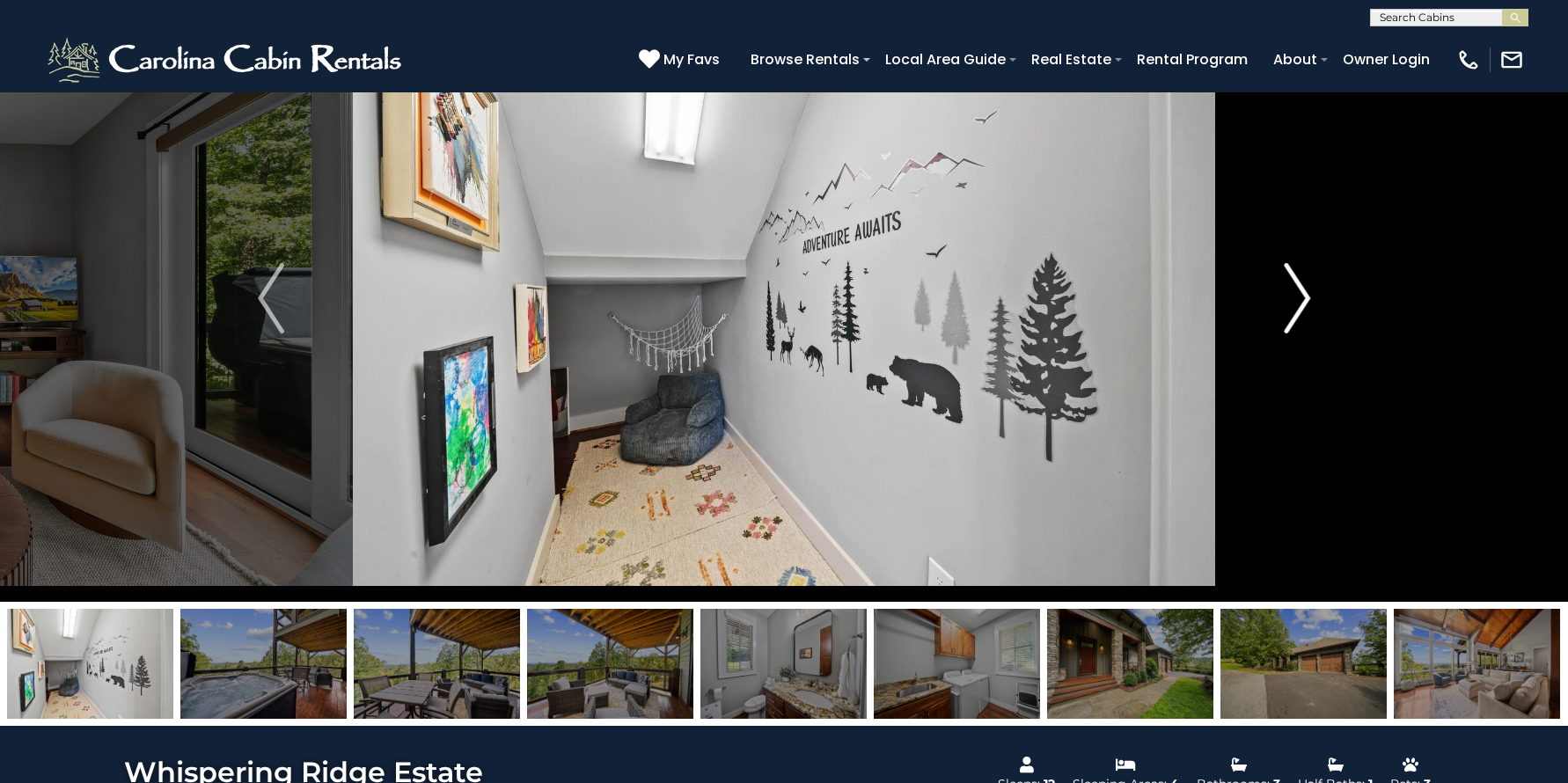
click at [1298, 296] on img "Next" at bounding box center [1296, 298] width 26 height 71
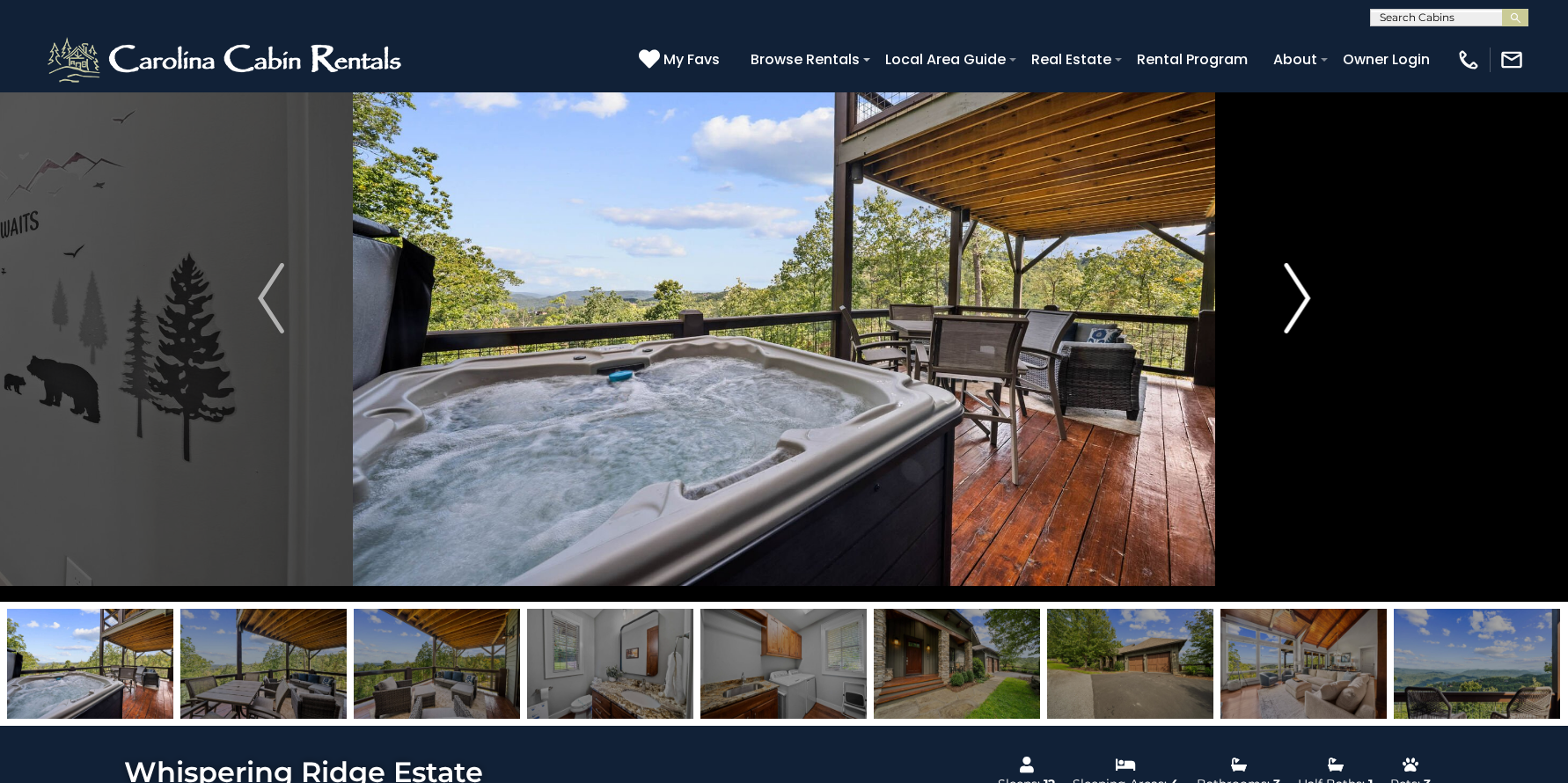
click at [1298, 296] on img "Next" at bounding box center [1296, 298] width 26 height 71
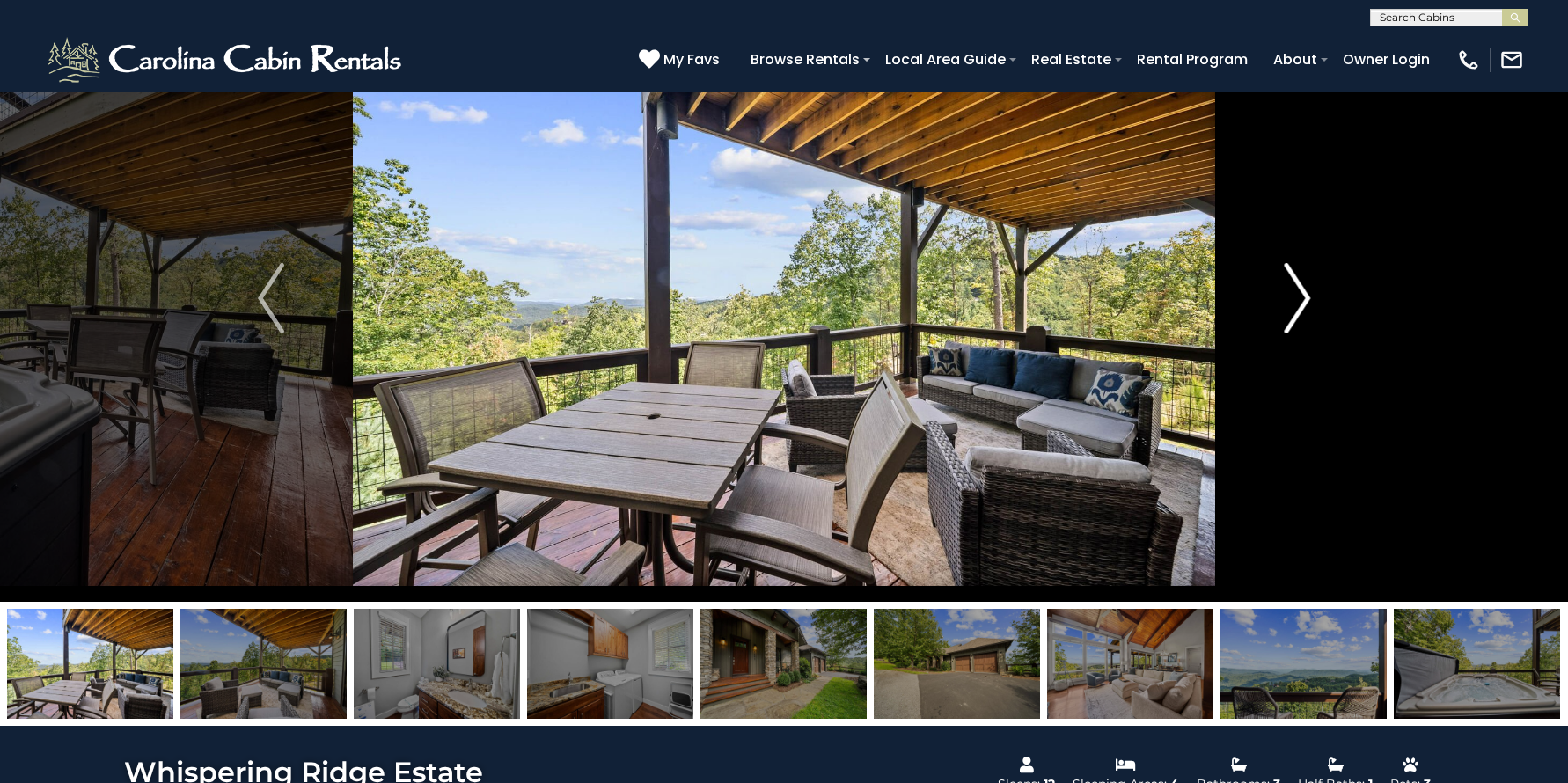
click at [1298, 296] on img "Next" at bounding box center [1296, 298] width 26 height 71
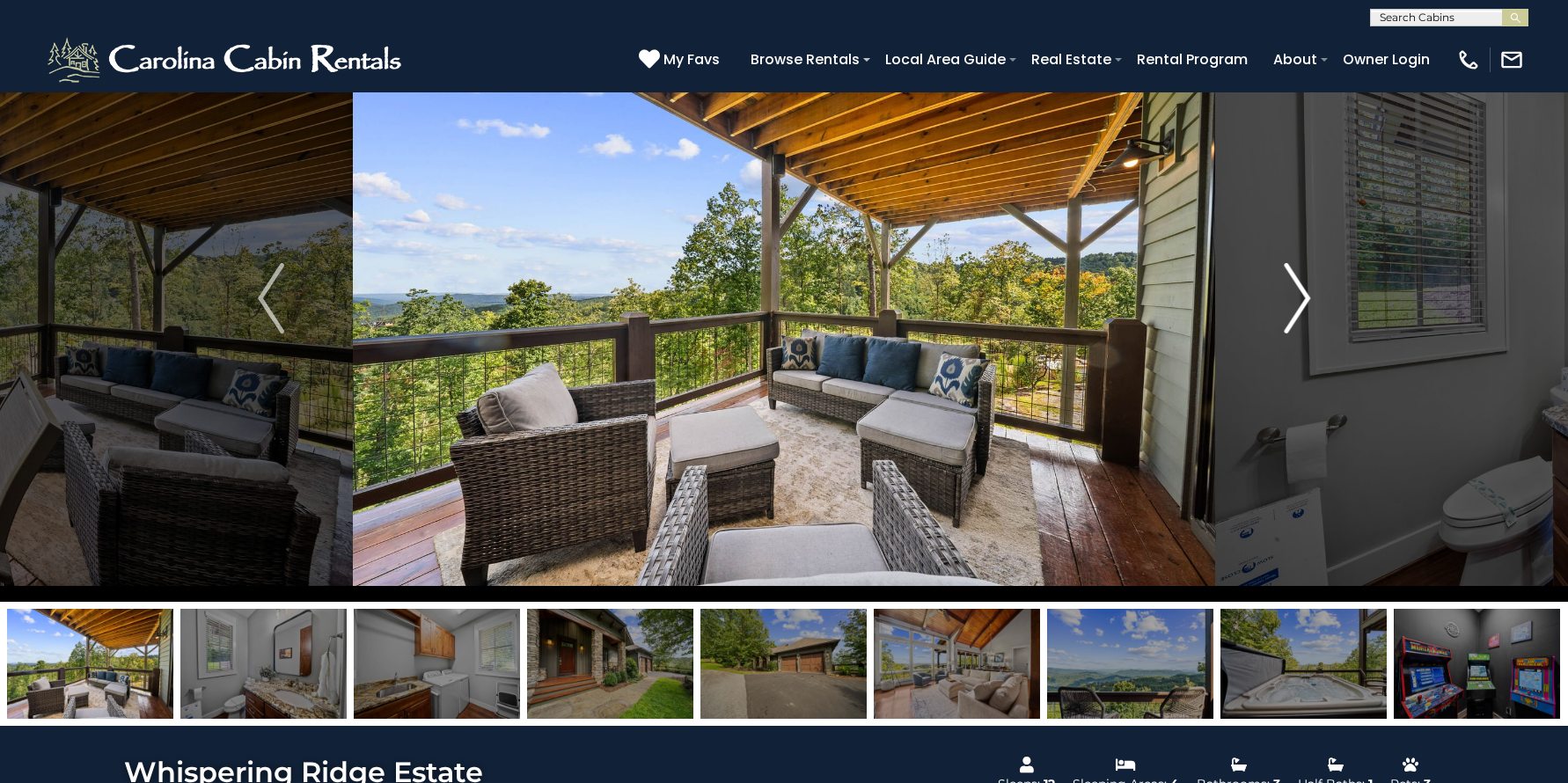
click at [1298, 296] on img "Next" at bounding box center [1296, 298] width 26 height 71
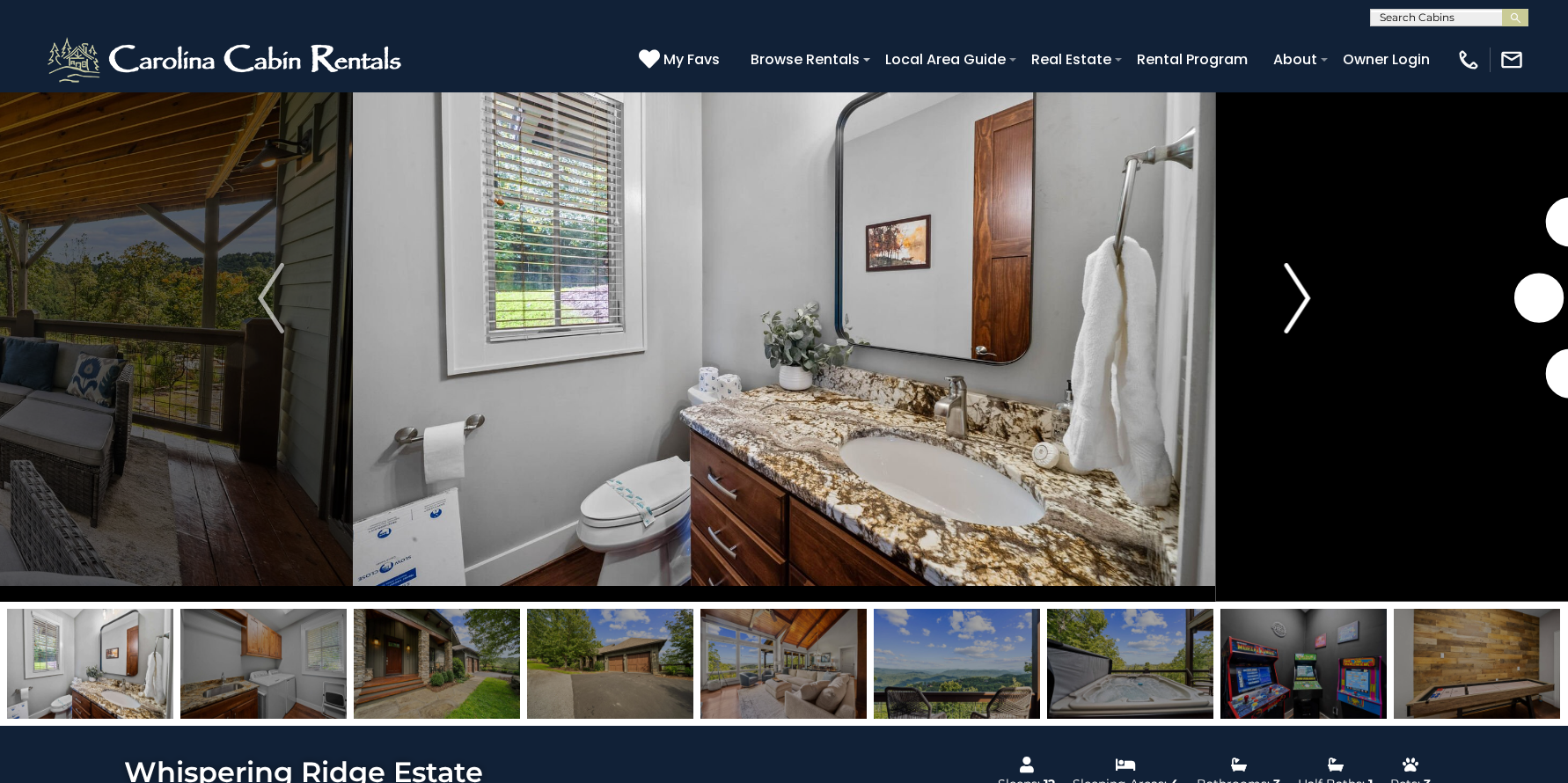
click at [1298, 296] on img "Next" at bounding box center [1296, 298] width 26 height 71
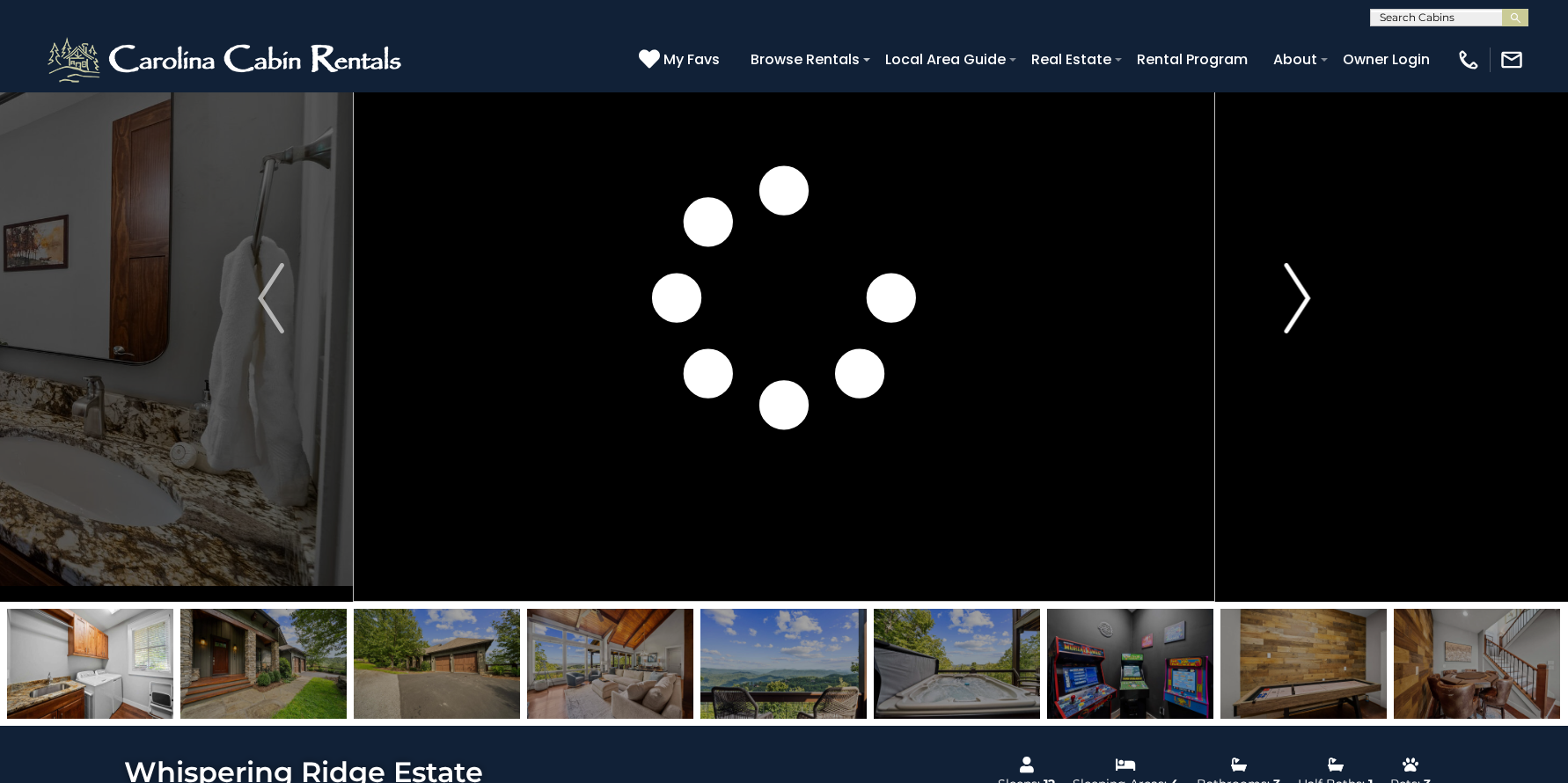
click at [1298, 296] on img "Next" at bounding box center [1296, 298] width 26 height 71
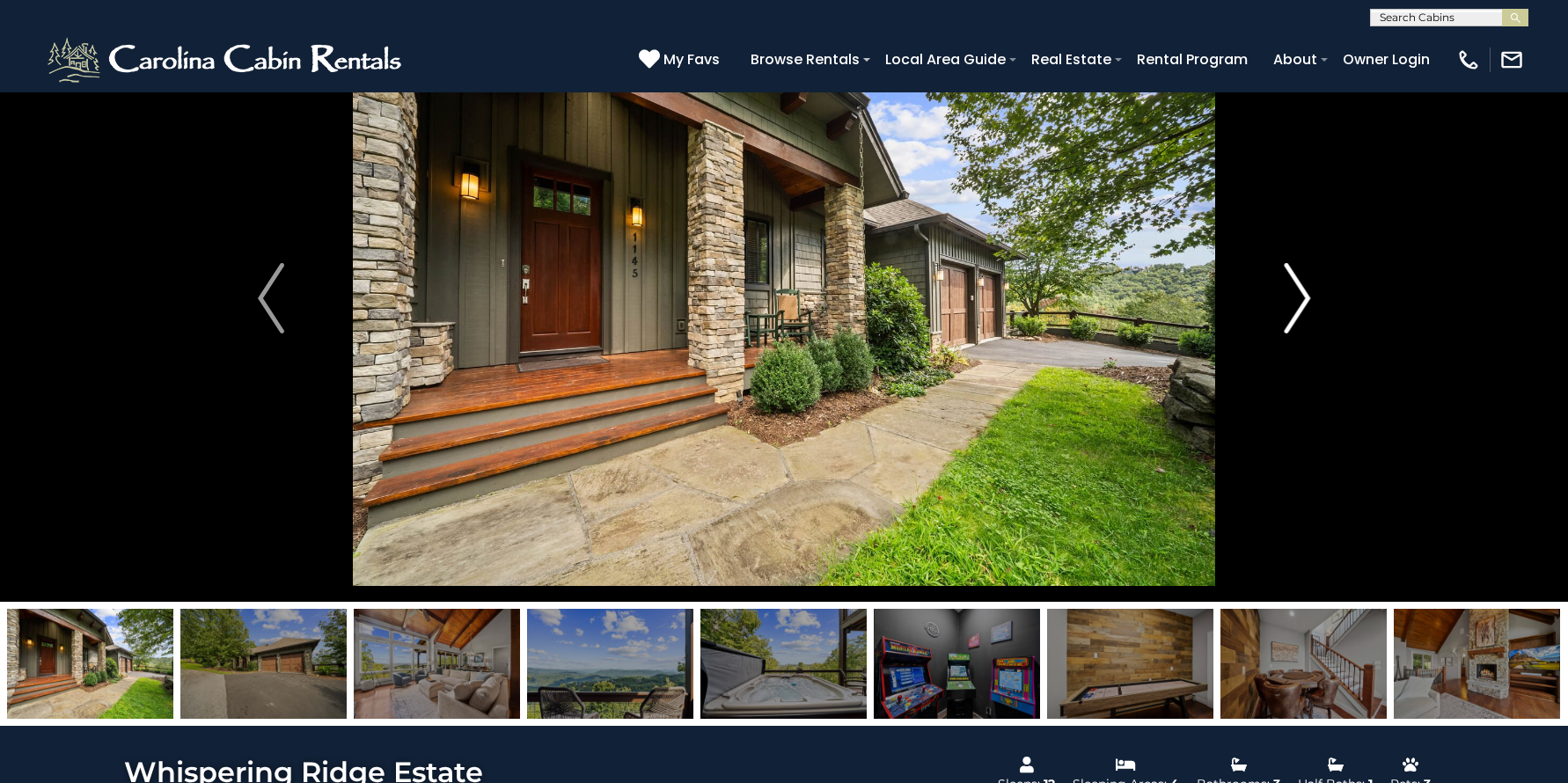
click at [1298, 296] on img "Next" at bounding box center [1296, 298] width 26 height 71
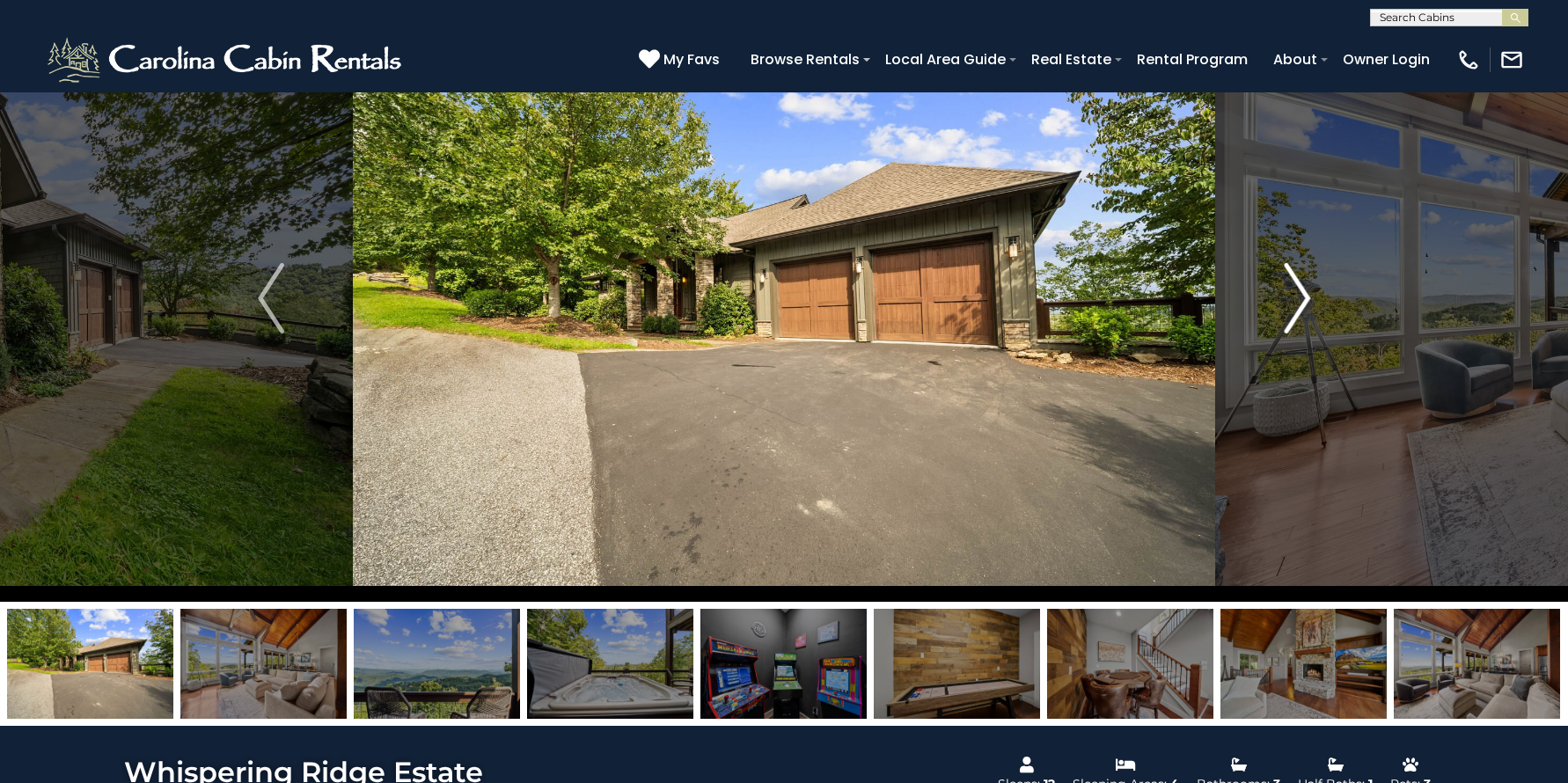
click at [1298, 296] on img "Next" at bounding box center [1296, 298] width 26 height 71
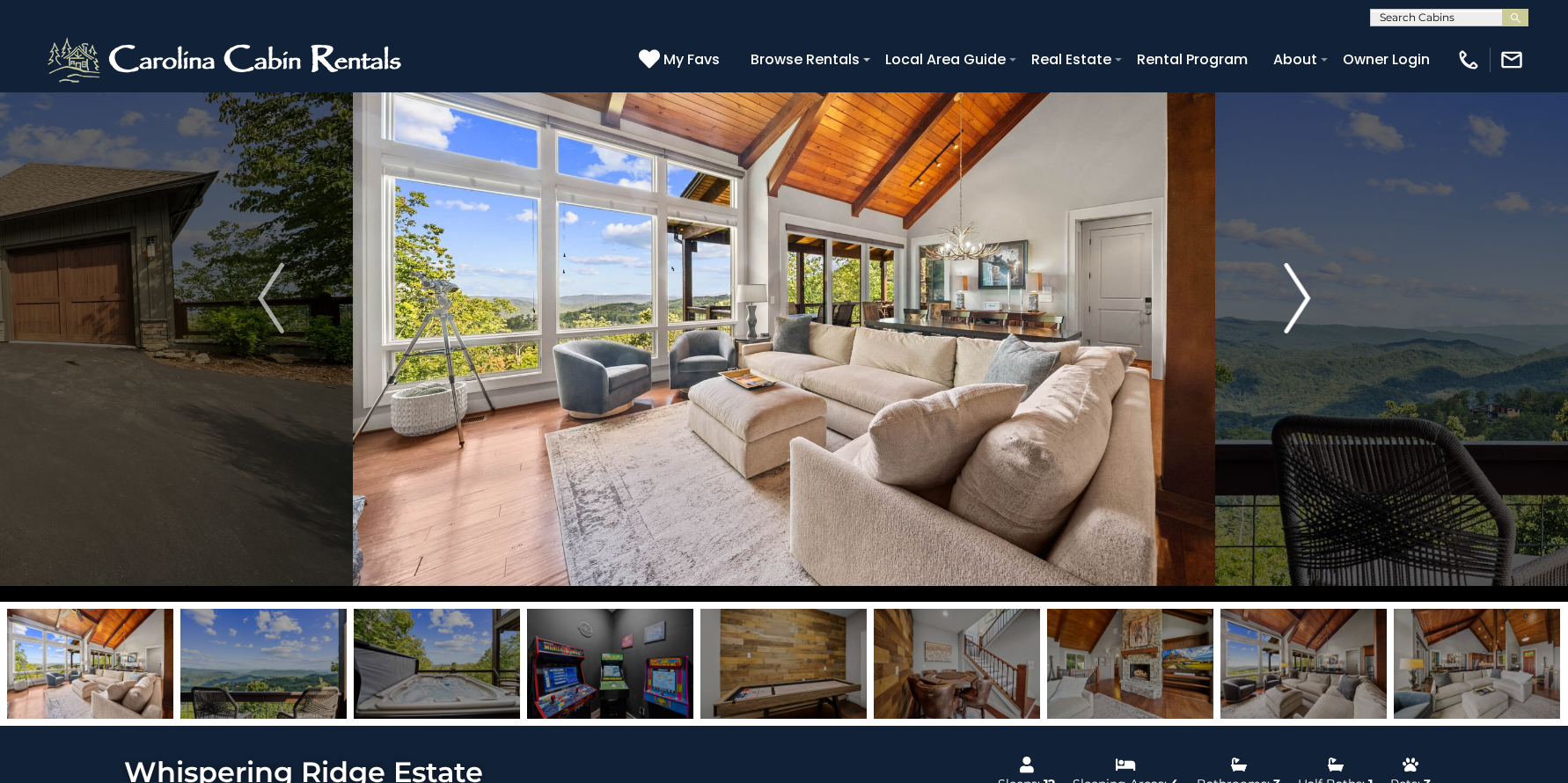
click at [1298, 296] on img "Next" at bounding box center [1296, 298] width 26 height 71
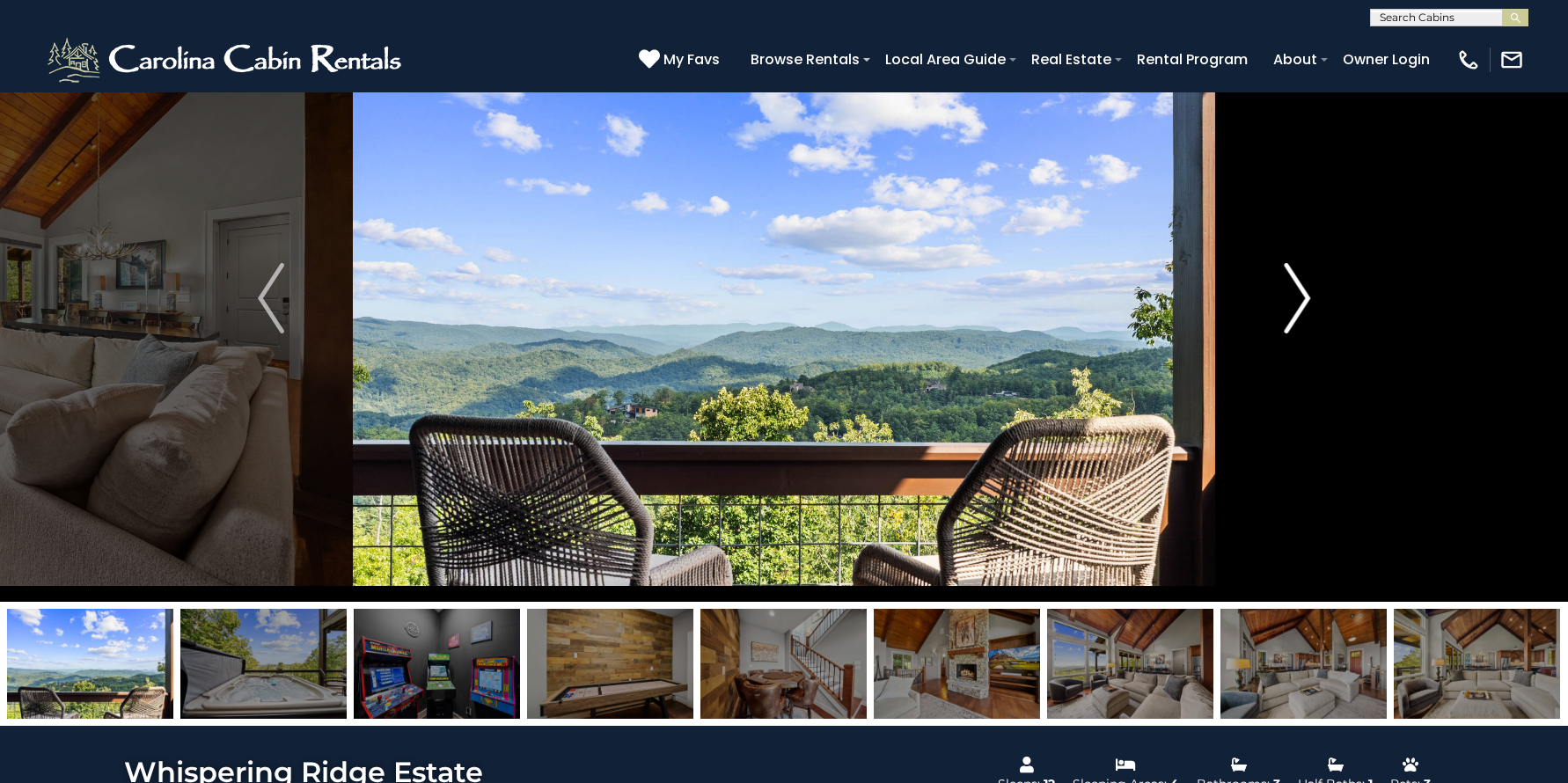
click at [1298, 296] on img "Next" at bounding box center [1296, 298] width 26 height 71
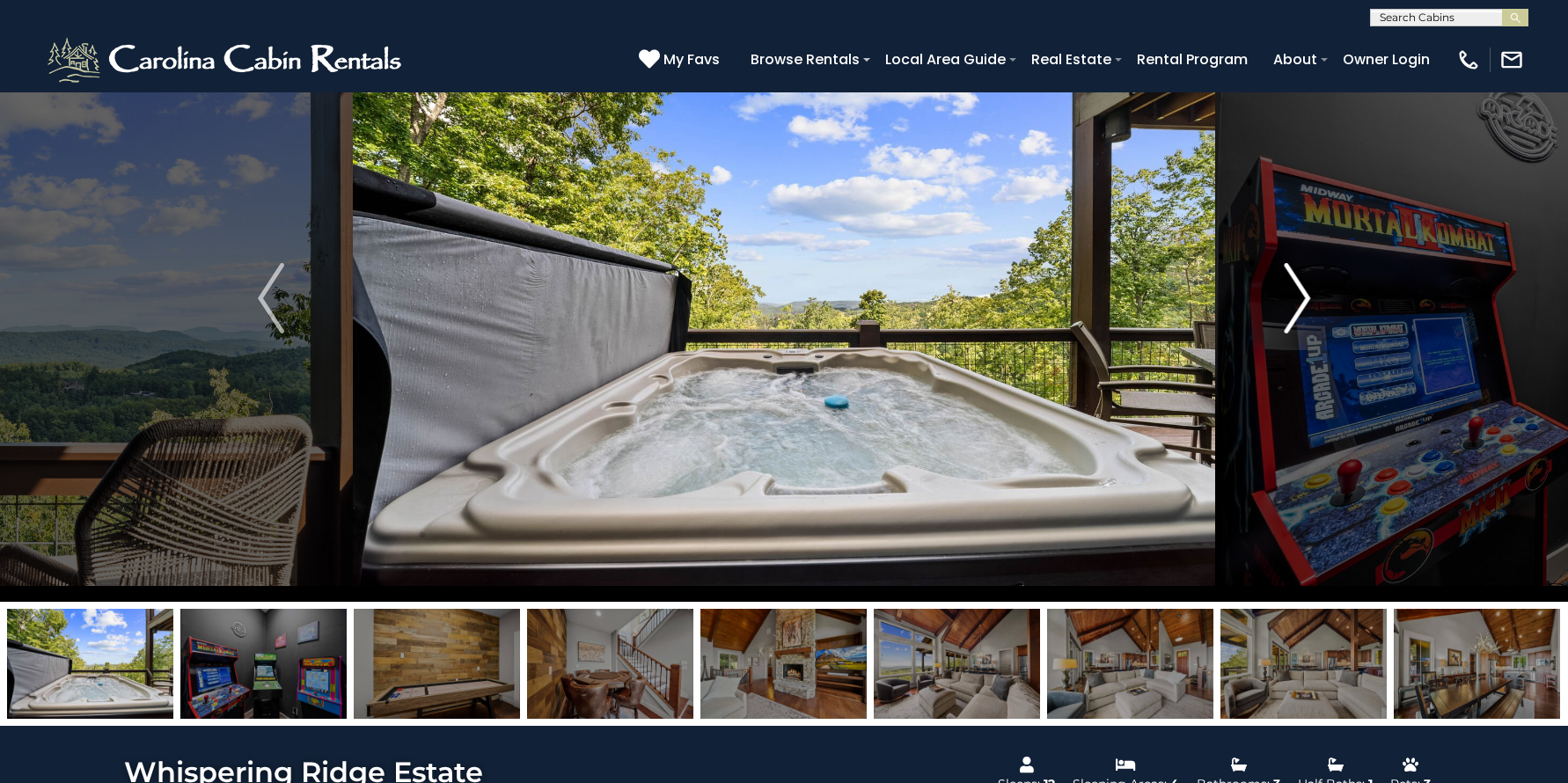
click at [1298, 296] on img "Next" at bounding box center [1296, 298] width 26 height 71
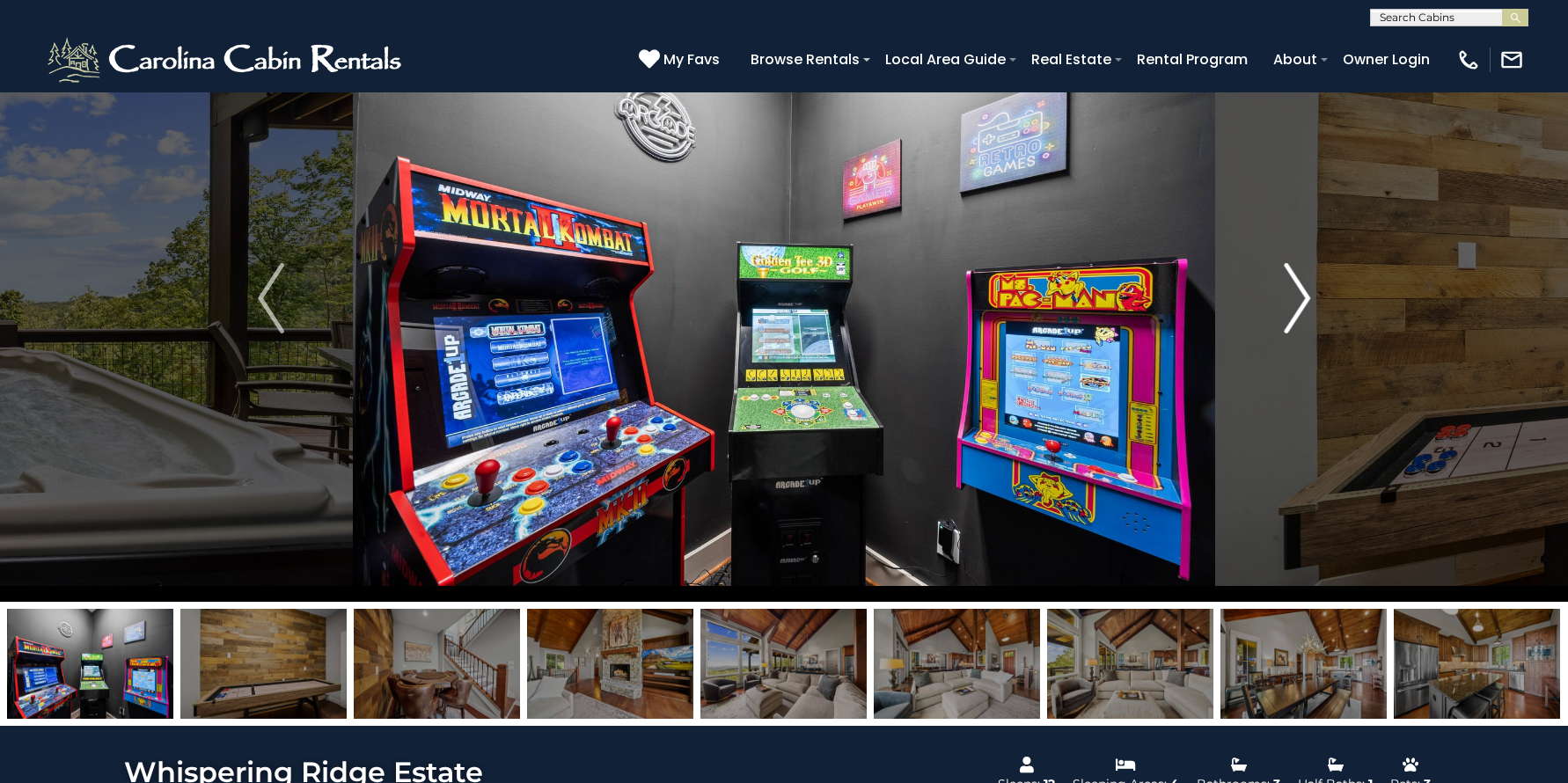
click at [1298, 296] on img "Next" at bounding box center [1296, 298] width 26 height 71
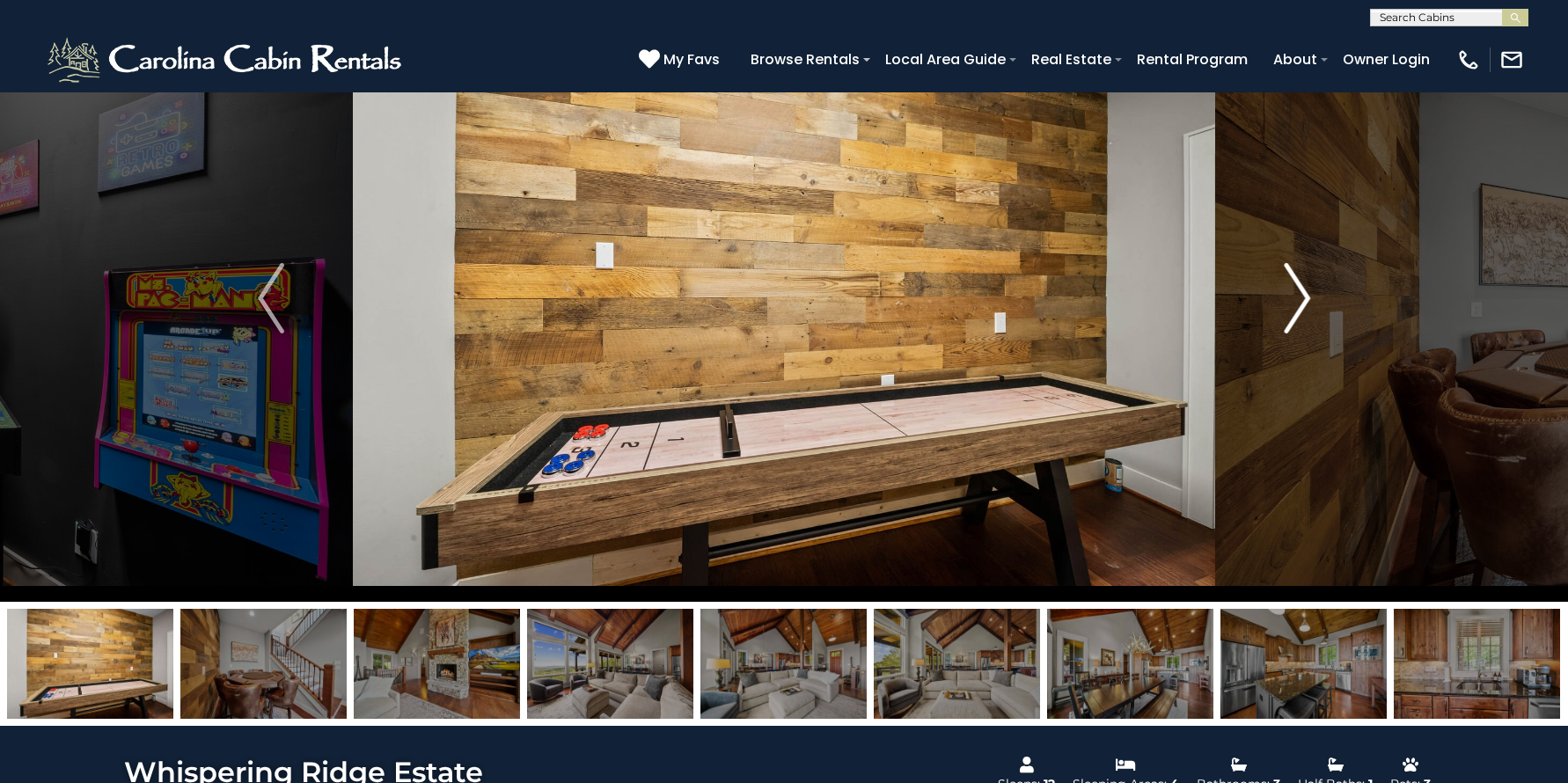
click at [1298, 296] on img "Next" at bounding box center [1296, 298] width 26 height 71
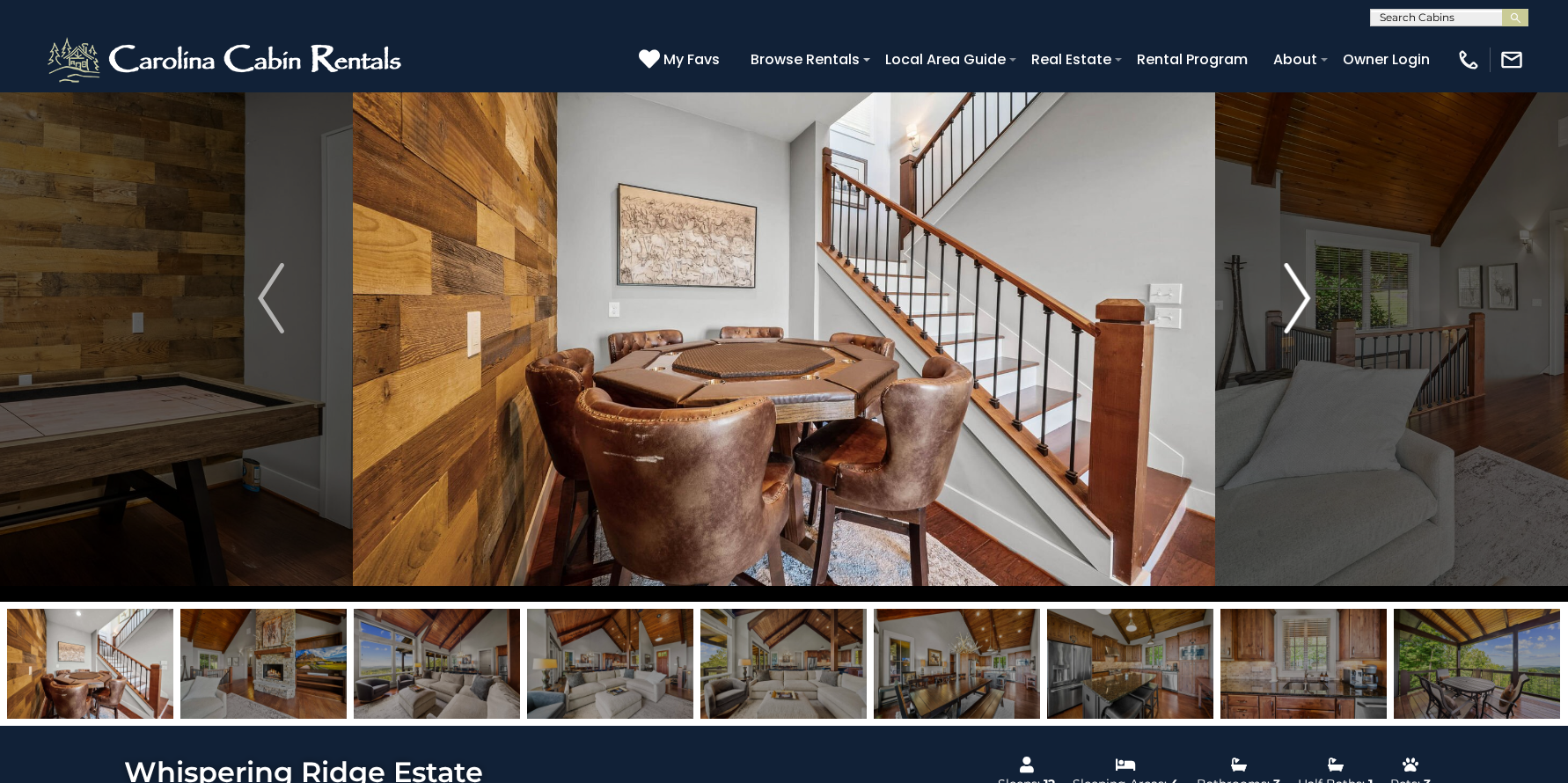
click at [1298, 296] on img "Next" at bounding box center [1296, 298] width 26 height 71
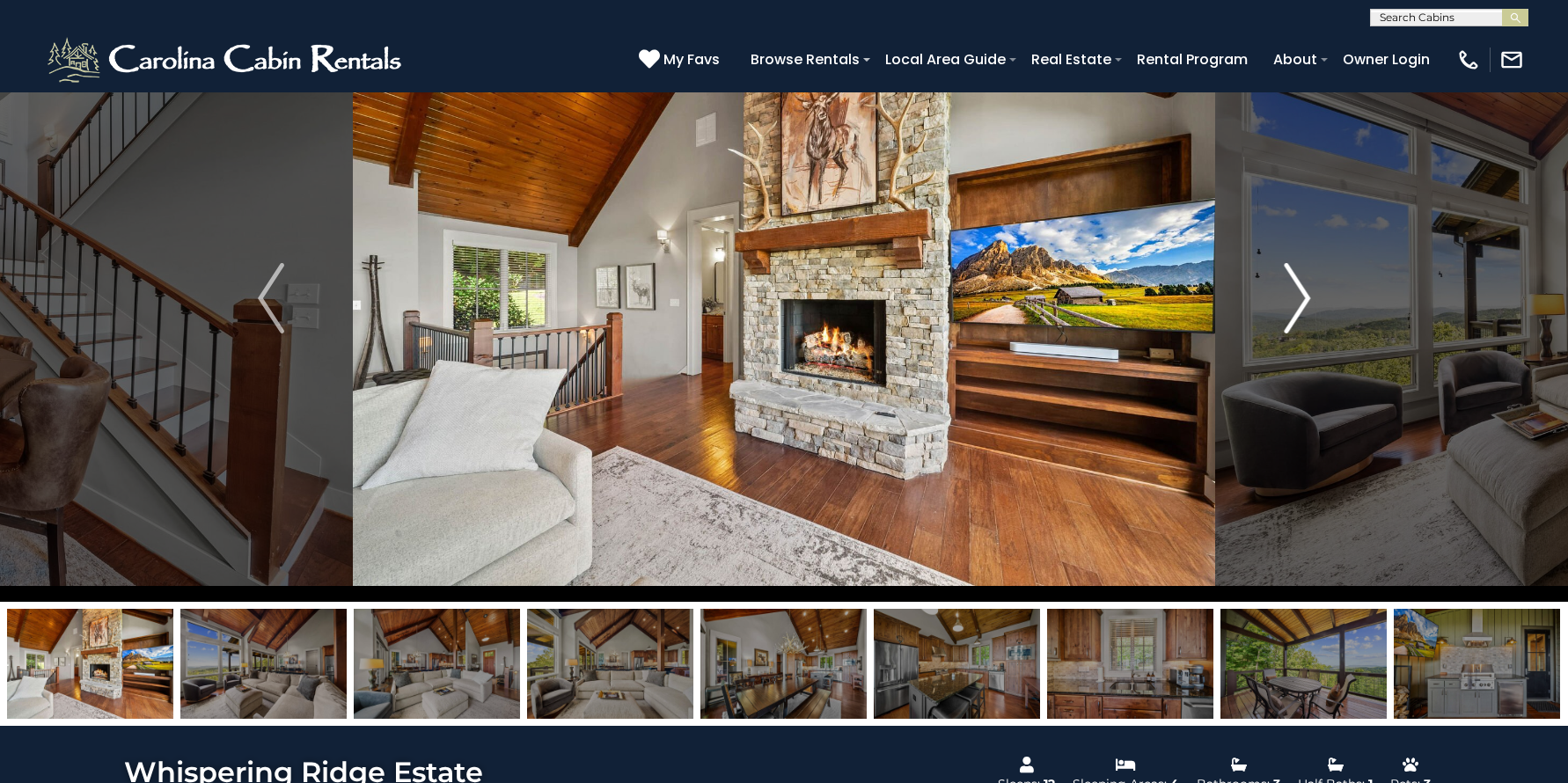
click at [1298, 296] on img "Next" at bounding box center [1296, 298] width 26 height 71
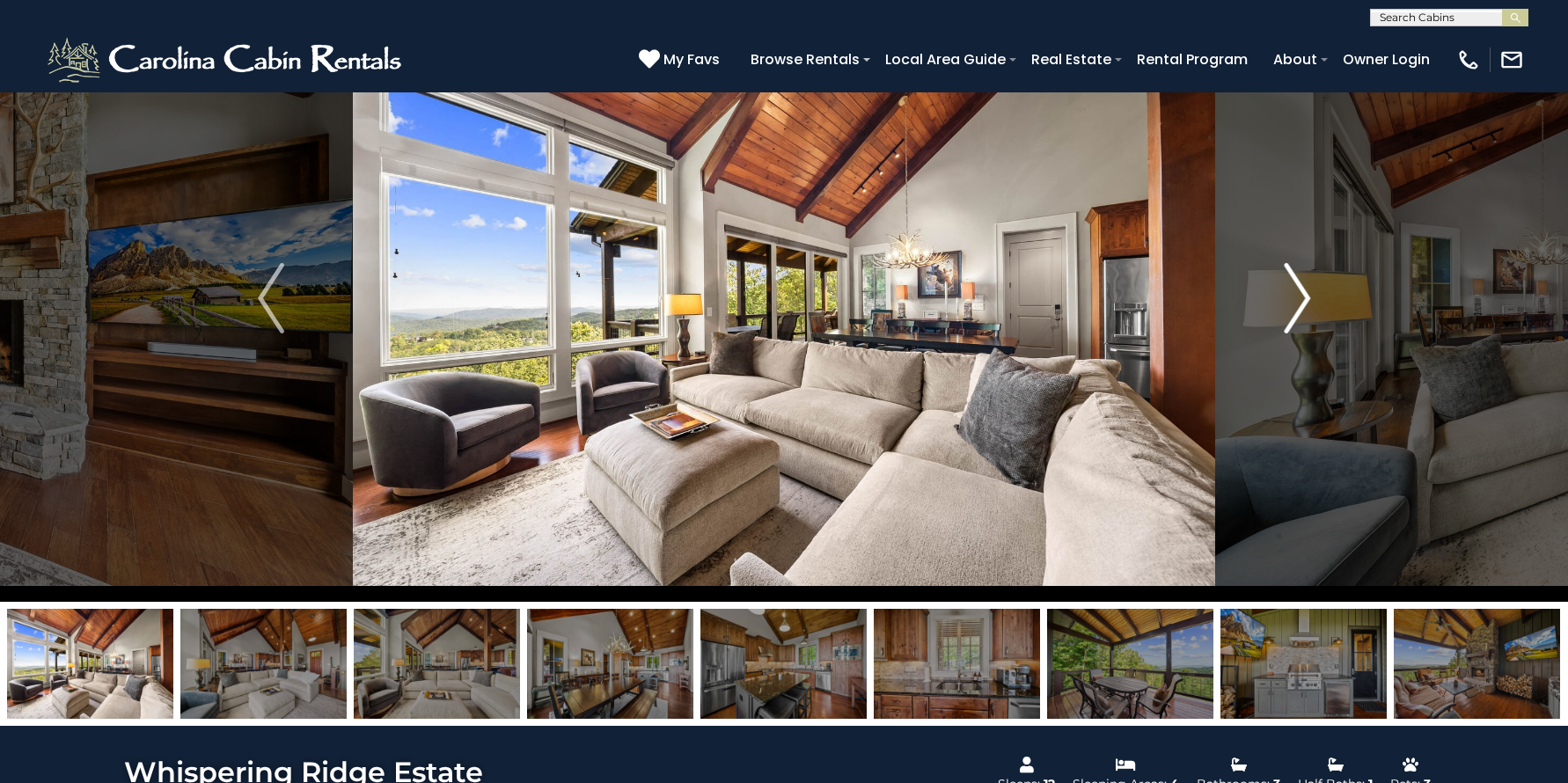
click at [1298, 296] on img "Next" at bounding box center [1296, 298] width 26 height 71
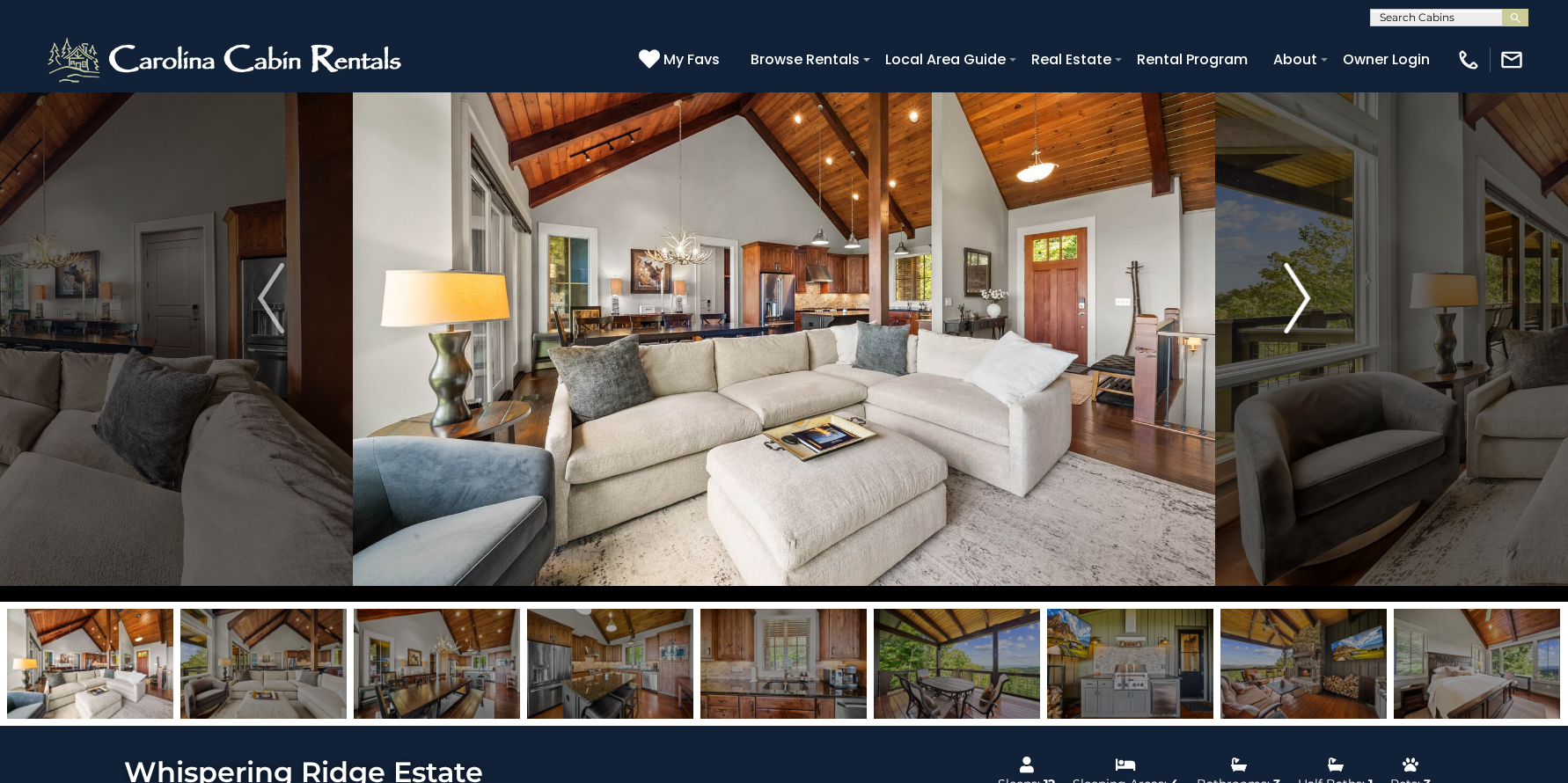
click at [1298, 296] on img "Next" at bounding box center [1296, 298] width 26 height 71
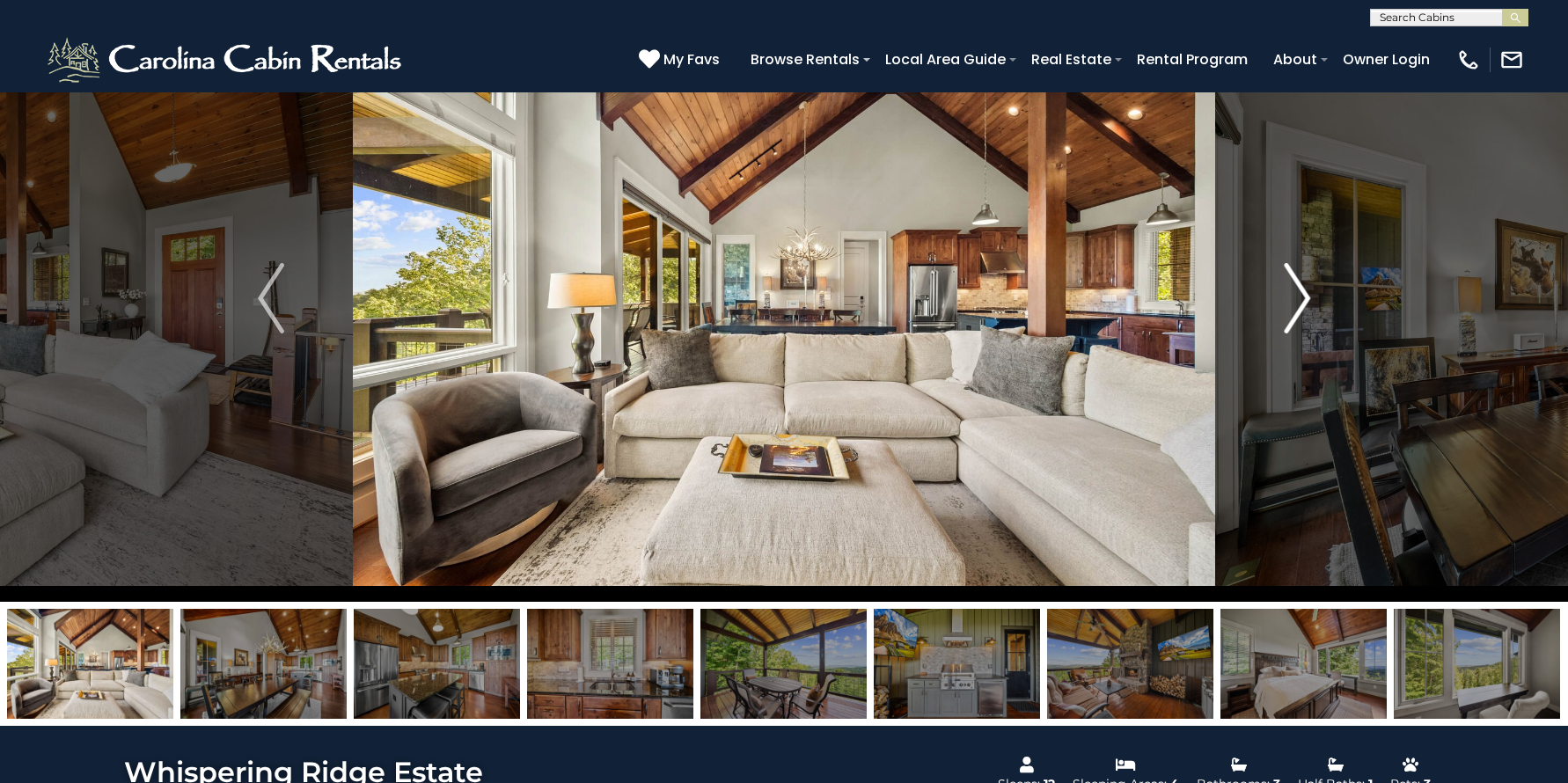
click at [1298, 296] on img "Next" at bounding box center [1296, 298] width 26 height 71
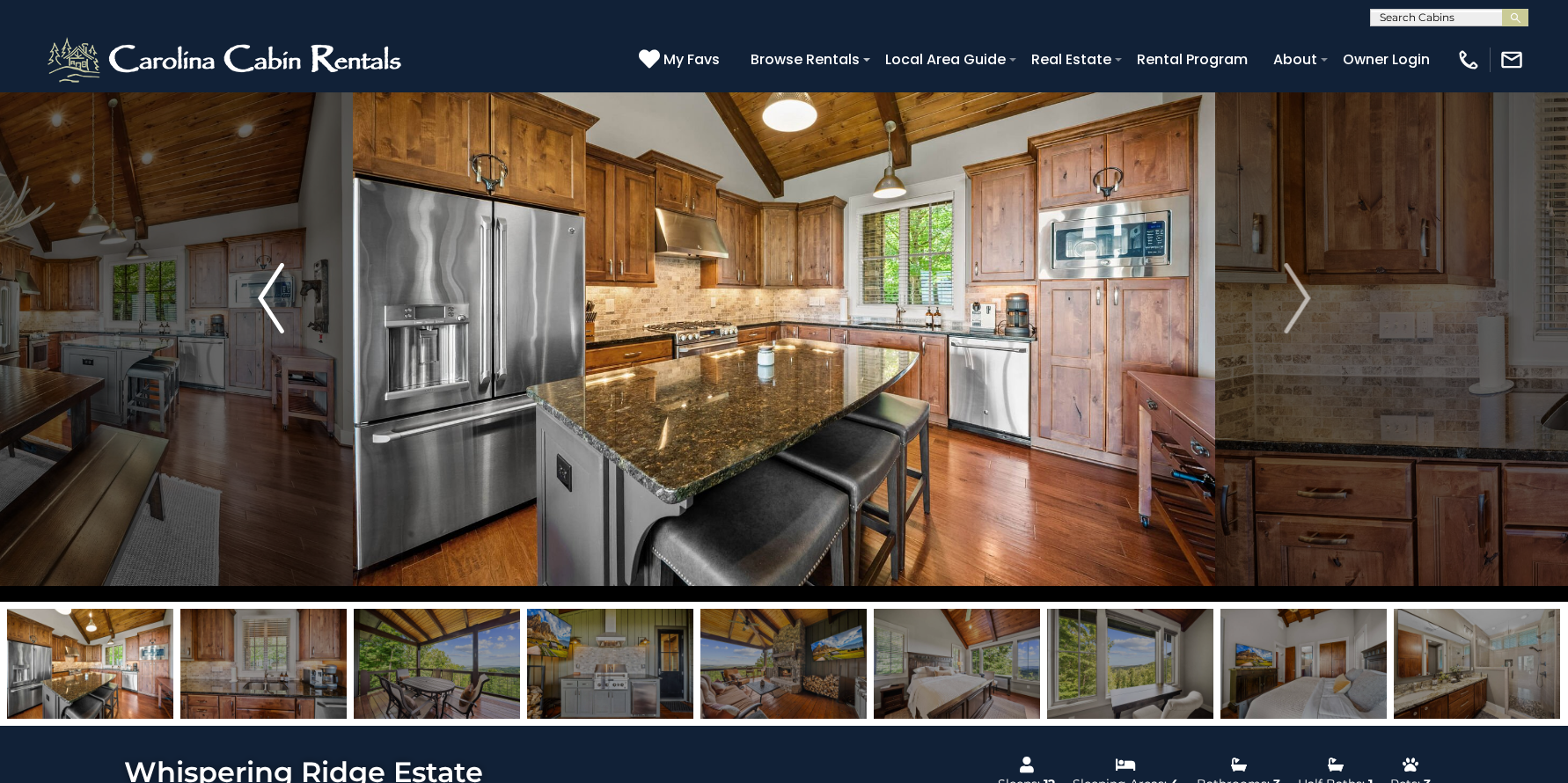
click at [264, 281] on img "Previous" at bounding box center [271, 298] width 26 height 71
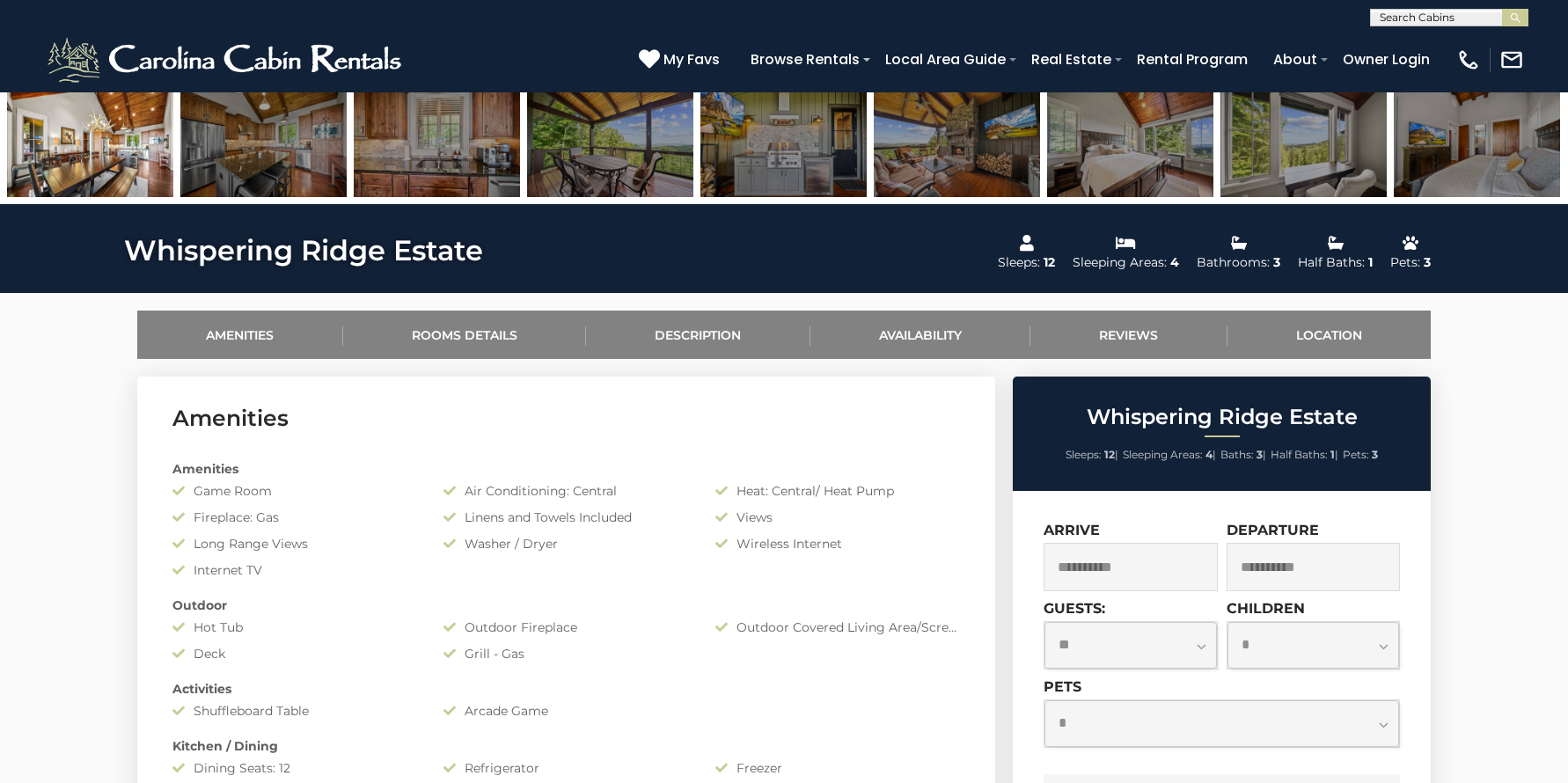
scroll to position [611, 0]
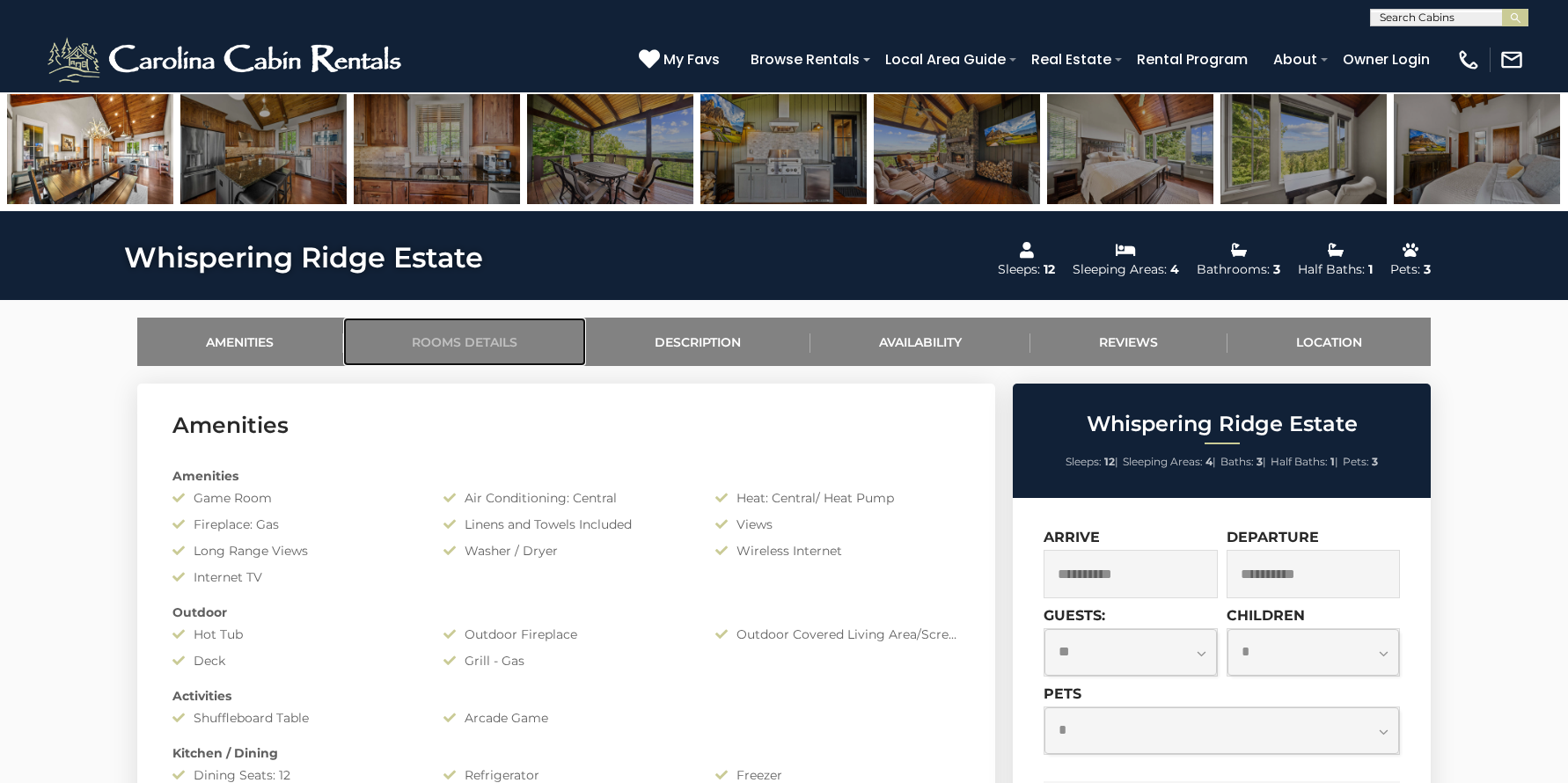
drag, startPoint x: 448, startPoint y: 325, endPoint x: 450, endPoint y: 335, distance: 10.2
click at [446, 327] on link "Rooms Details" at bounding box center [465, 342] width 244 height 49
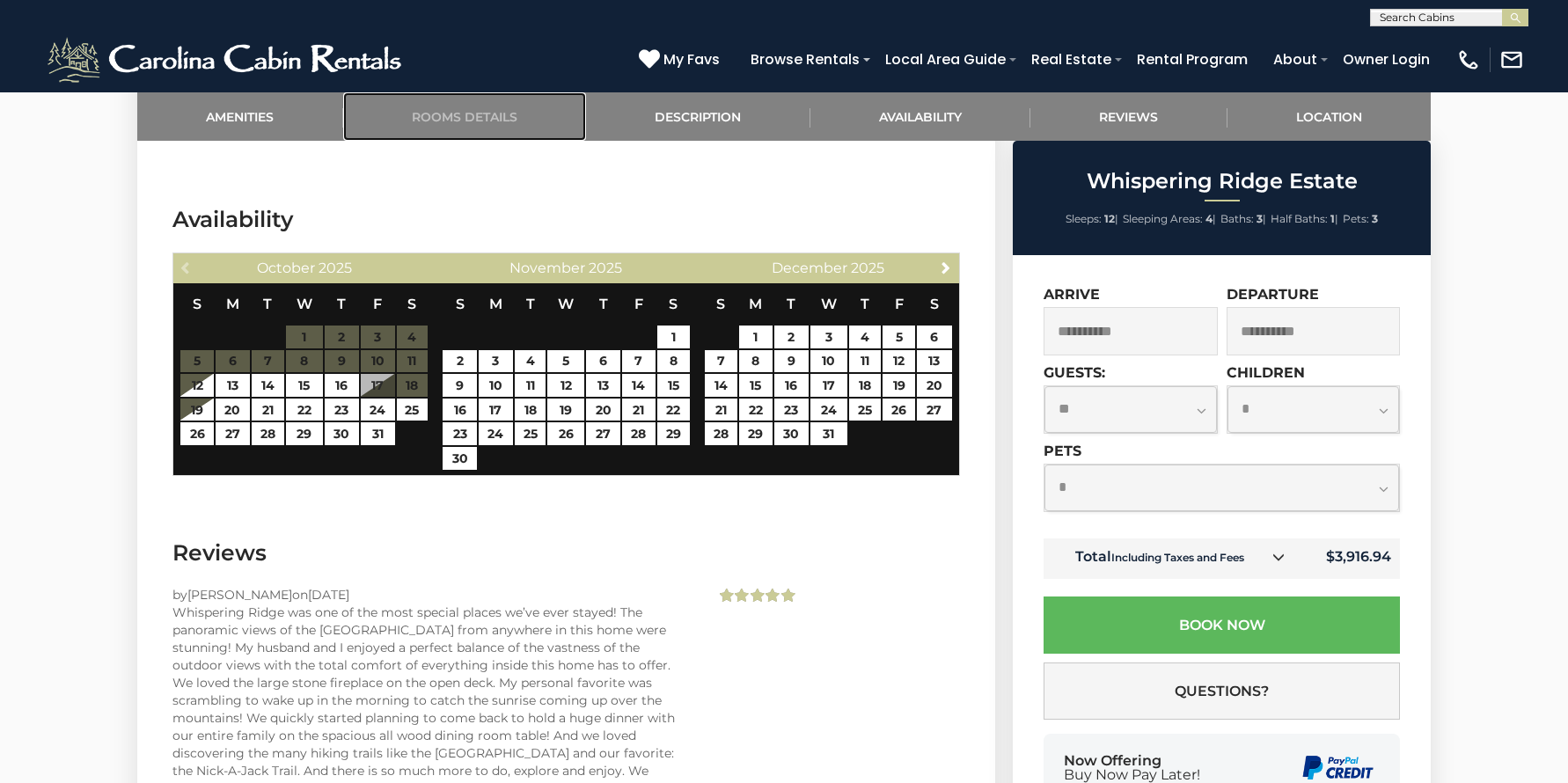
scroll to position [3694, 0]
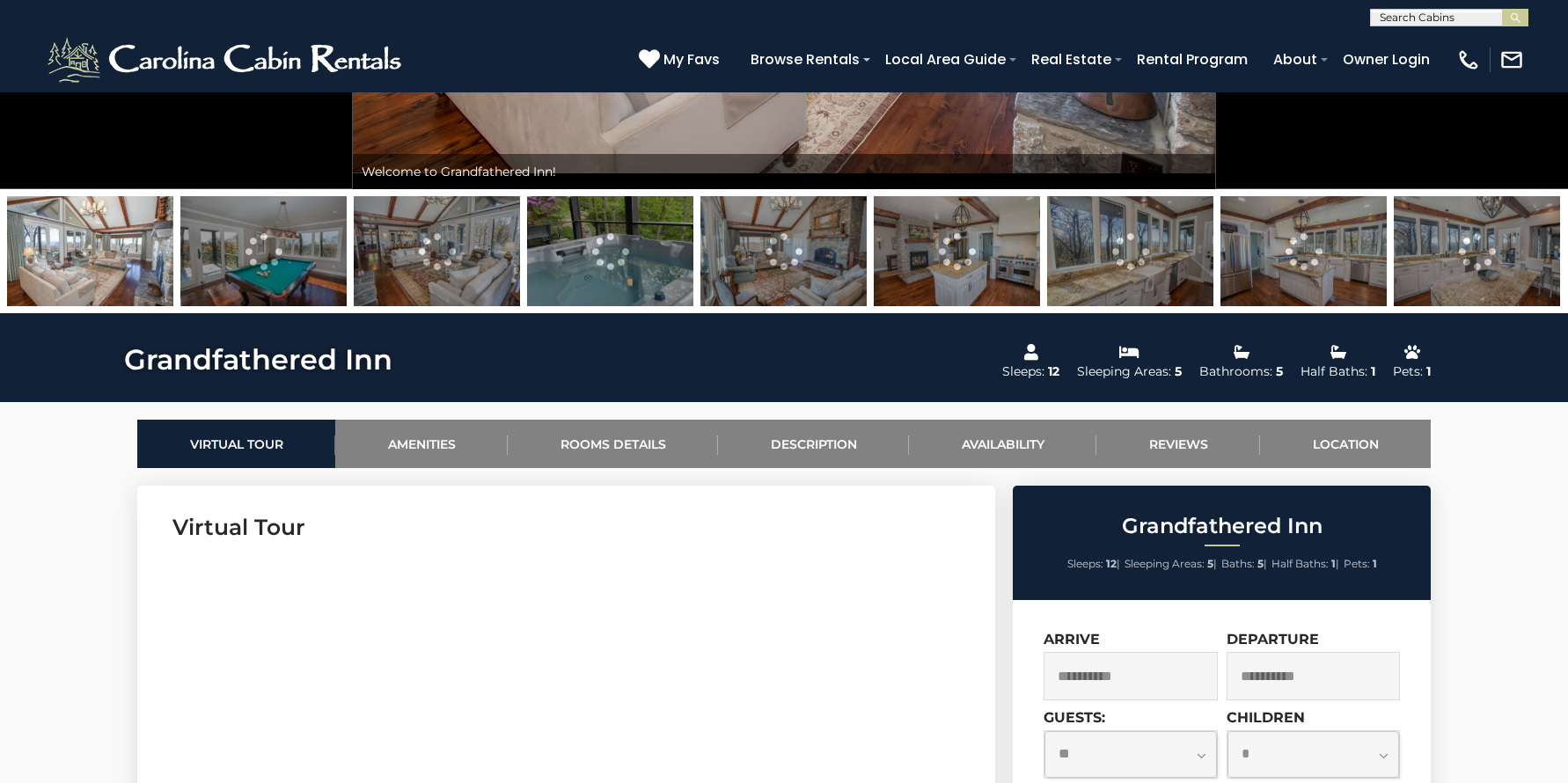
scroll to position [524, 0]
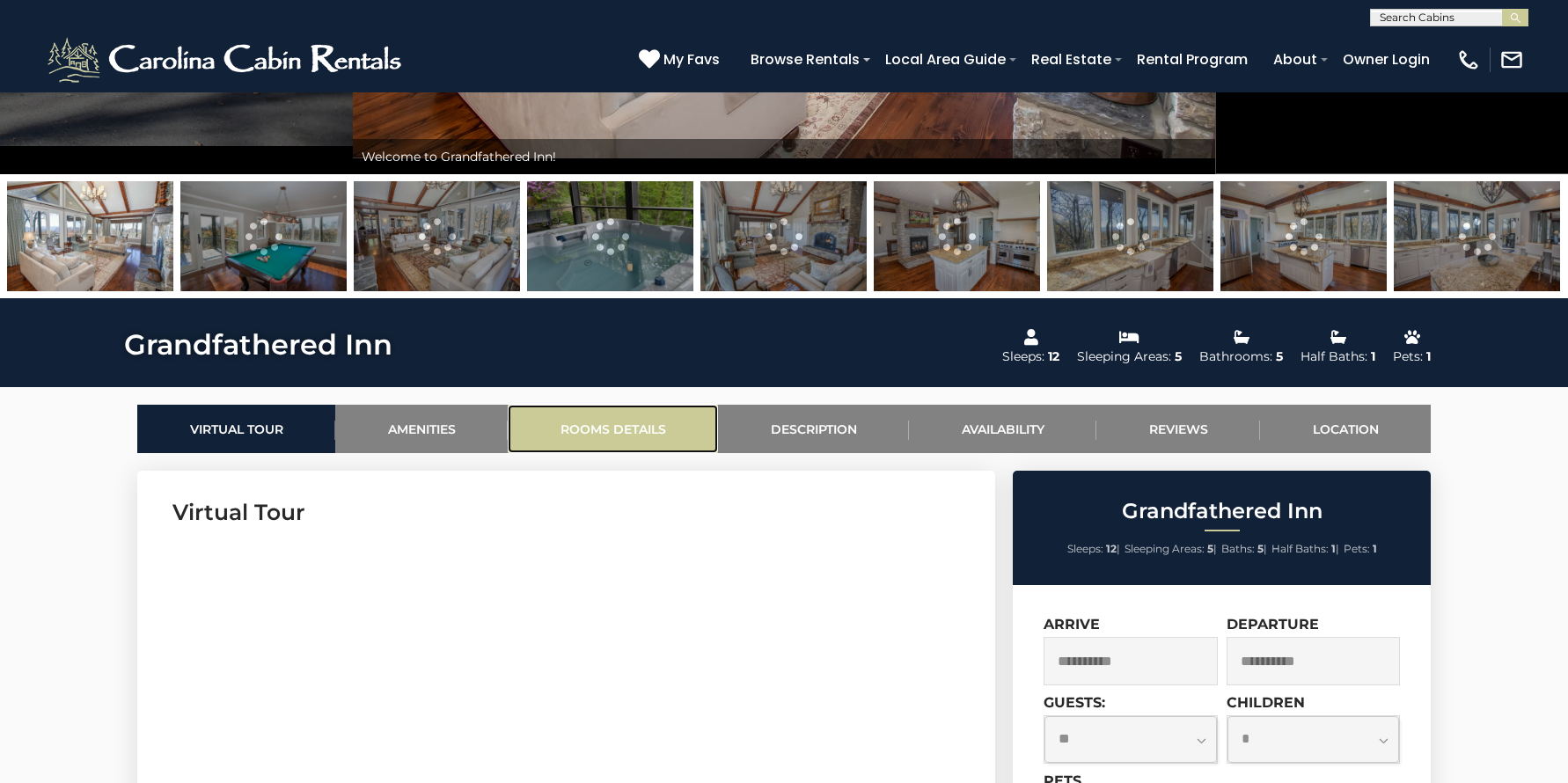
click at [633, 421] on link "Rooms Details" at bounding box center [612, 429] width 211 height 49
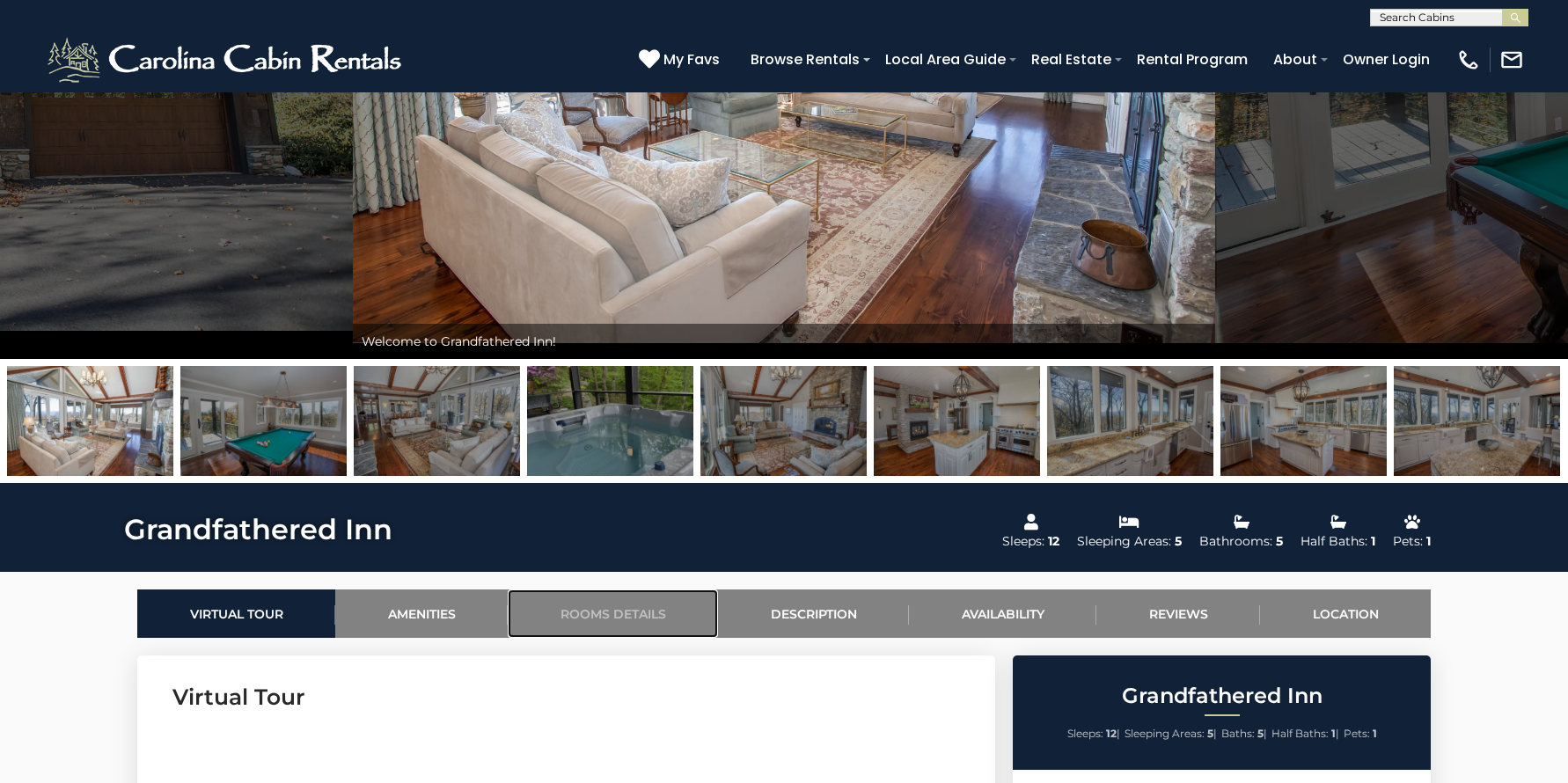
scroll to position [465, 0]
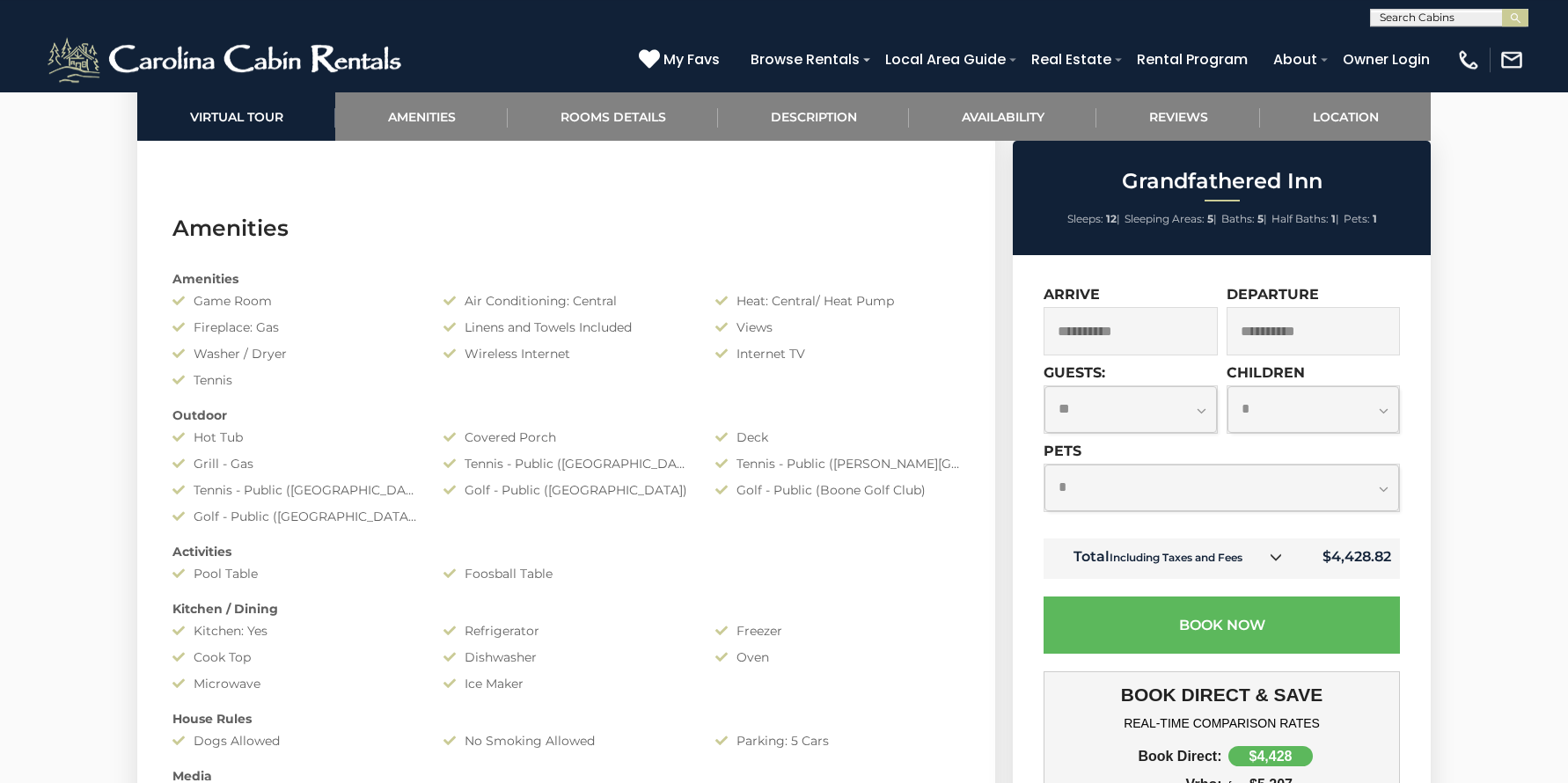
scroll to position [0, 0]
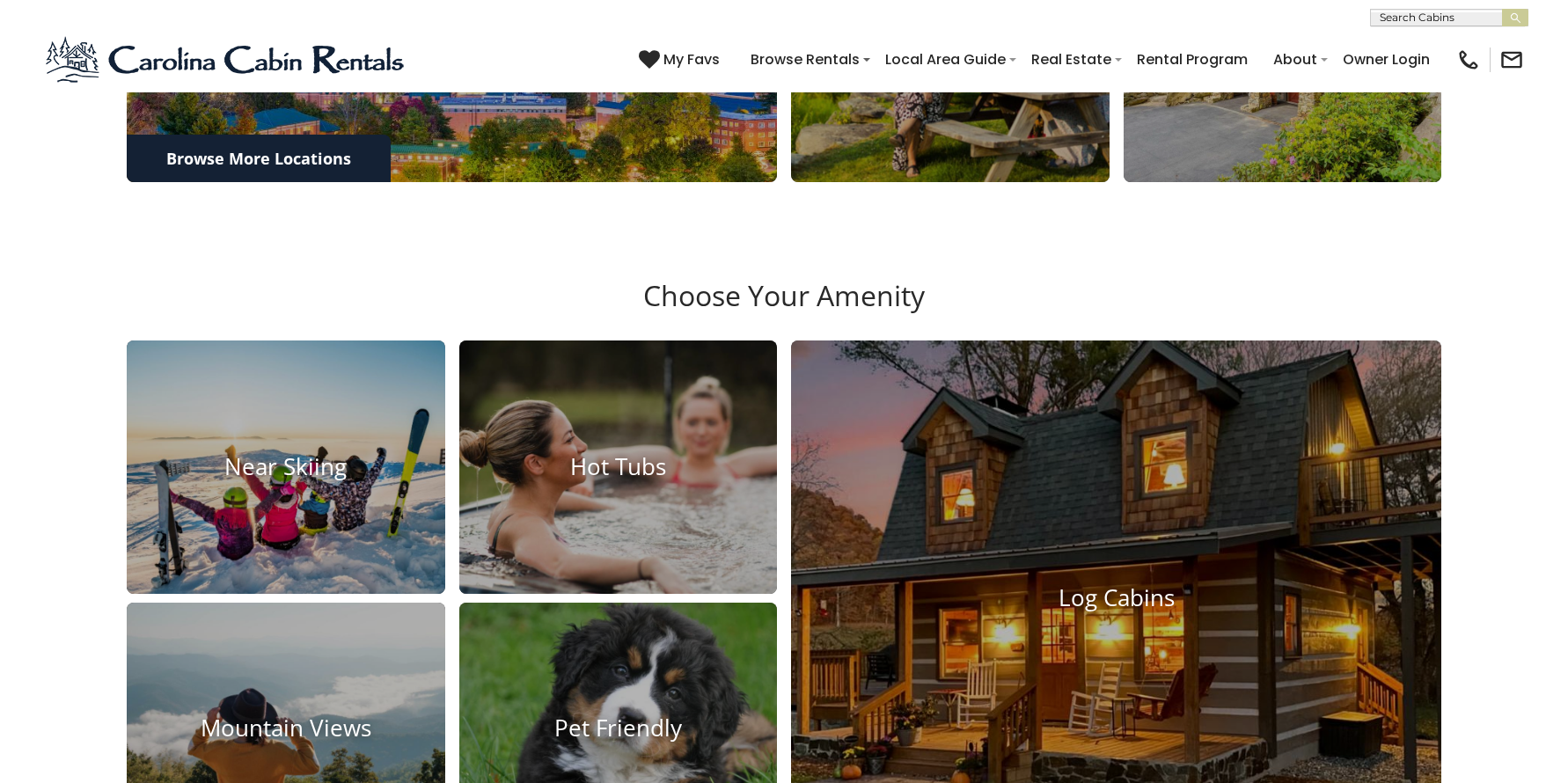
scroll to position [1372, 0]
